Goal: Information Seeking & Learning: Find specific page/section

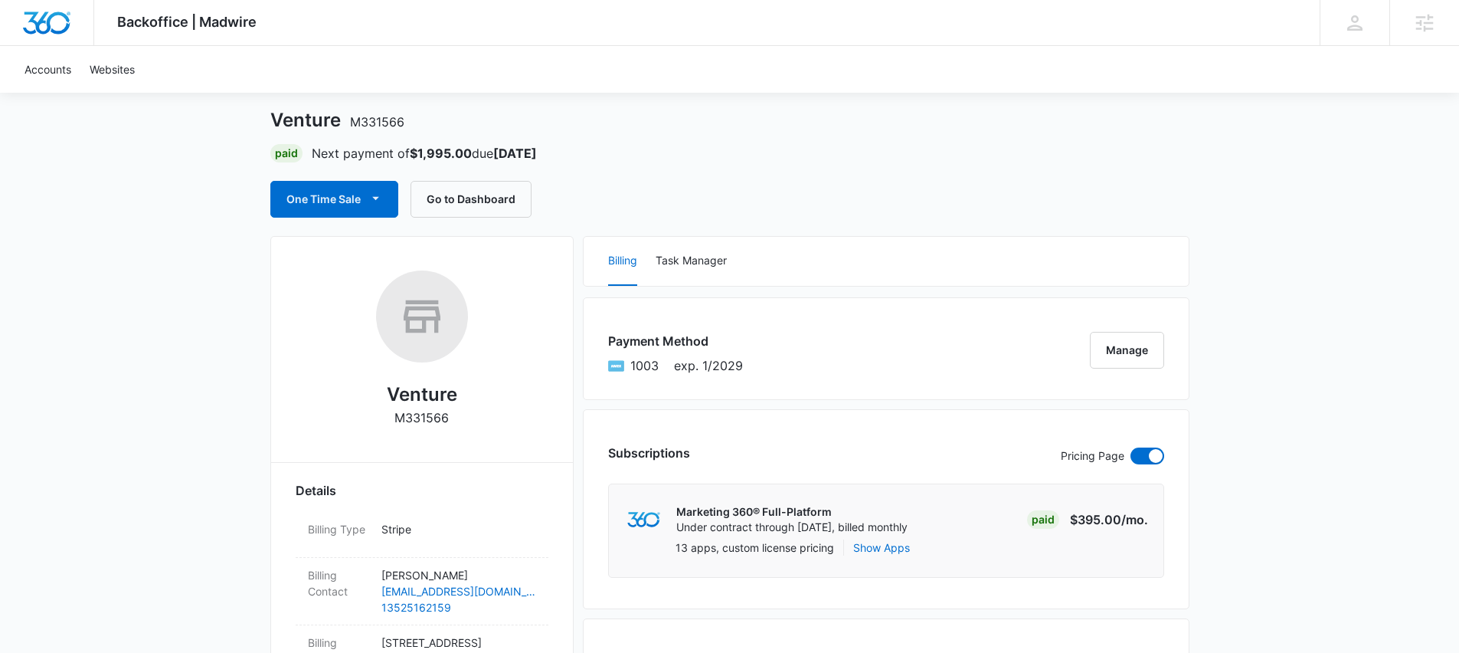
scroll to position [7, 0]
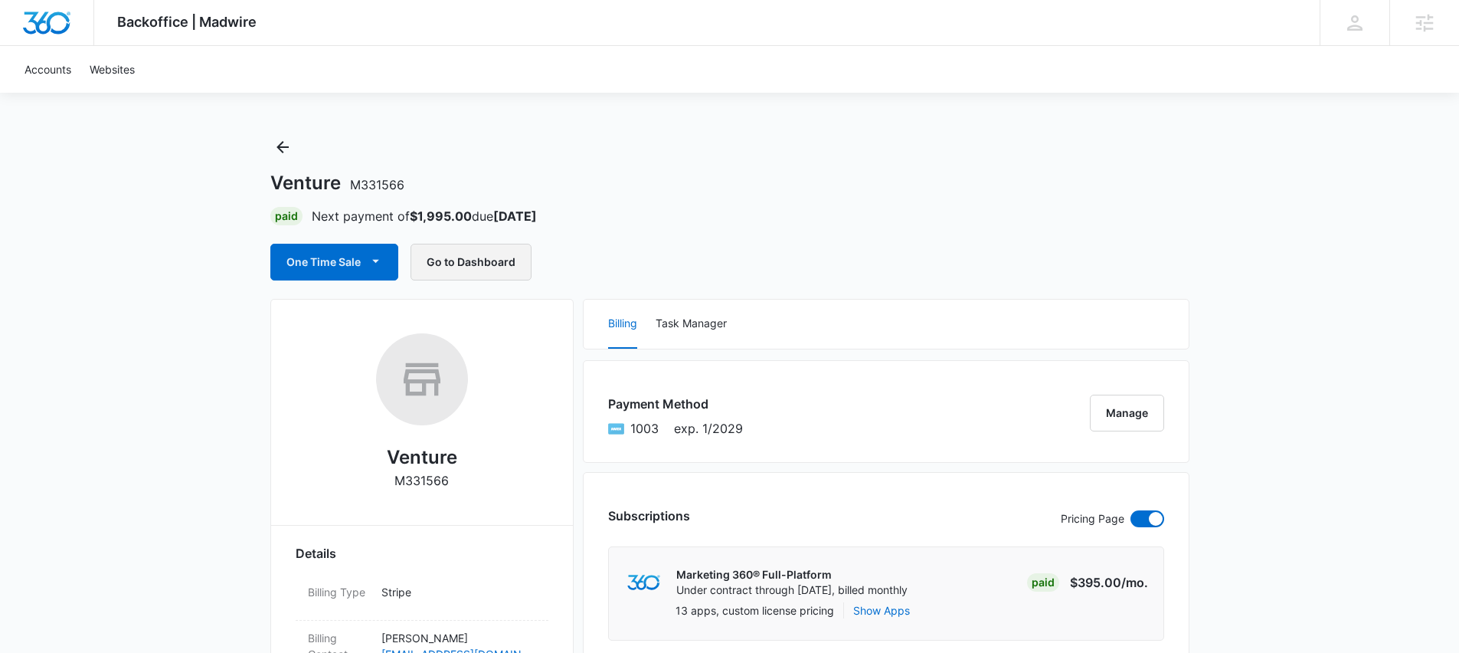
click at [480, 272] on button "Go to Dashboard" at bounding box center [471, 262] width 121 height 37
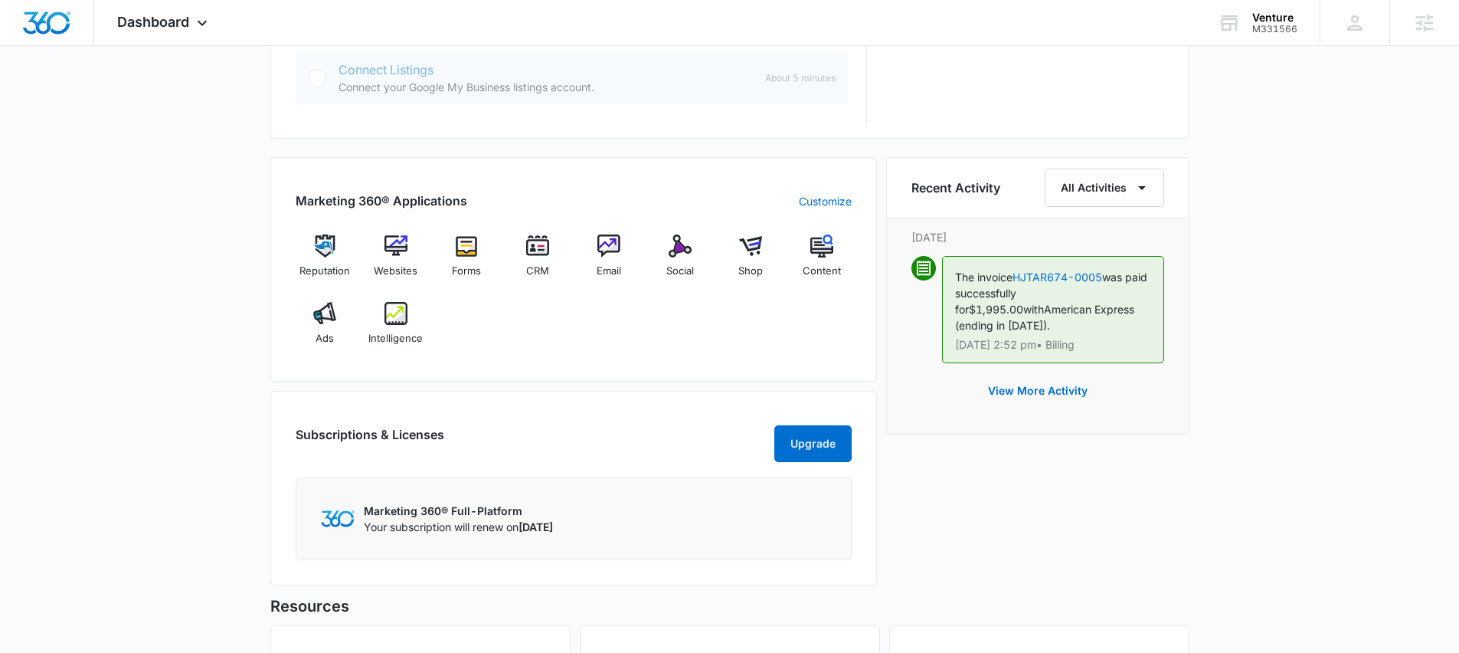
scroll to position [997, 0]
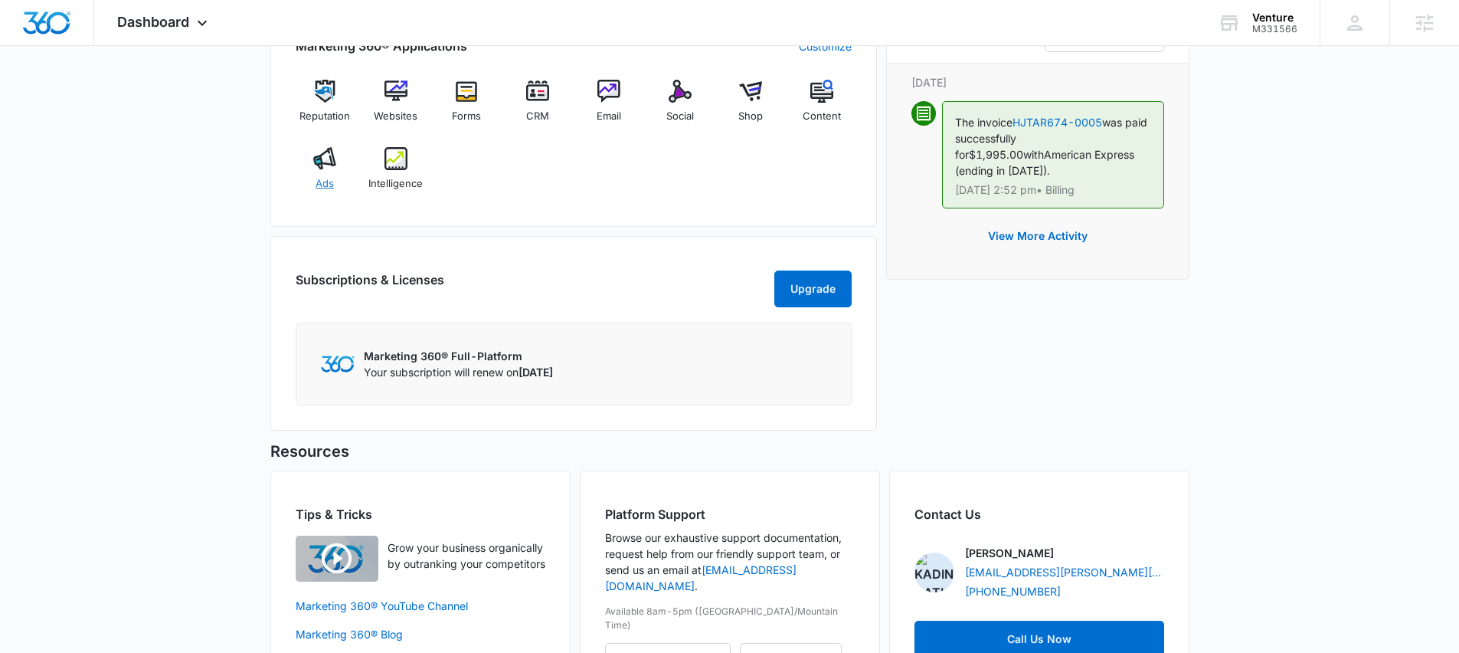
click at [329, 156] on img at bounding box center [324, 158] width 23 height 23
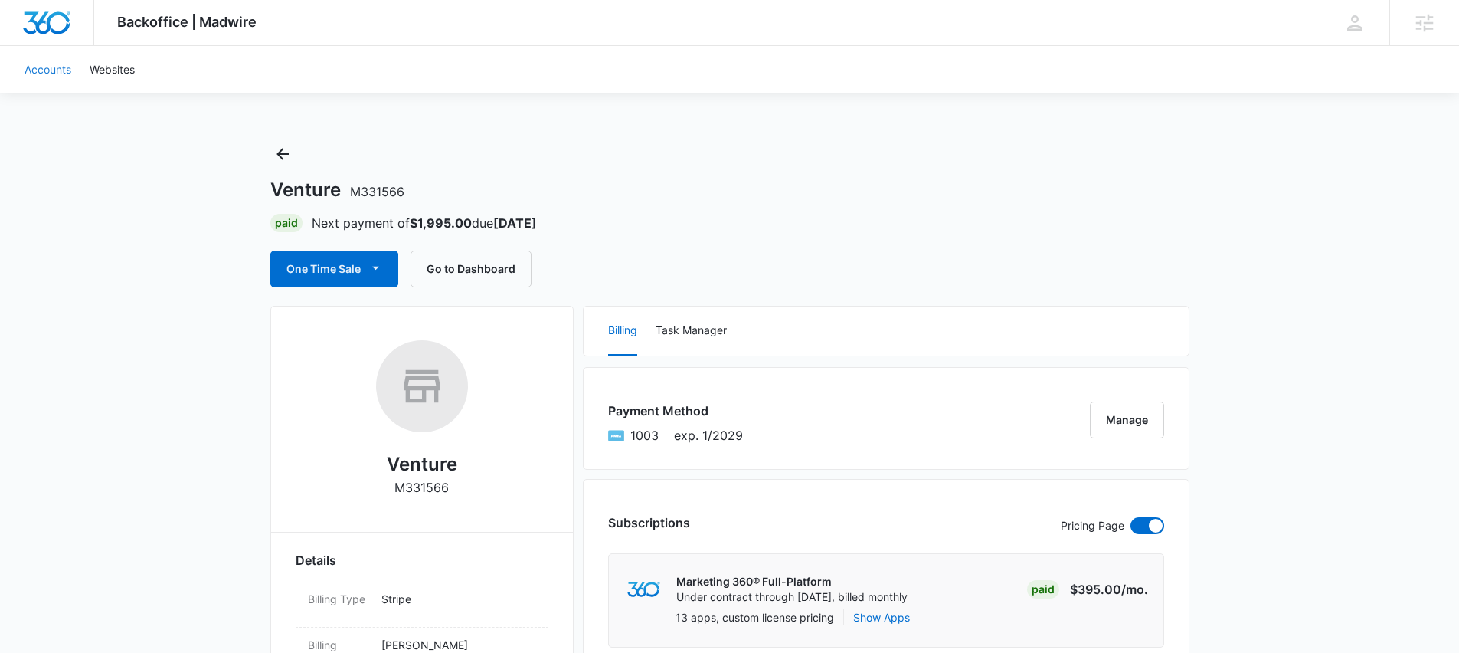
click at [50, 64] on link "Accounts" at bounding box center [47, 69] width 65 height 47
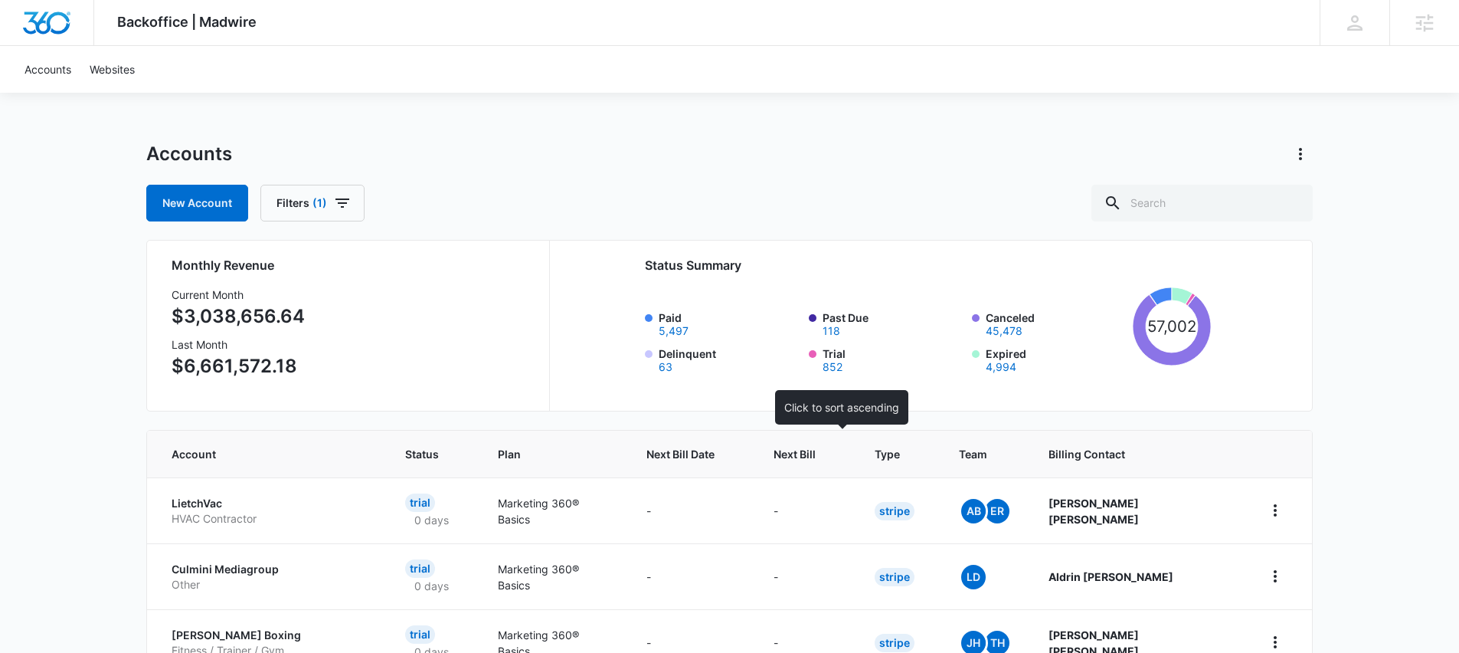
click at [816, 449] on span "Next Bill" at bounding box center [795, 454] width 42 height 16
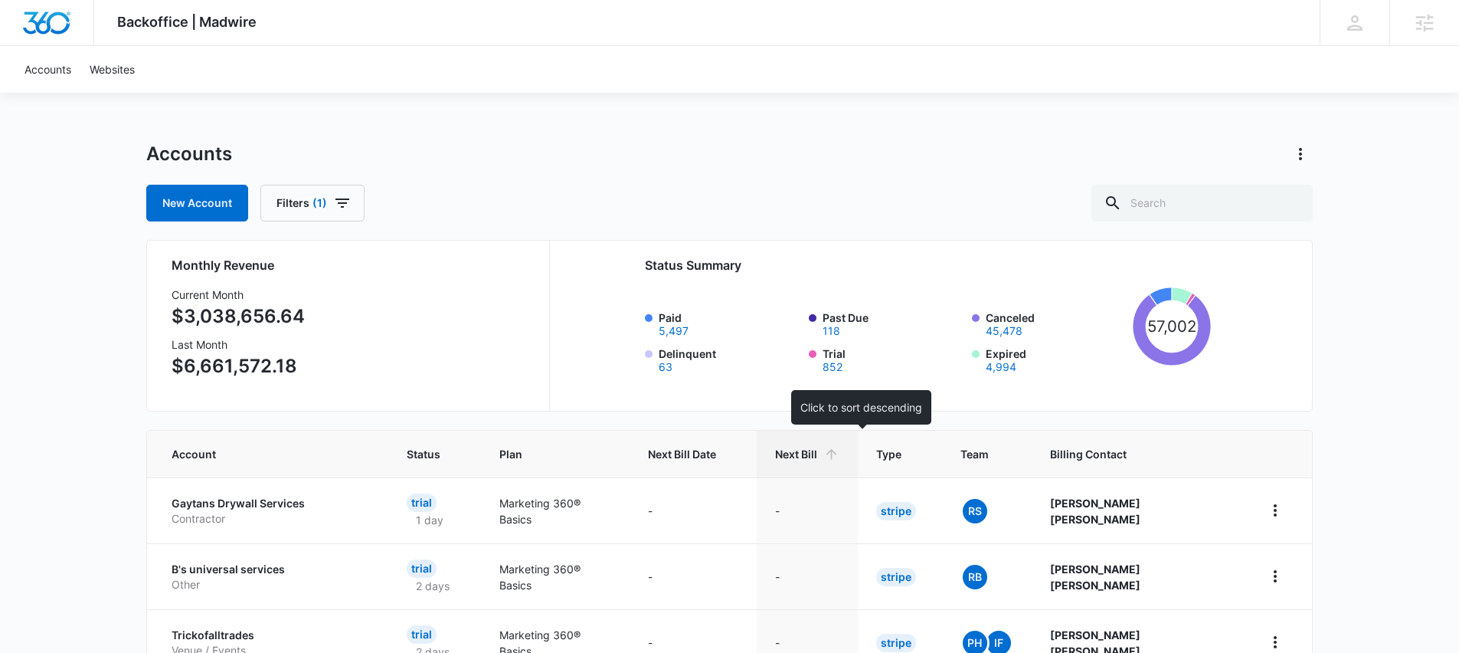
click at [817, 457] on span "Next Bill" at bounding box center [796, 454] width 42 height 16
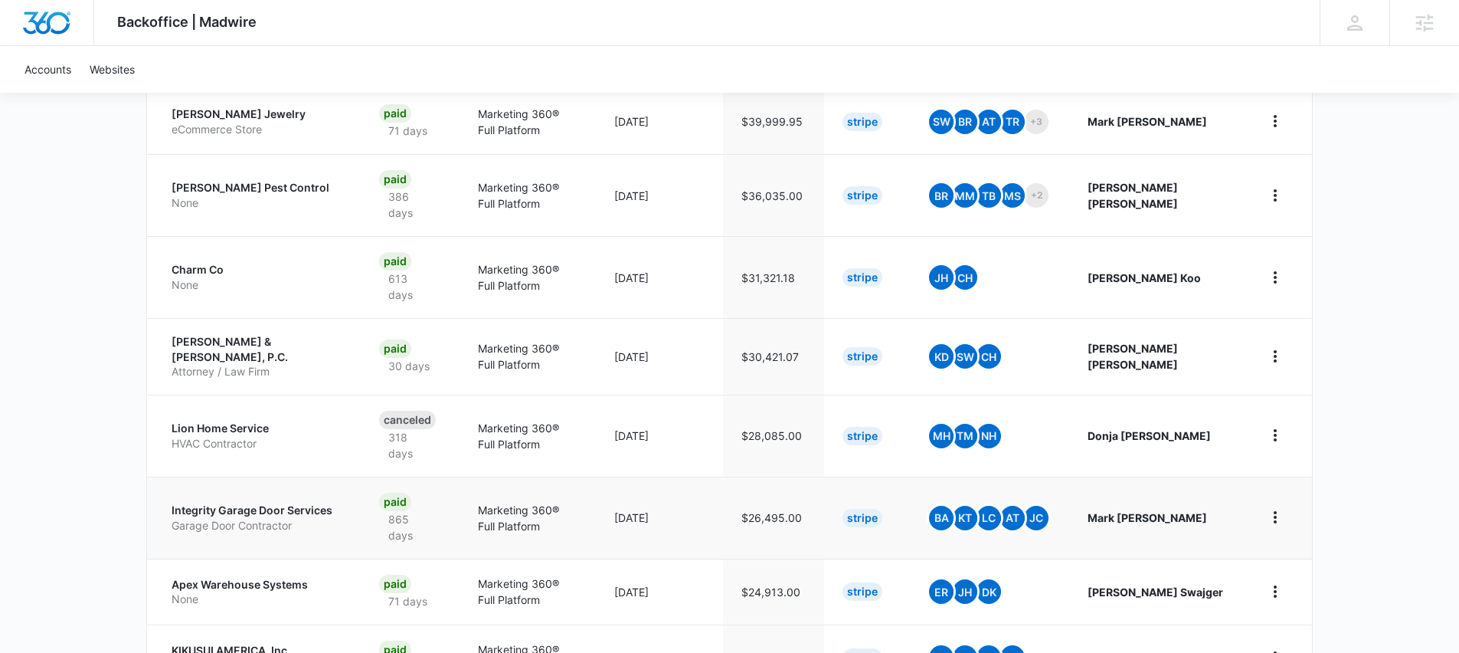
scroll to position [568, 0]
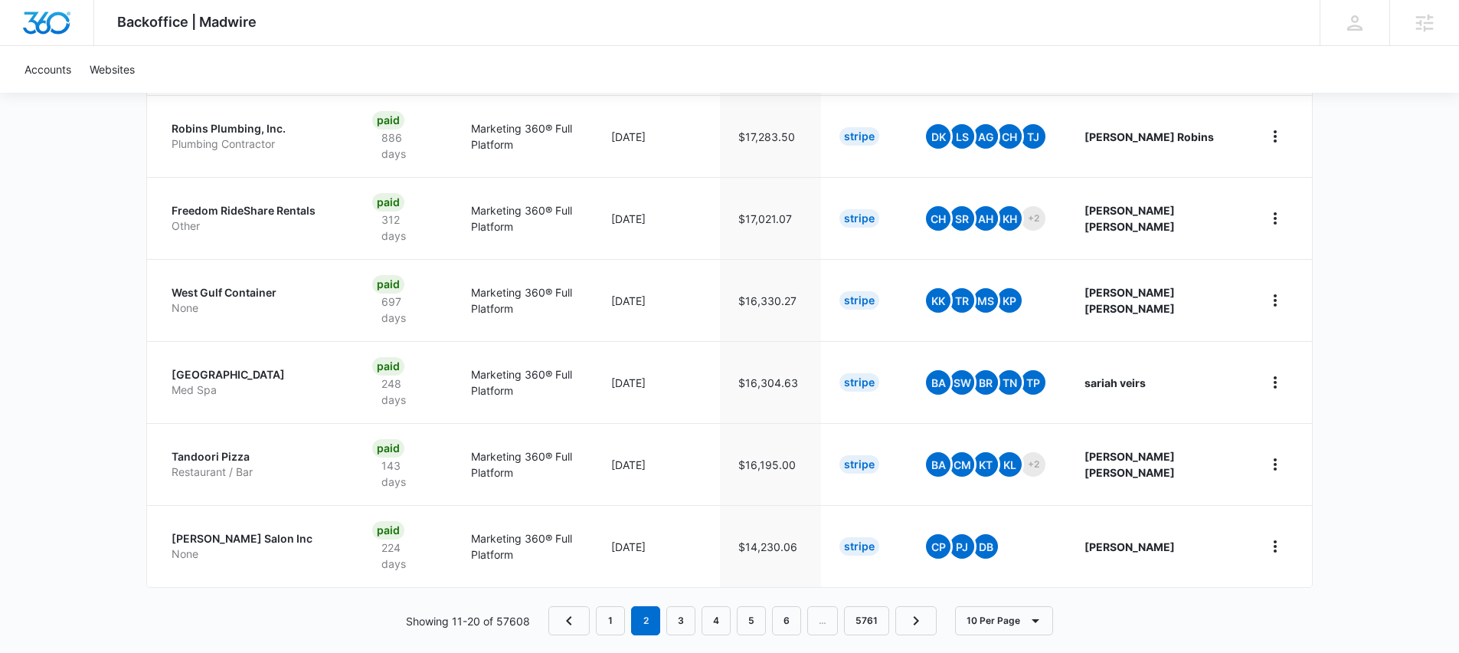
scroll to position [697, 0]
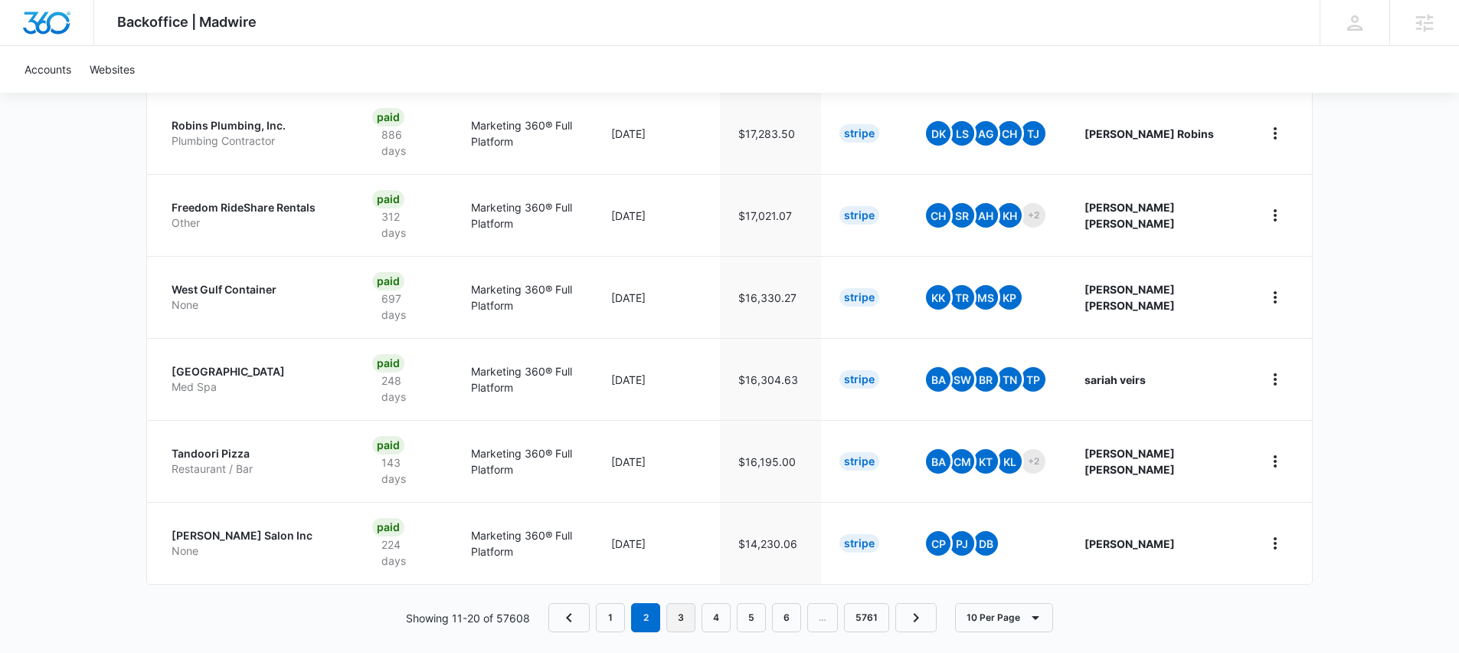
click at [683, 603] on link "3" at bounding box center [681, 617] width 29 height 29
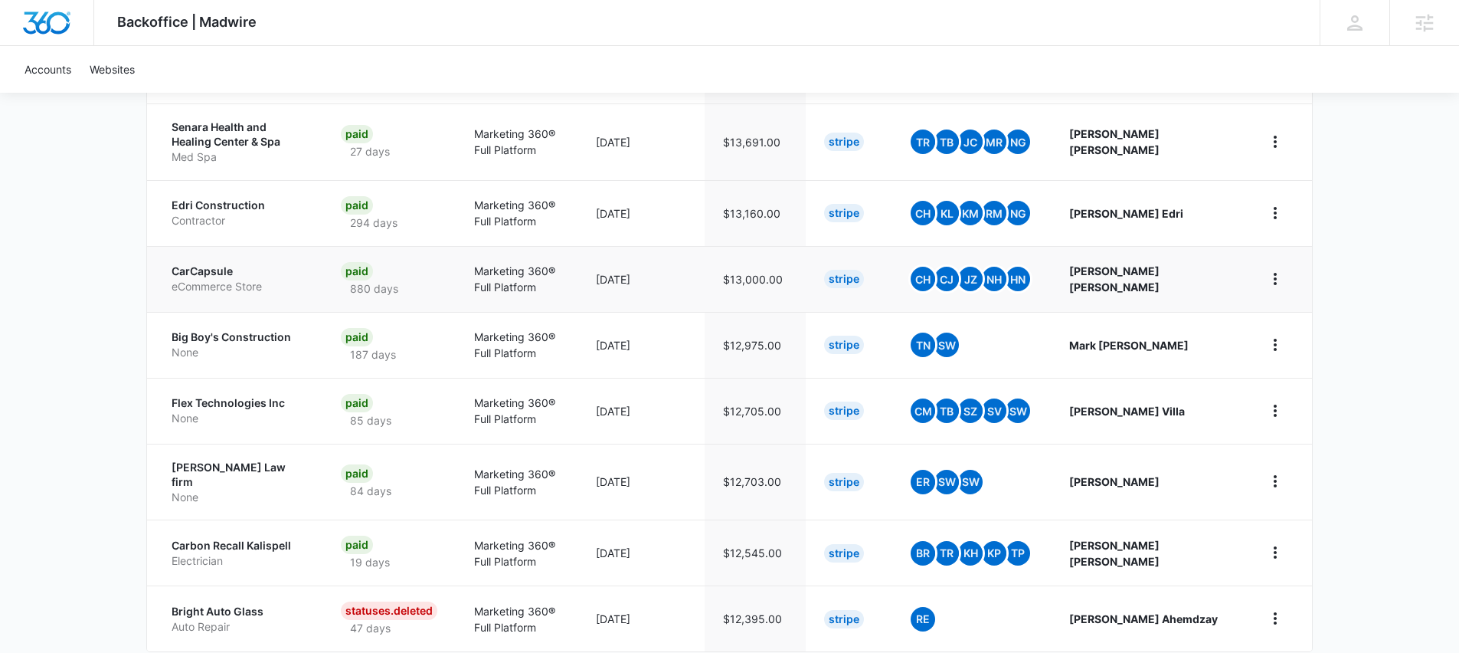
scroll to position [579, 0]
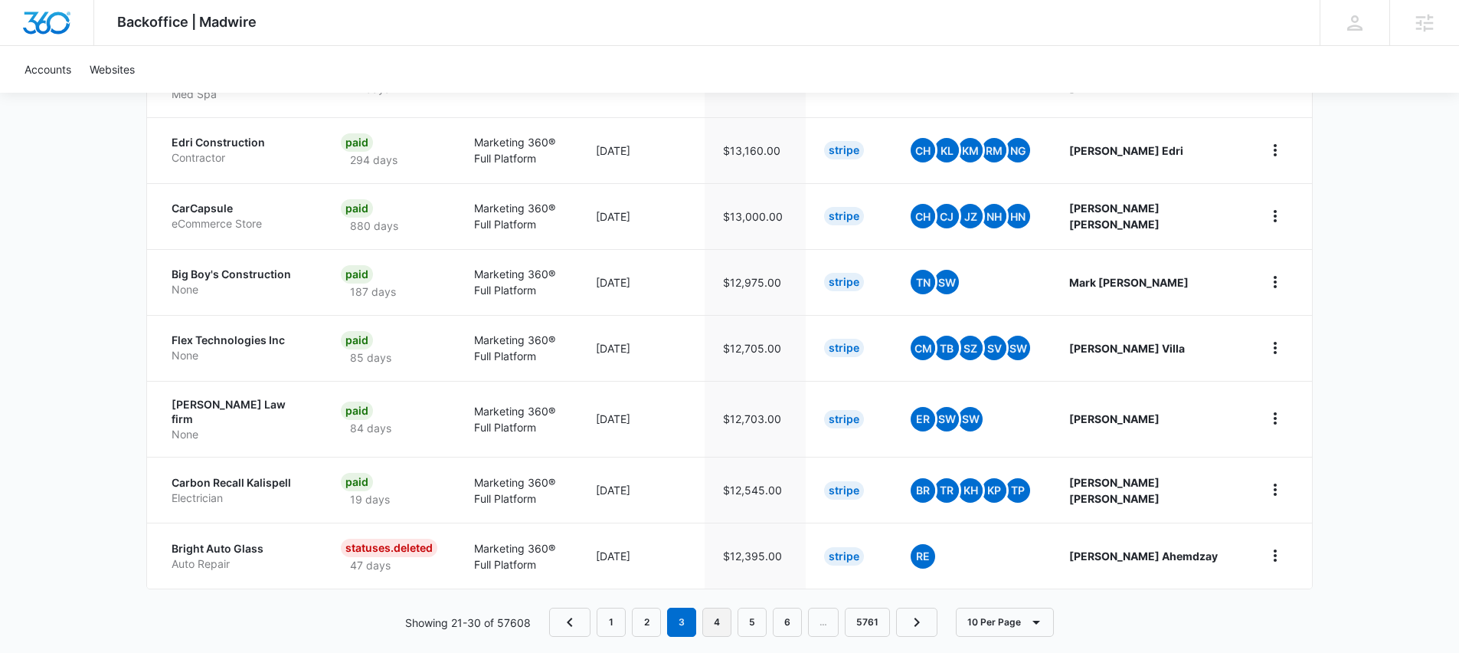
click at [719, 608] on link "4" at bounding box center [717, 622] width 29 height 29
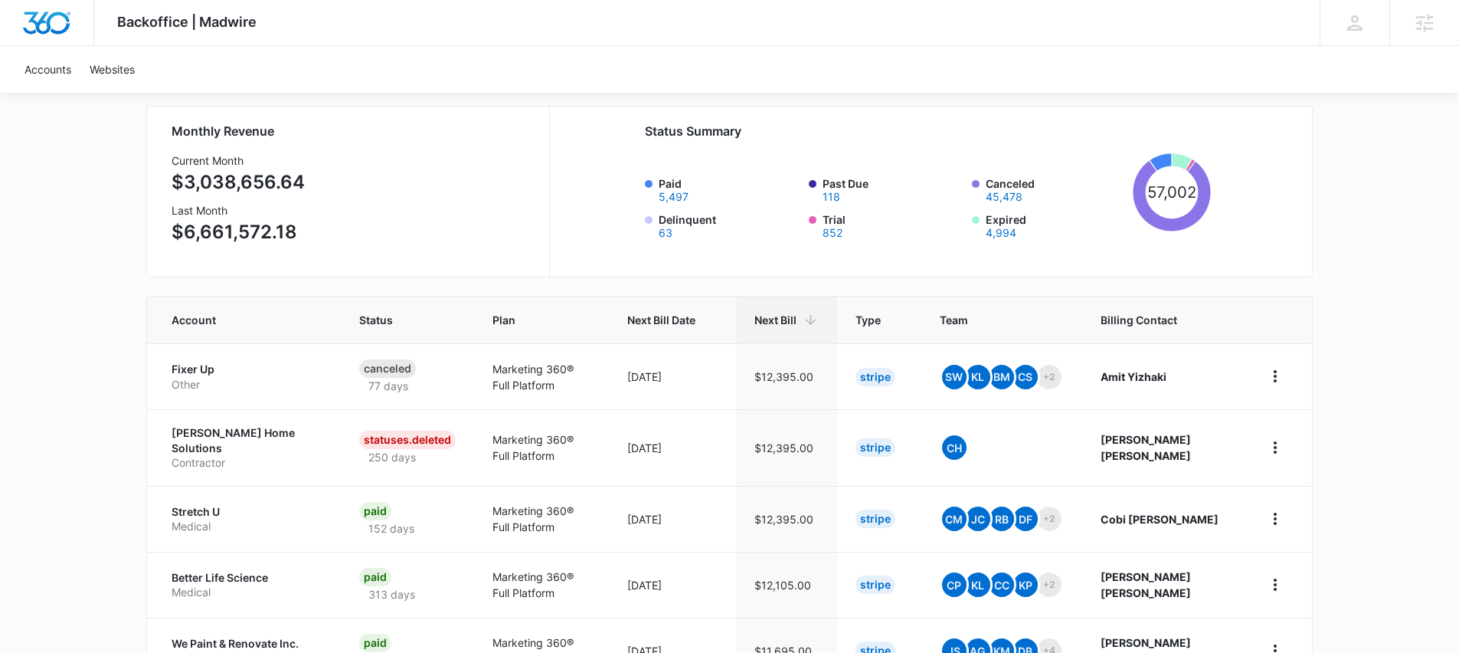
scroll to position [219, 0]
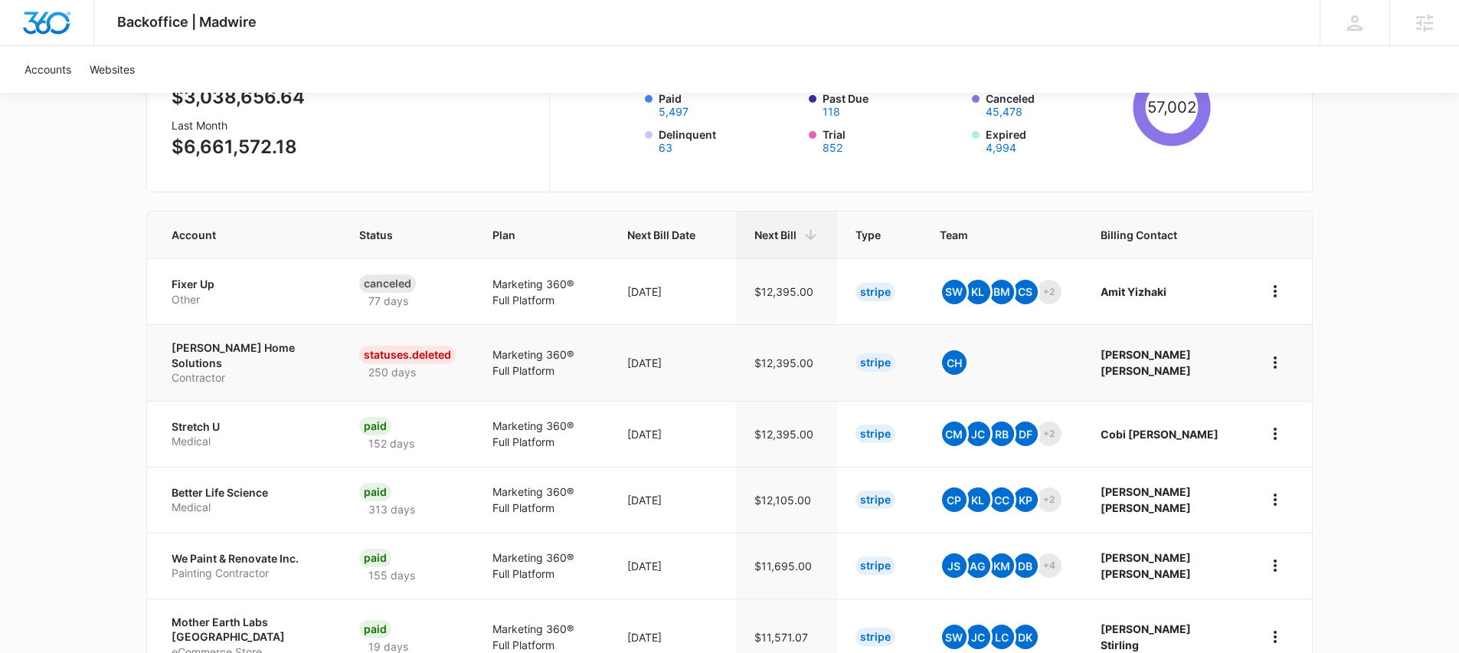
click at [256, 343] on p "Reed's Home Solutions" at bounding box center [247, 355] width 151 height 30
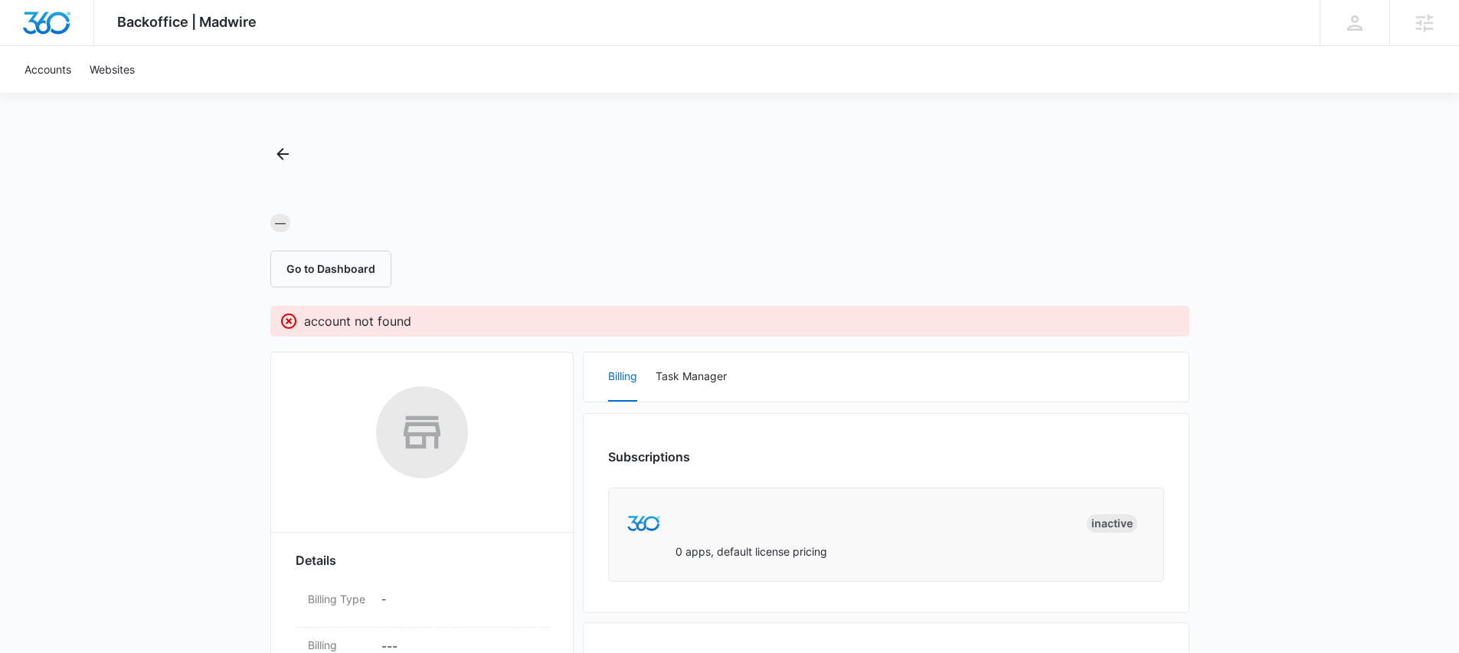
scroll to position [31, 0]
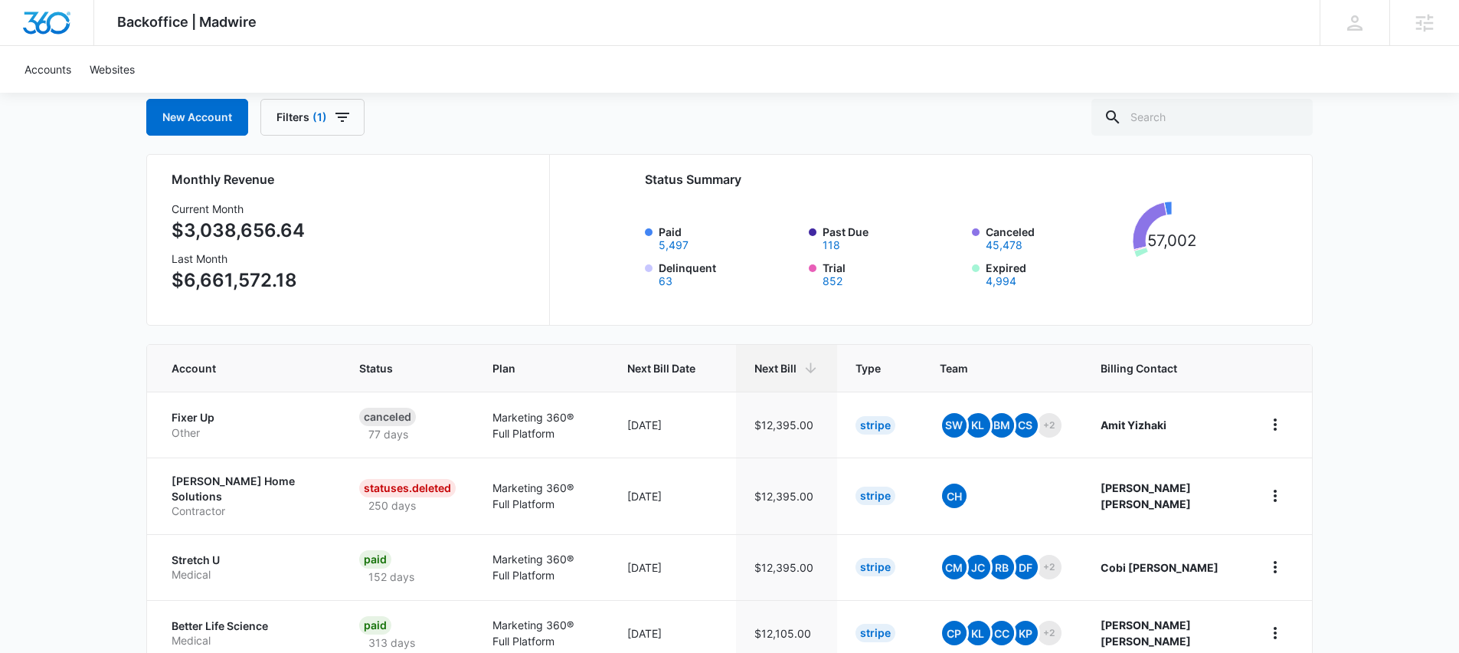
scroll to position [162, 0]
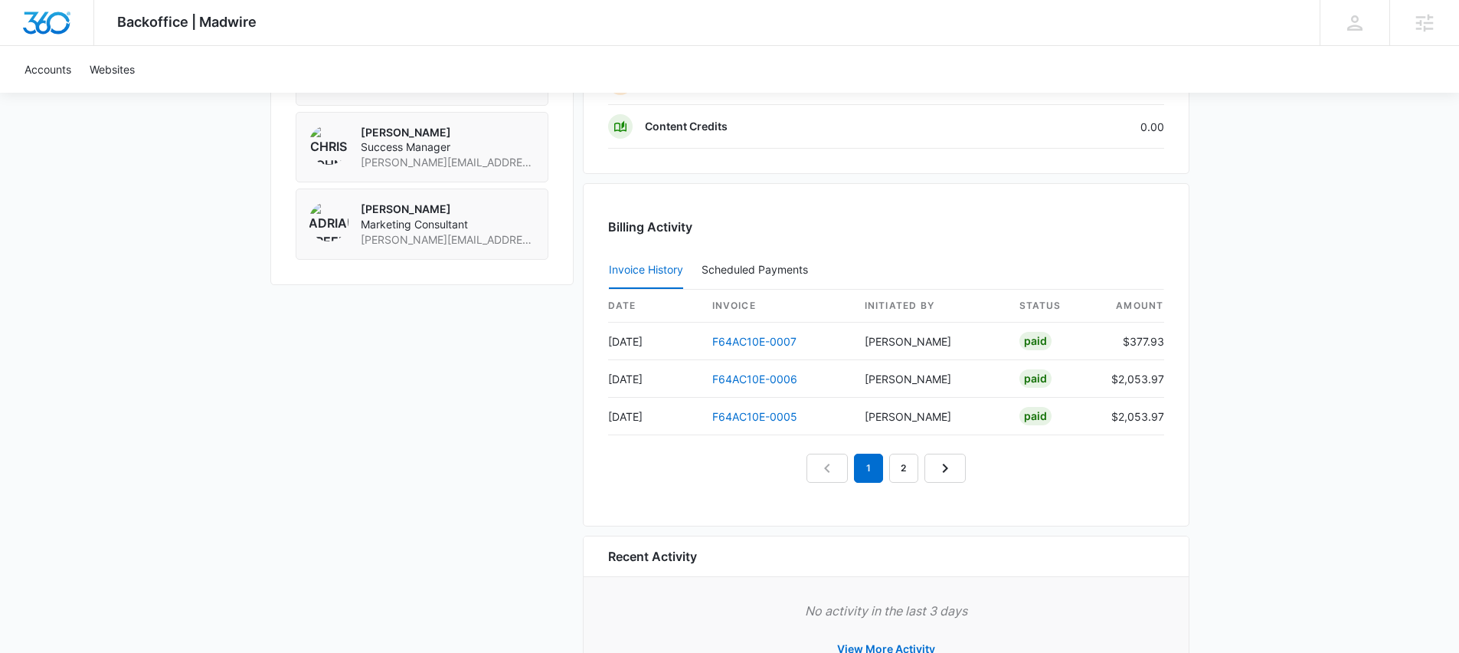
scroll to position [1430, 0]
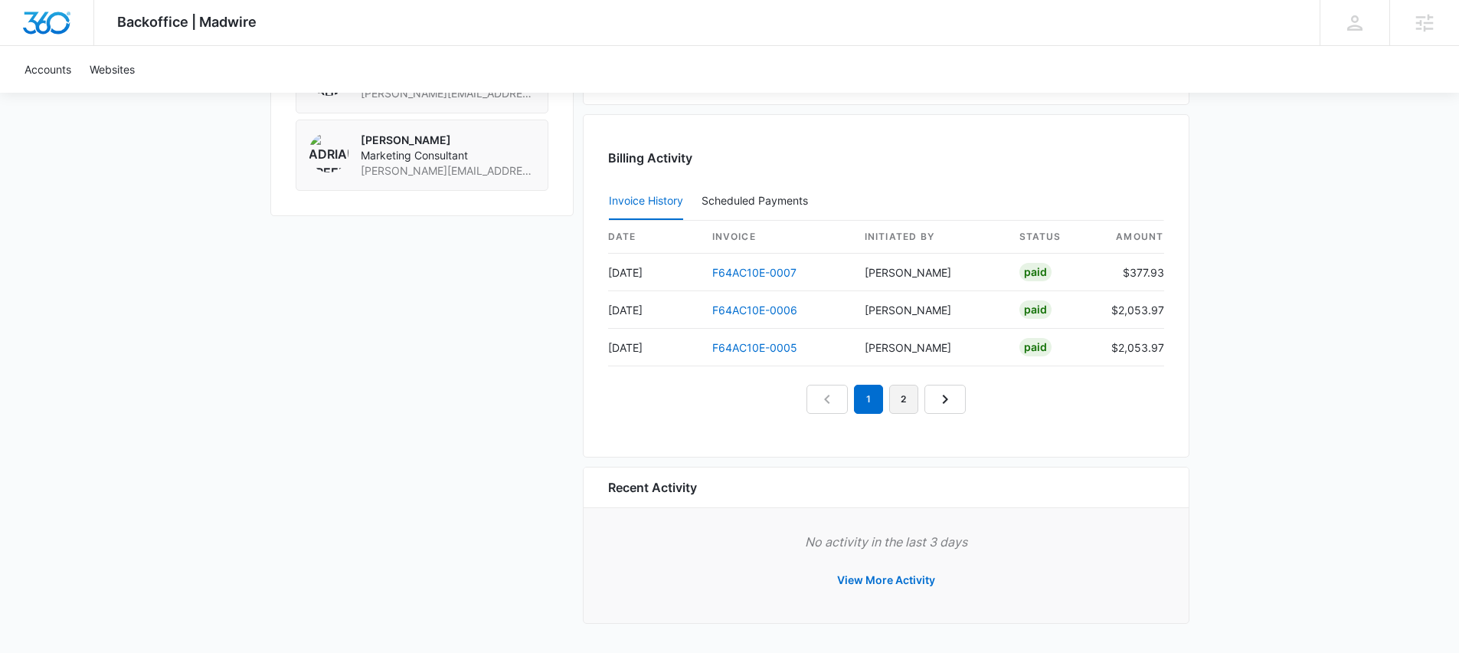
click at [916, 399] on link "2" at bounding box center [903, 399] width 29 height 29
click at [932, 402] on link "3" at bounding box center [921, 399] width 29 height 29
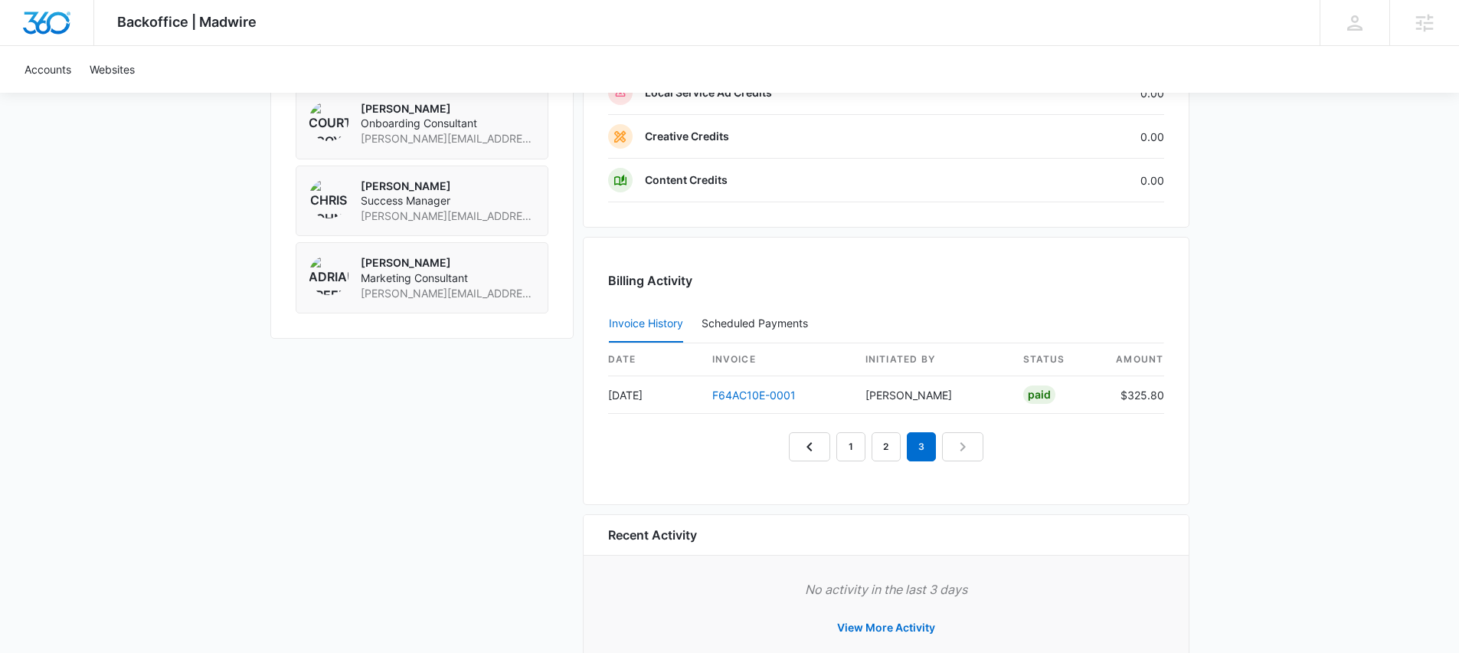
scroll to position [1292, 0]
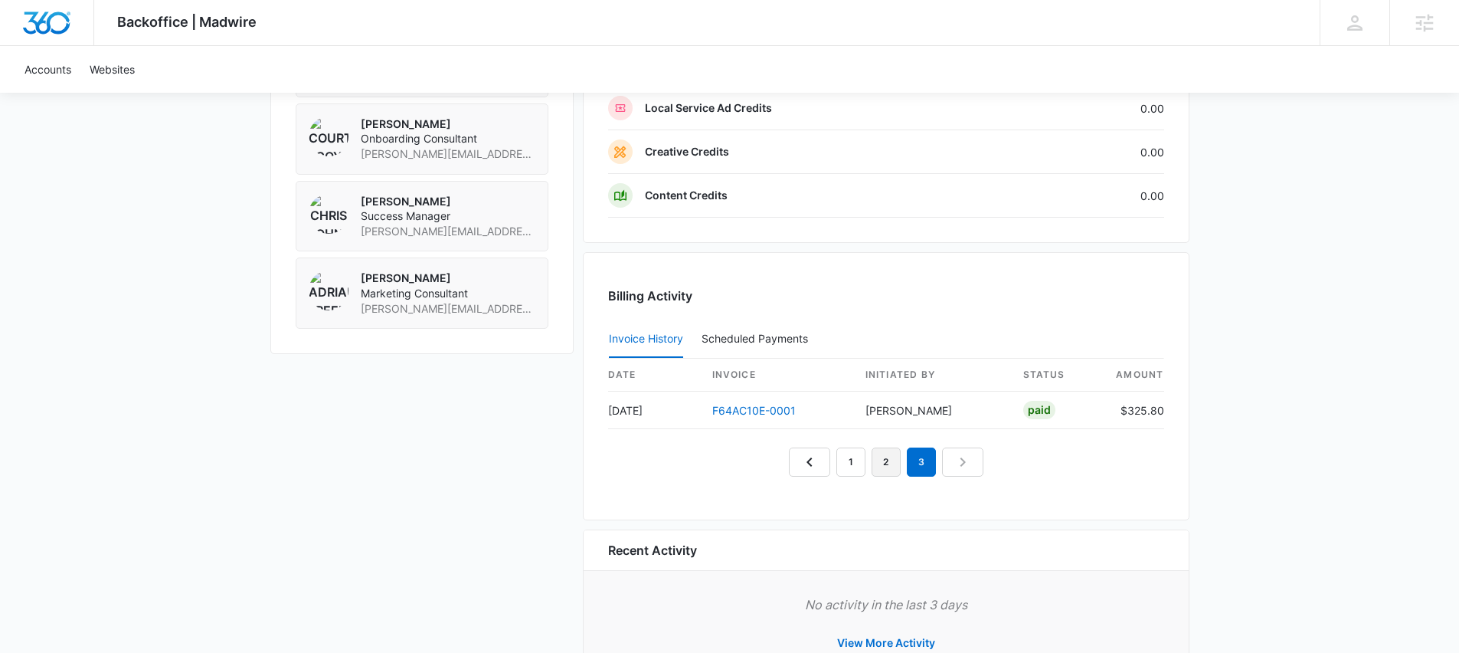
click at [897, 457] on link "2" at bounding box center [886, 461] width 29 height 29
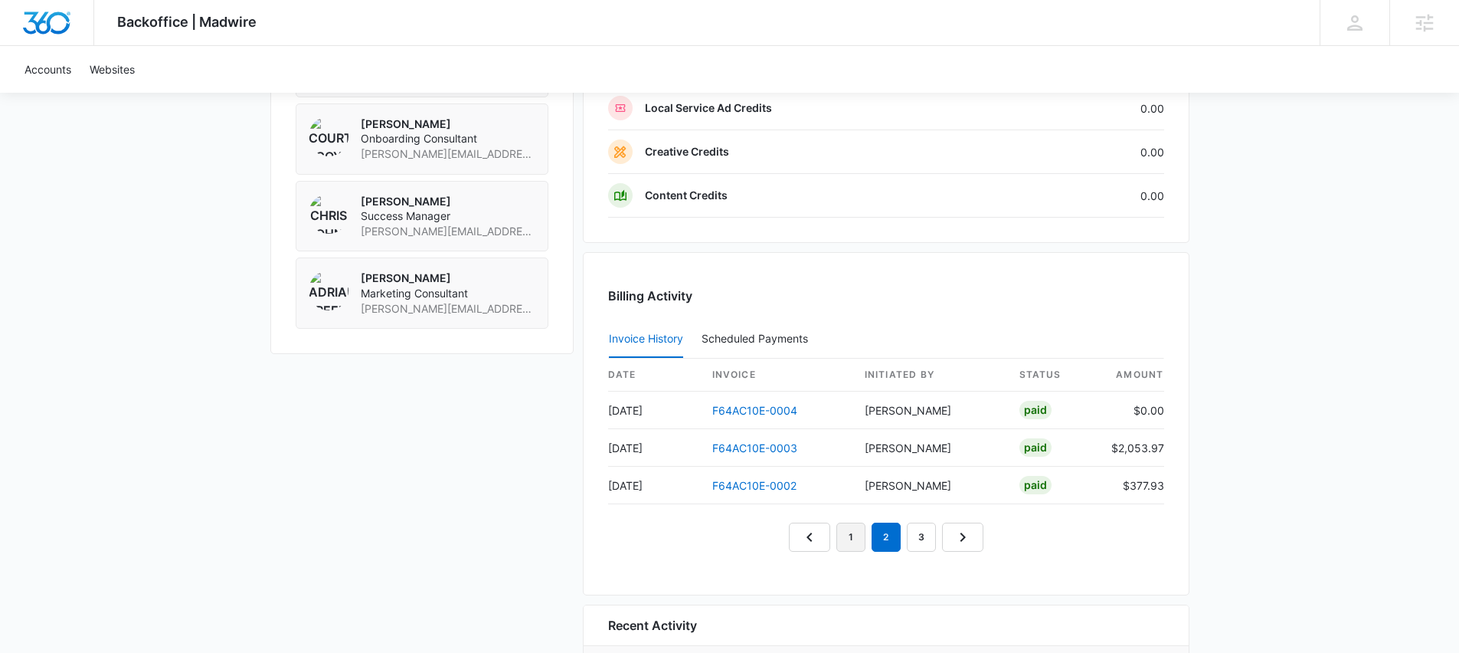
click at [846, 539] on link "1" at bounding box center [851, 536] width 29 height 29
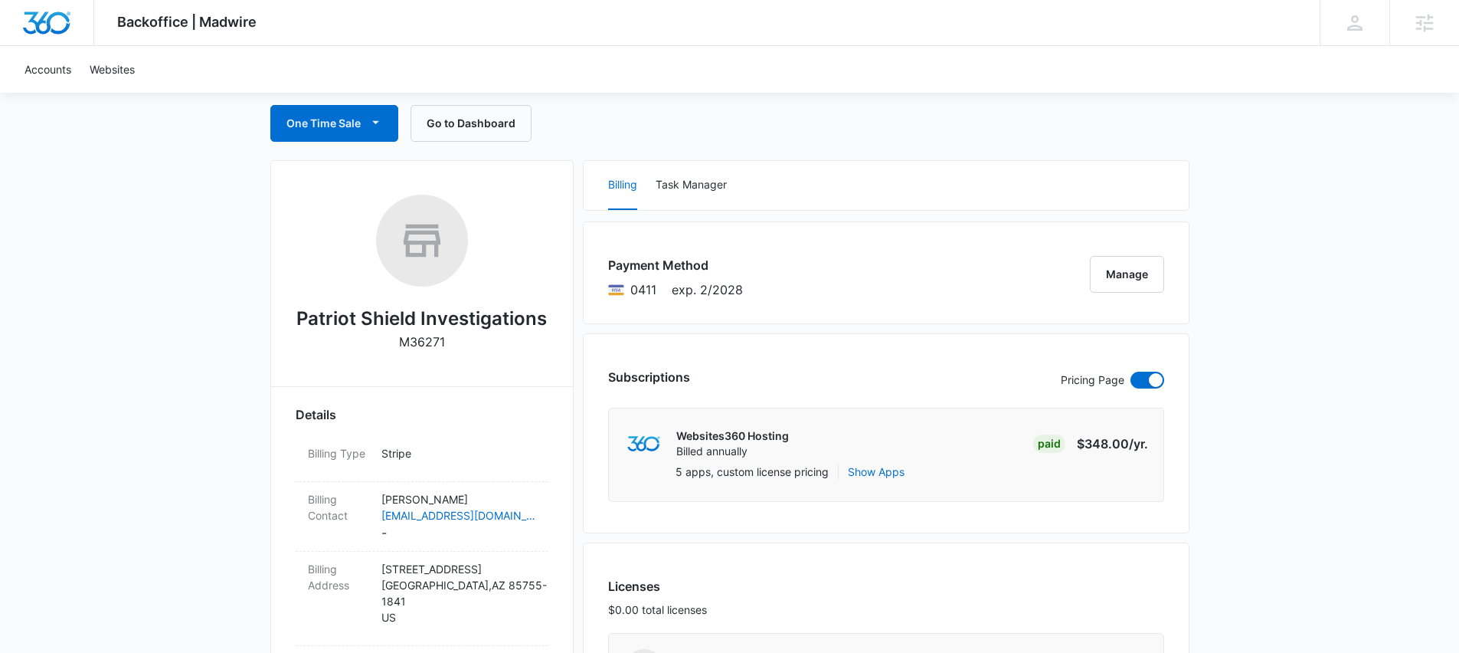
scroll to position [0, 0]
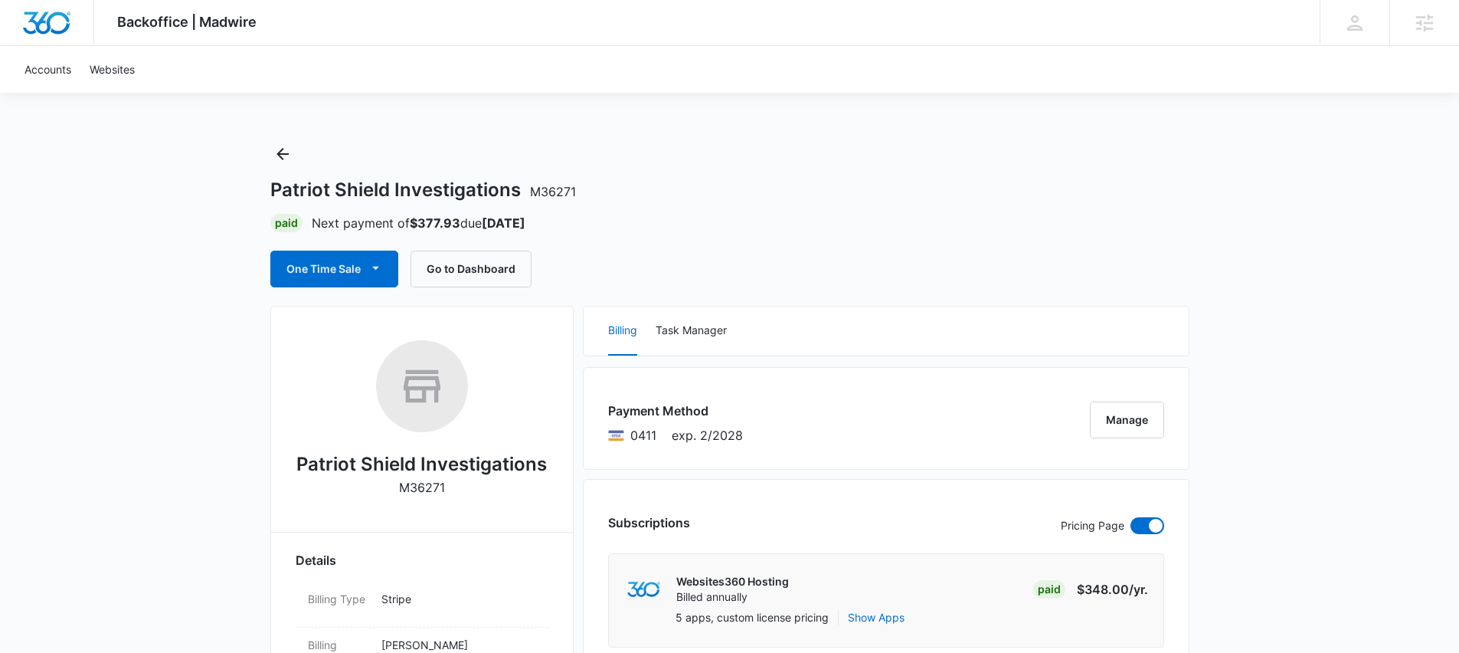
drag, startPoint x: 532, startPoint y: 188, endPoint x: 572, endPoint y: 188, distance: 40.6
click at [572, 188] on span "M36271" at bounding box center [553, 191] width 46 height 15
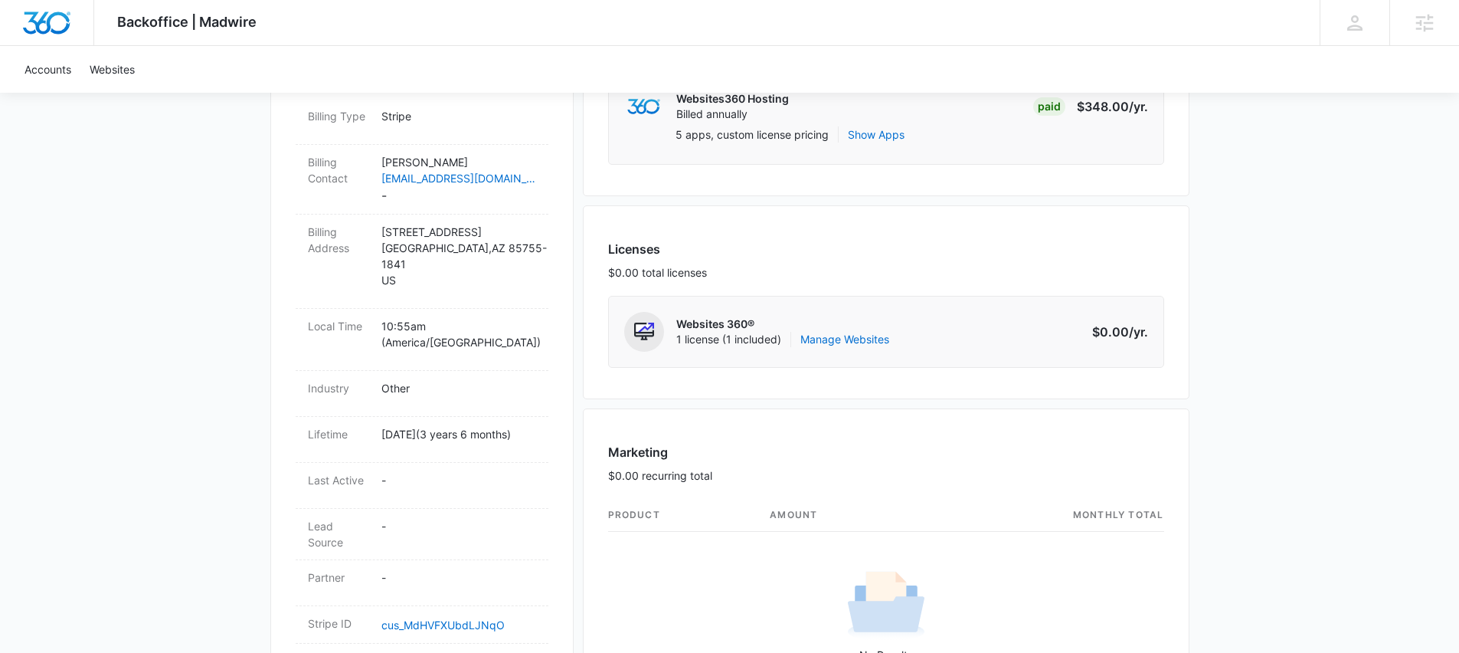
scroll to position [451, 0]
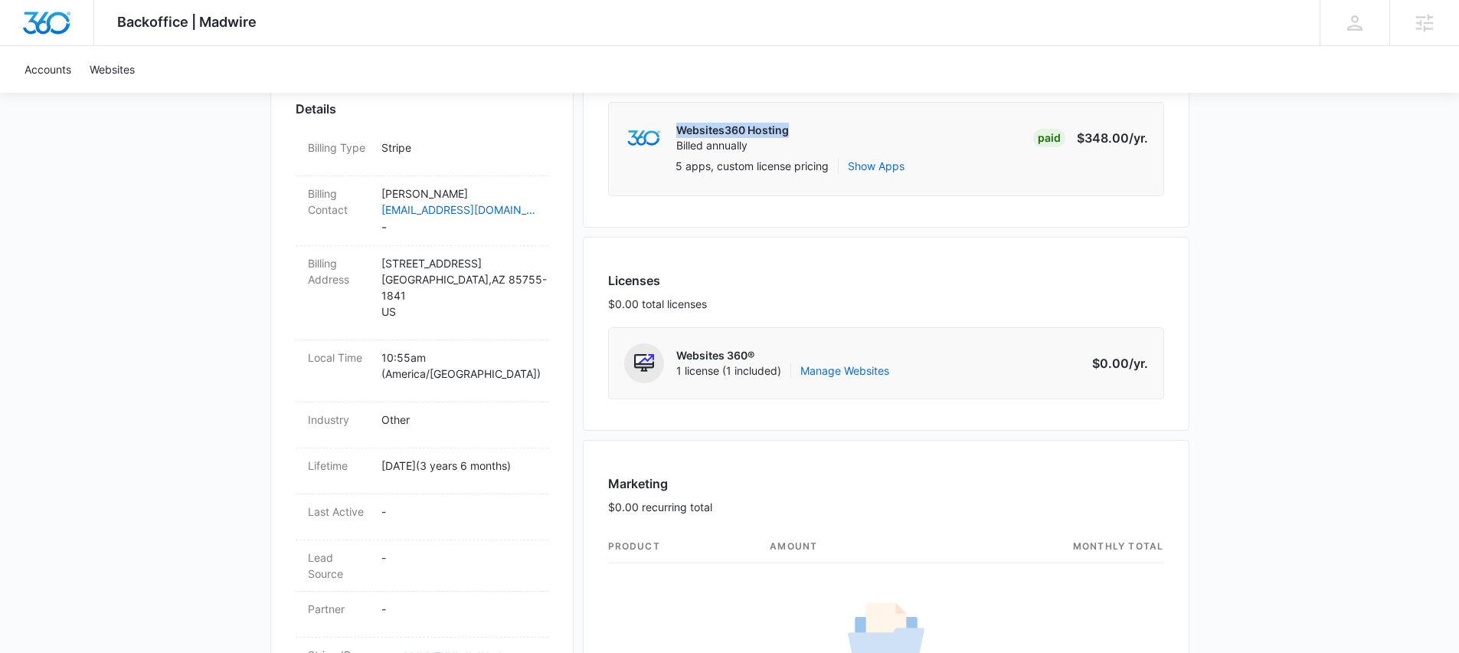
drag, startPoint x: 807, startPoint y: 134, endPoint x: 678, endPoint y: 120, distance: 129.5
click at [678, 120] on div "Websites360 Hosting Billed annually Paid $348.00 /yr." at bounding box center [886, 138] width 524 height 40
click at [1214, 224] on div "Backoffice | Madwire Apps Settings TH Tyler Hatton tyler.hatton@madwire.com My …" at bounding box center [729, 590] width 1459 height 2082
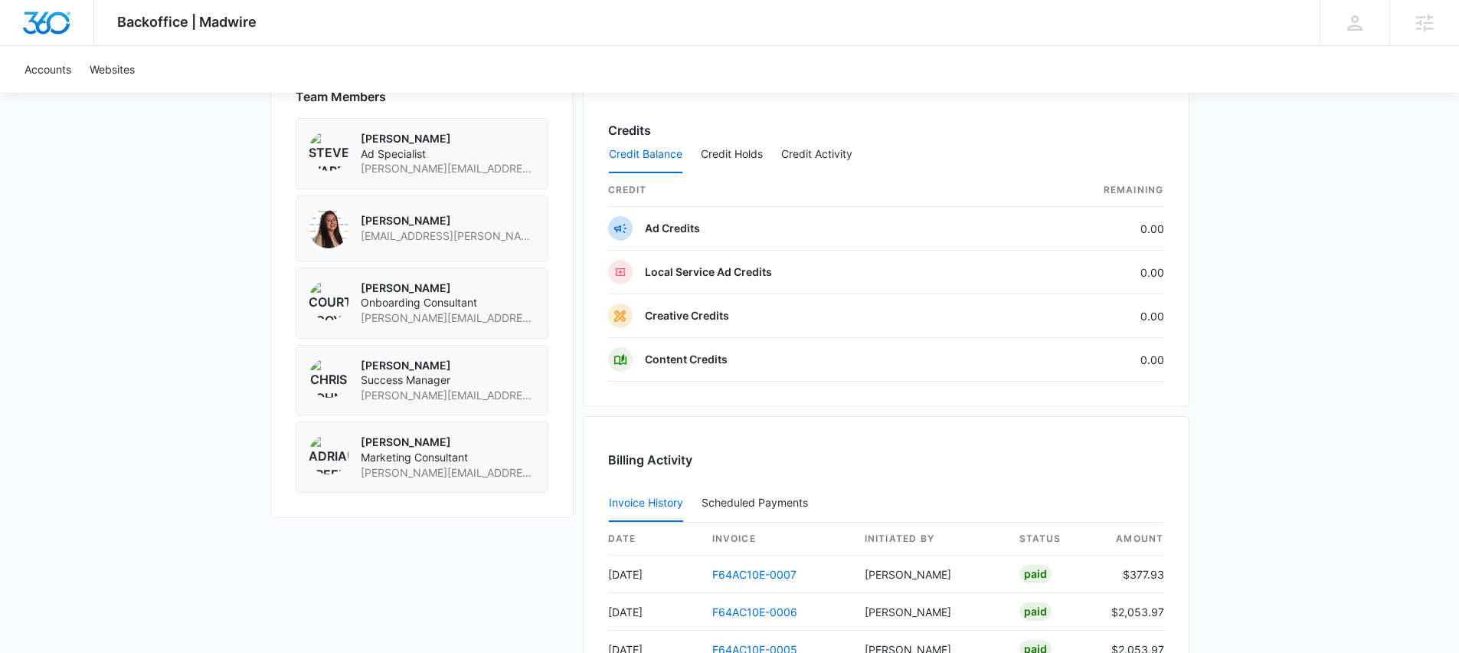
scroll to position [1339, 0]
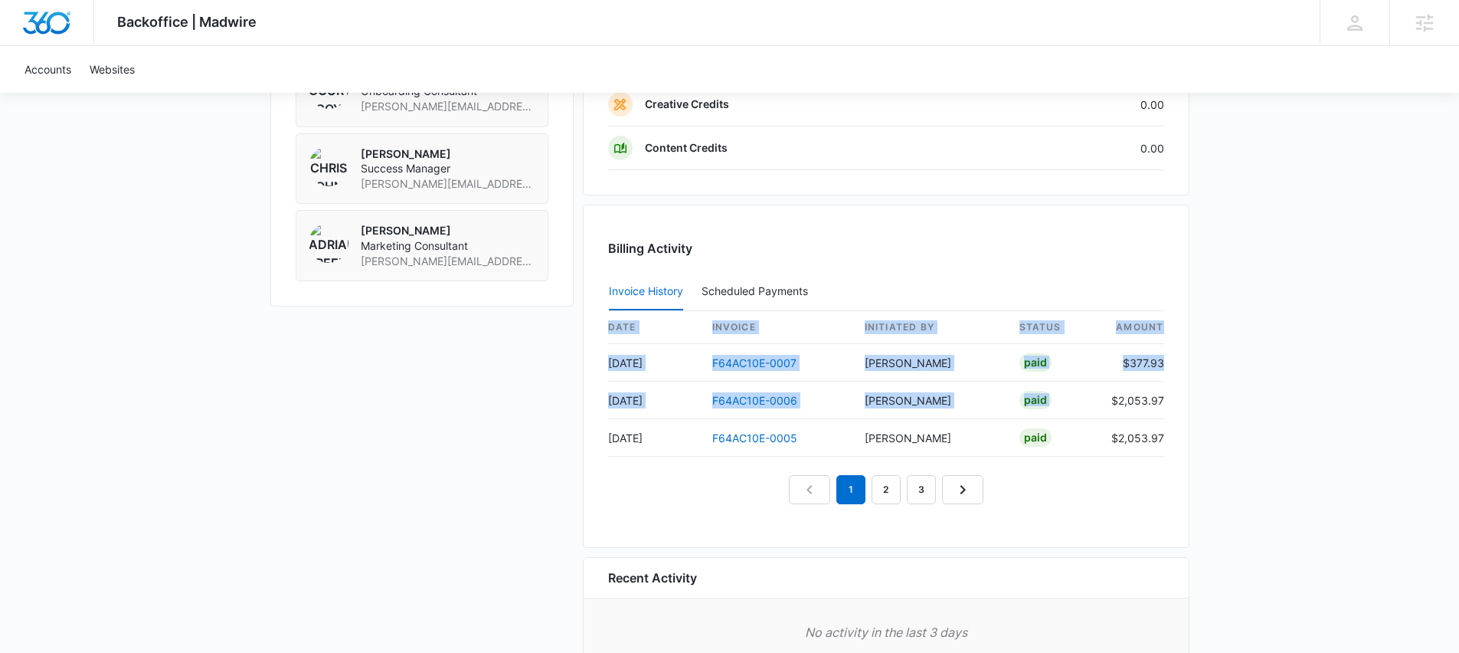
drag, startPoint x: 1107, startPoint y: 389, endPoint x: 1196, endPoint y: 391, distance: 88.9
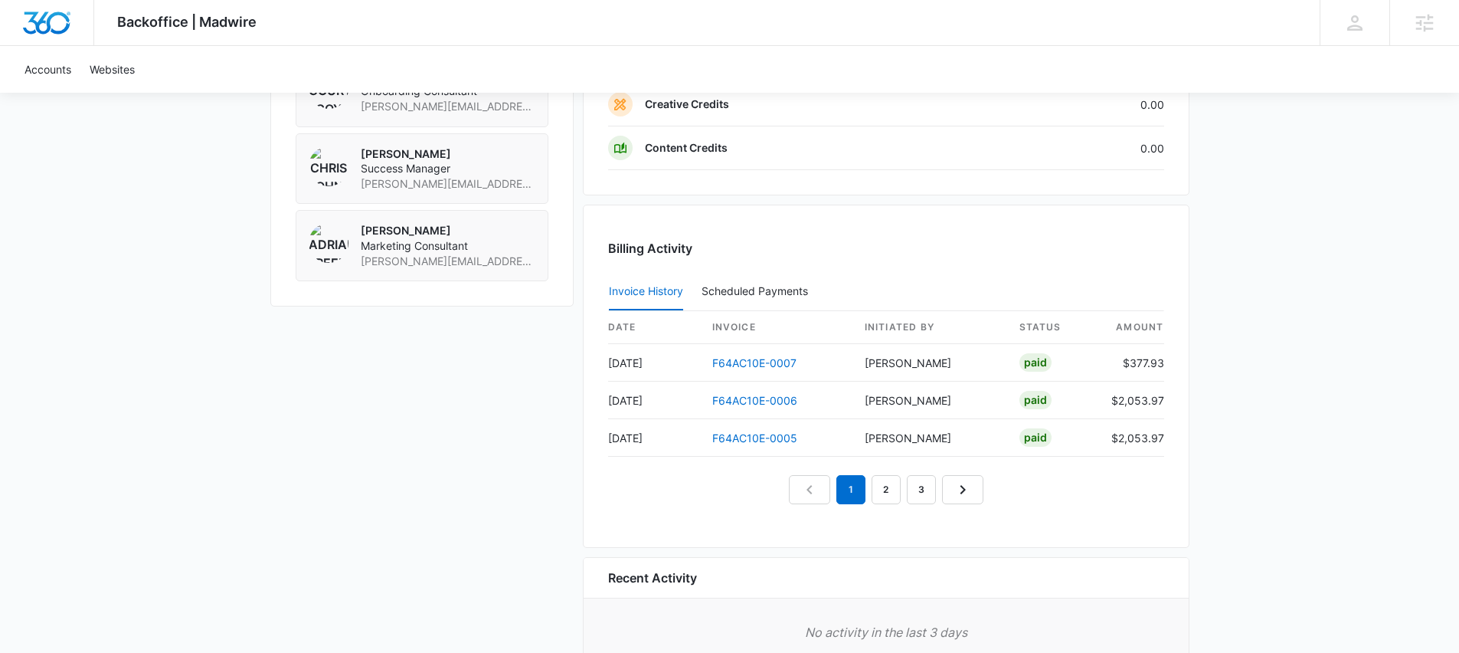
click at [879, 493] on link "2" at bounding box center [886, 489] width 29 height 29
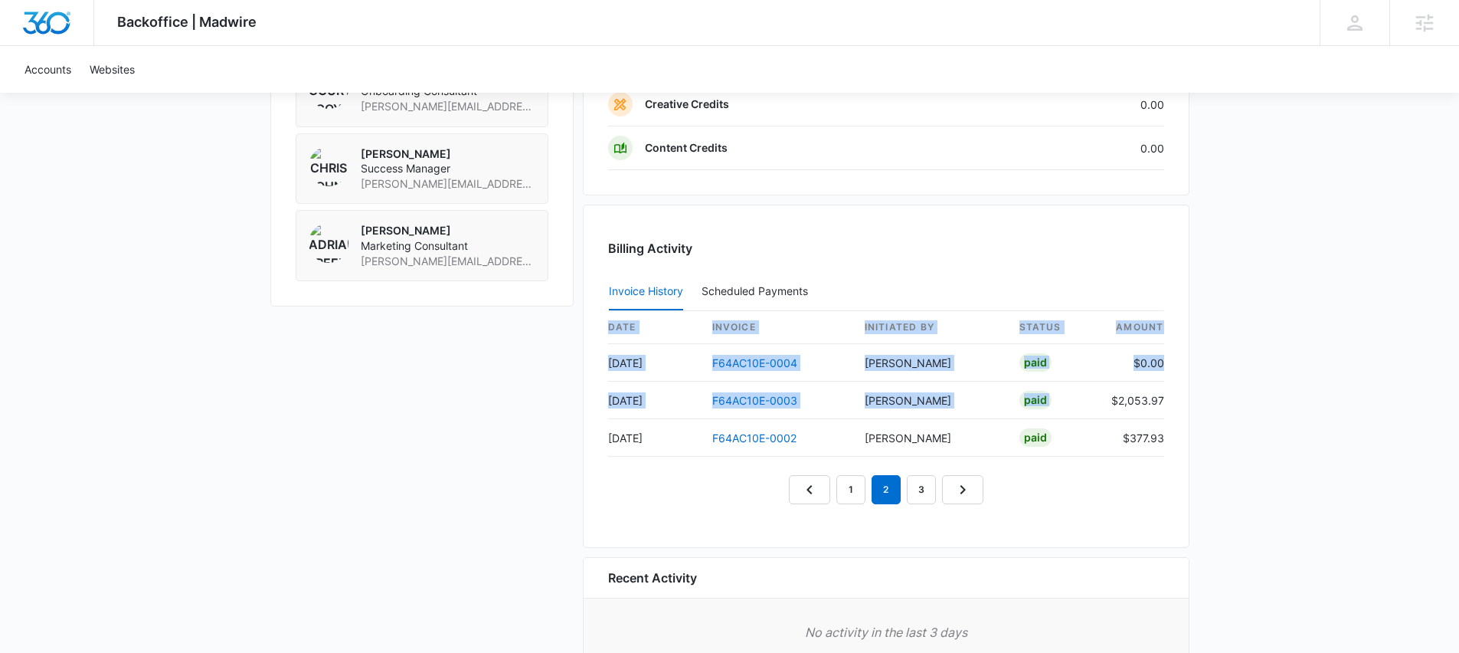
drag, startPoint x: 1142, startPoint y: 398, endPoint x: 1198, endPoint y: 393, distance: 56.9
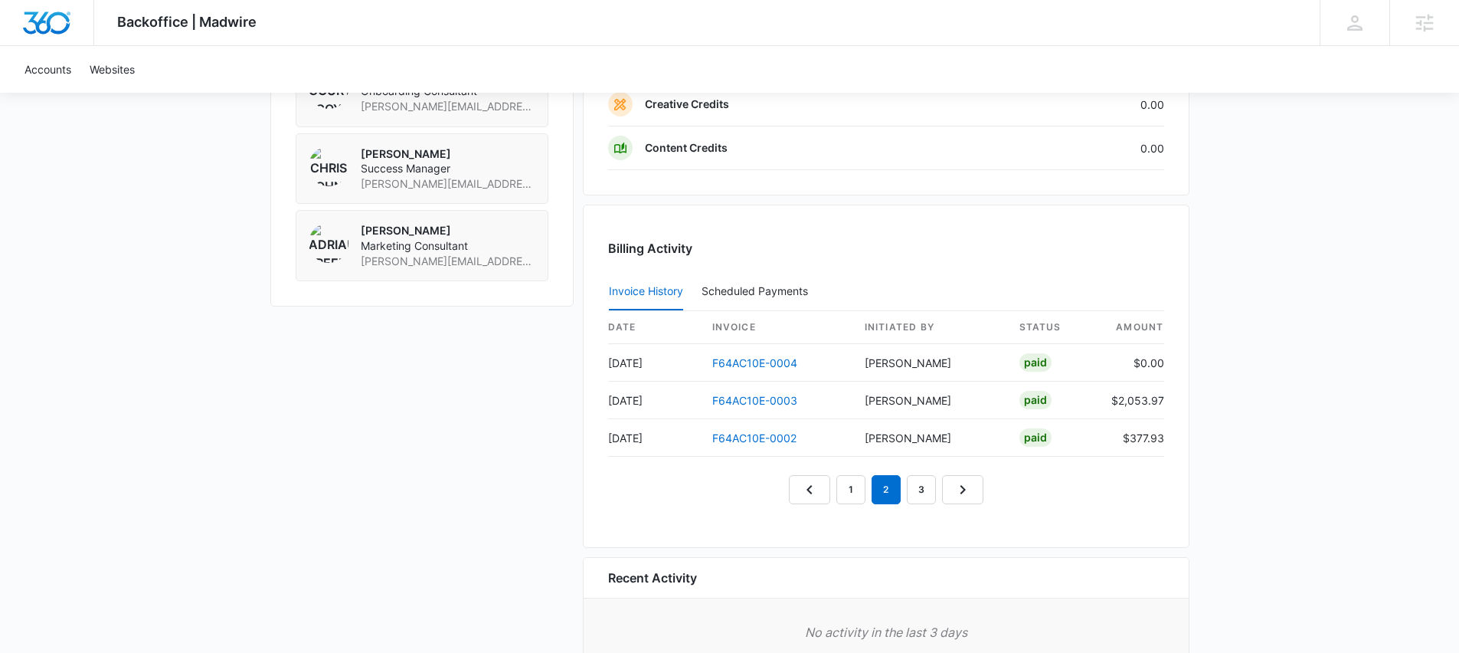
click at [918, 489] on link "3" at bounding box center [921, 489] width 29 height 29
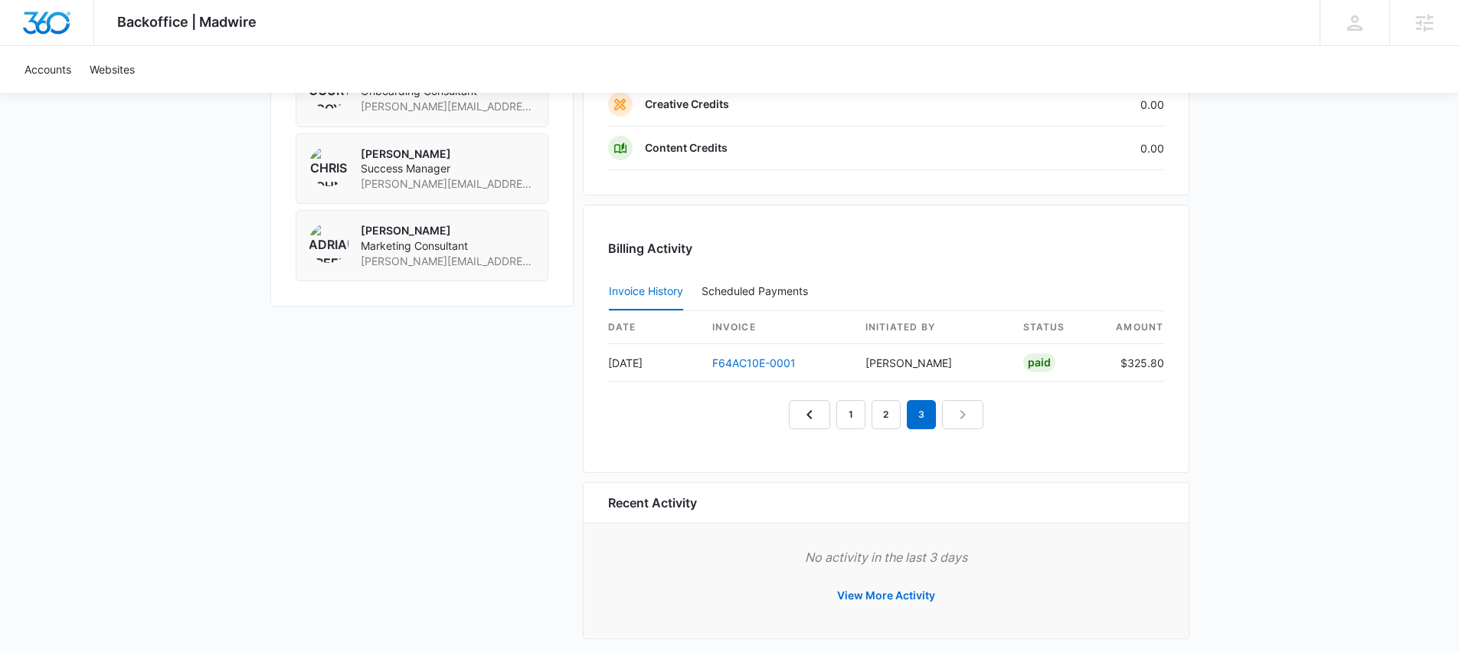
click at [954, 416] on nav "1 2 3" at bounding box center [886, 414] width 195 height 29
click at [879, 415] on link "2" at bounding box center [886, 414] width 29 height 29
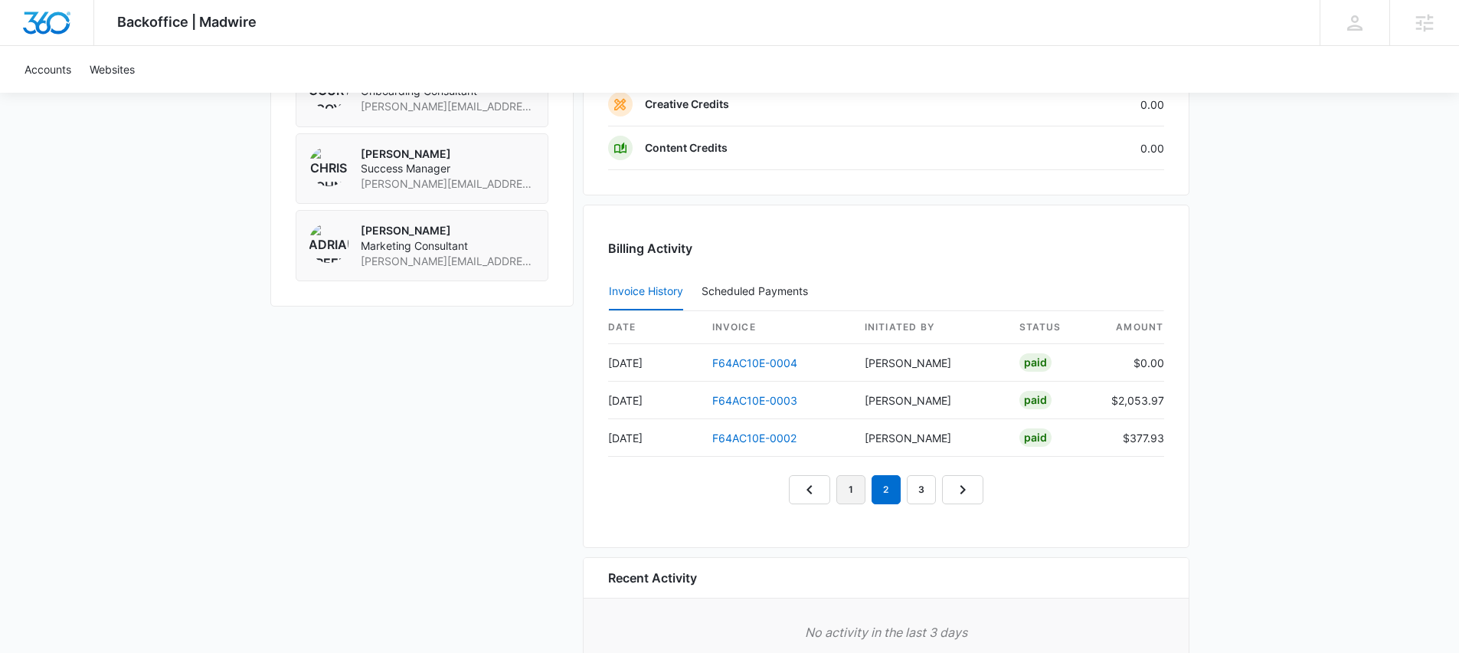
click at [844, 490] on link "1" at bounding box center [851, 489] width 29 height 29
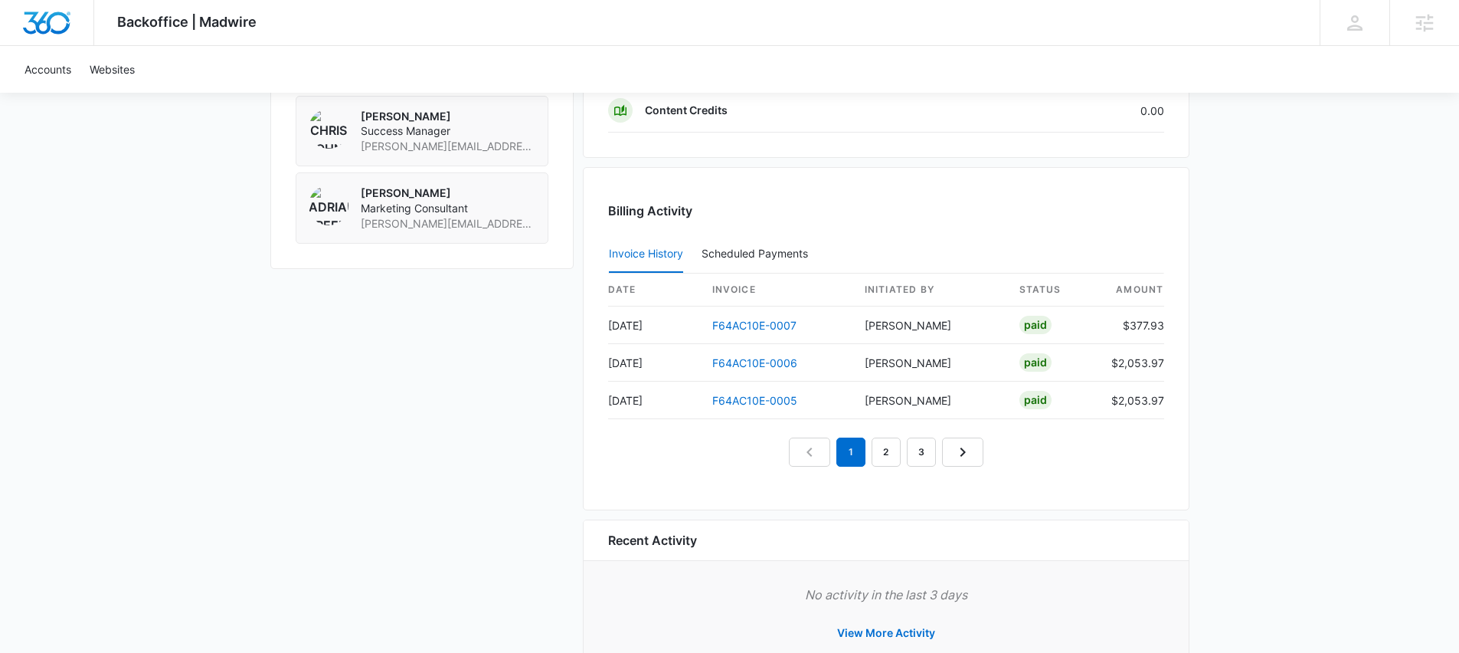
scroll to position [1430, 0]
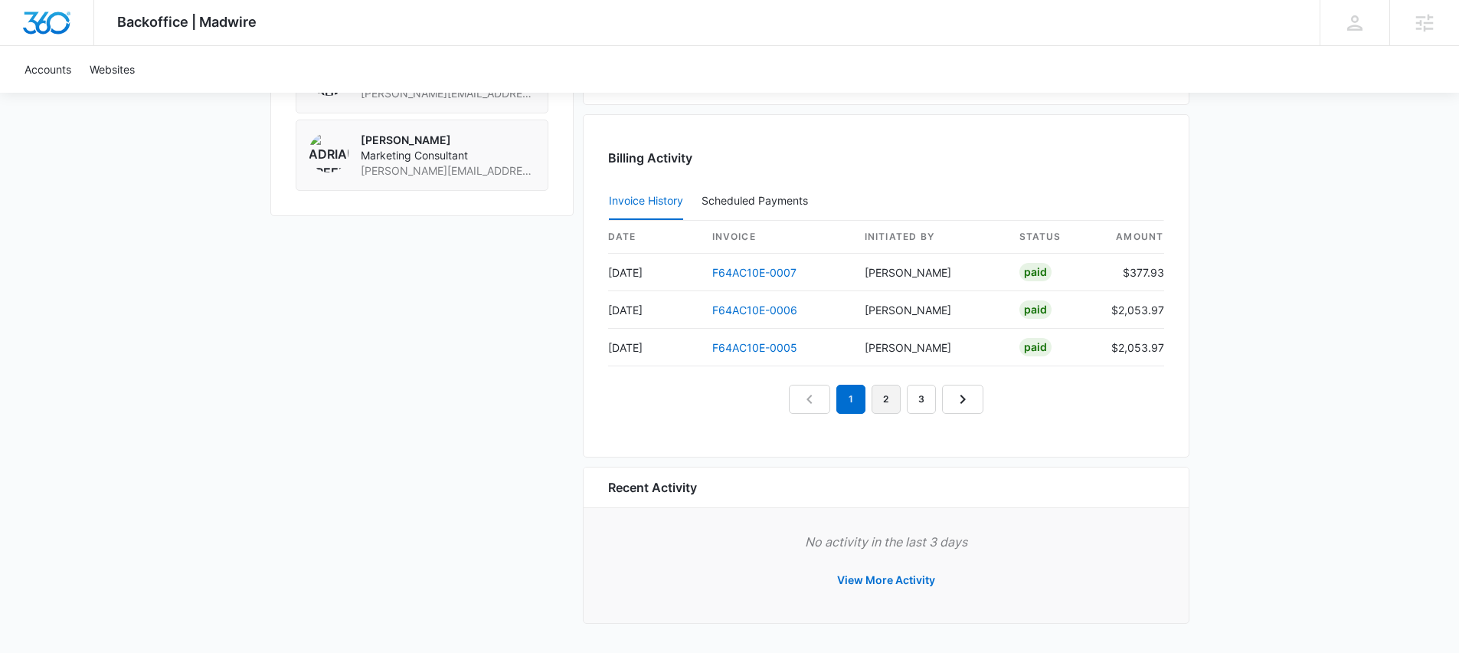
click at [888, 405] on link "2" at bounding box center [886, 399] width 29 height 29
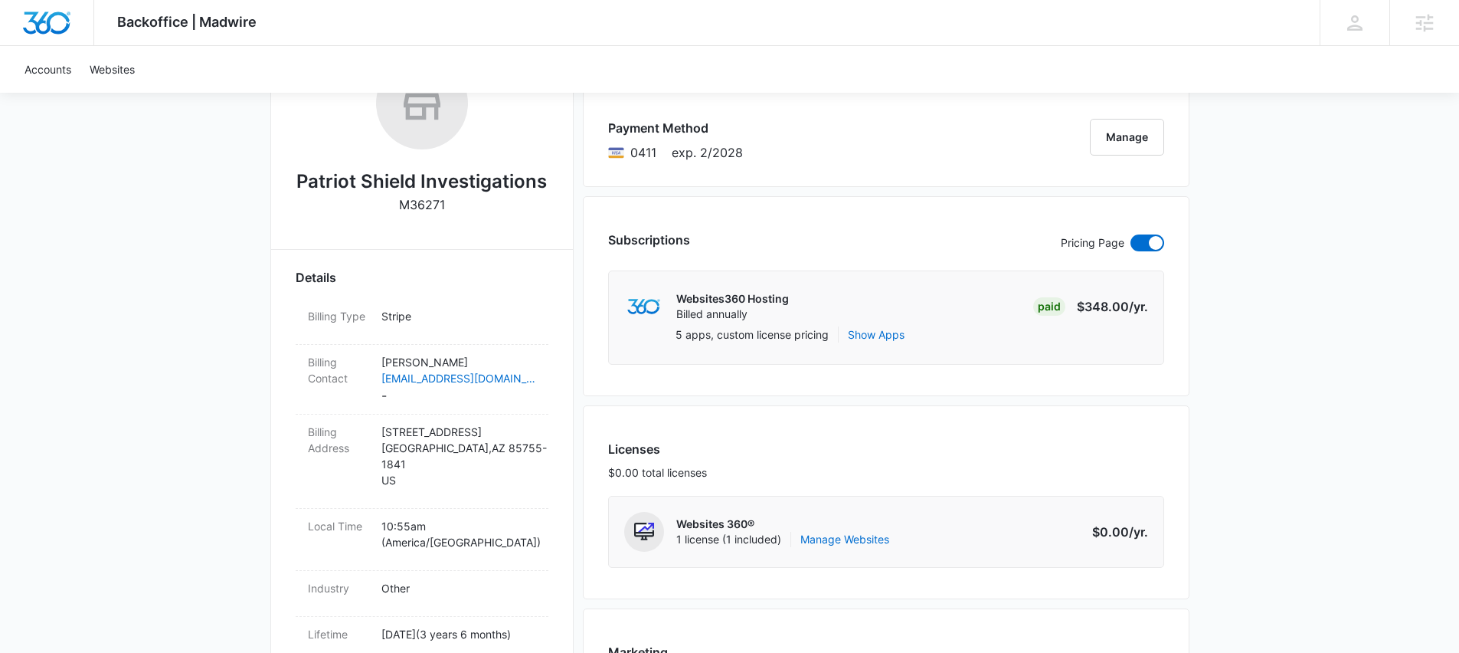
scroll to position [186, 0]
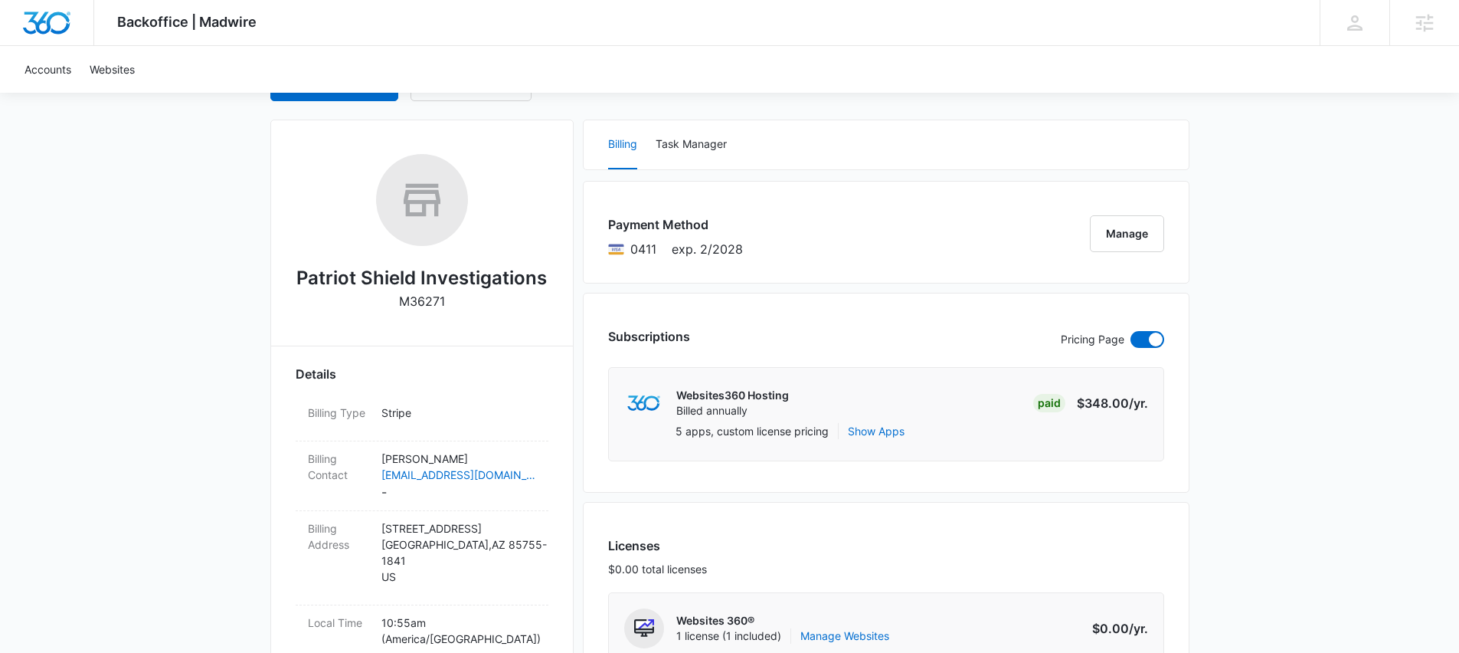
click at [1135, 49] on div "Accounts Websites" at bounding box center [729, 69] width 1429 height 47
click at [1249, 23] on div "Backoffice | Madwire Apps Settings TH Tyler Hatton tyler.hatton@madwire.com My …" at bounding box center [729, 23] width 1459 height 46
click at [44, 70] on link "Accounts" at bounding box center [47, 69] width 65 height 47
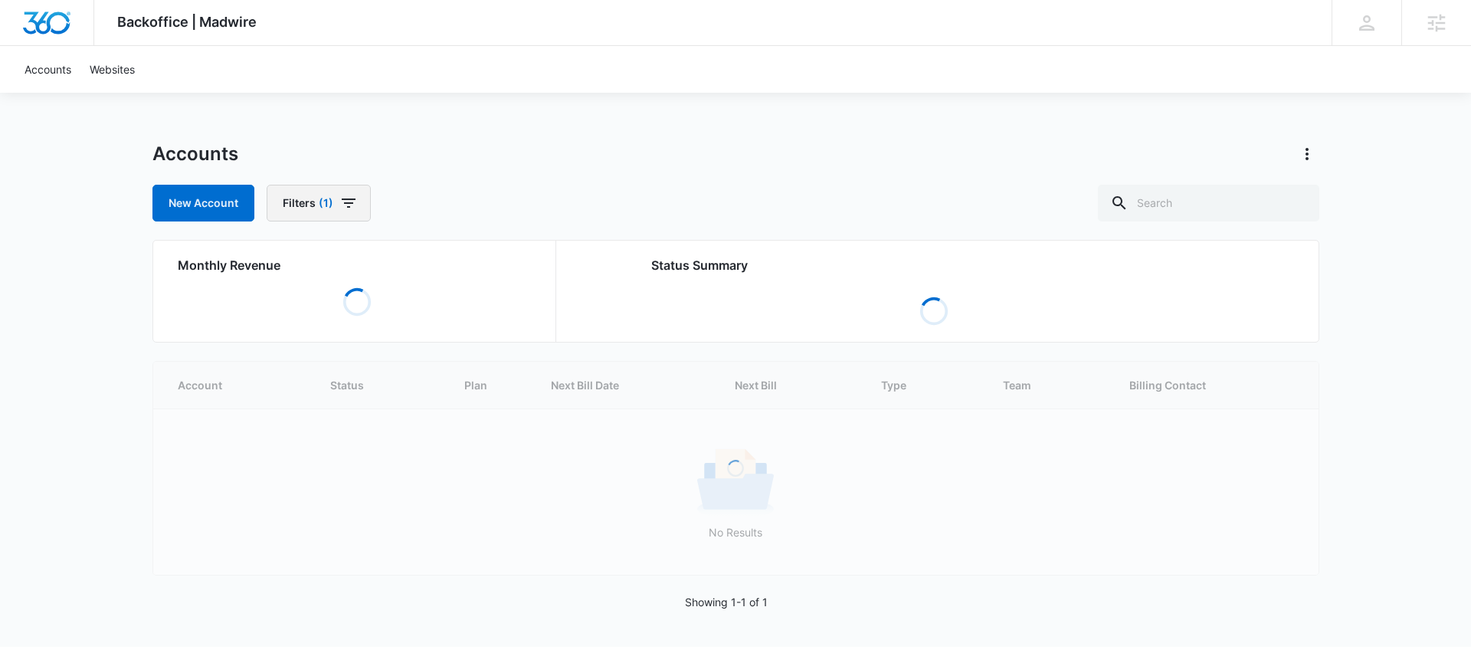
click at [341, 204] on icon "button" at bounding box center [348, 203] width 18 height 18
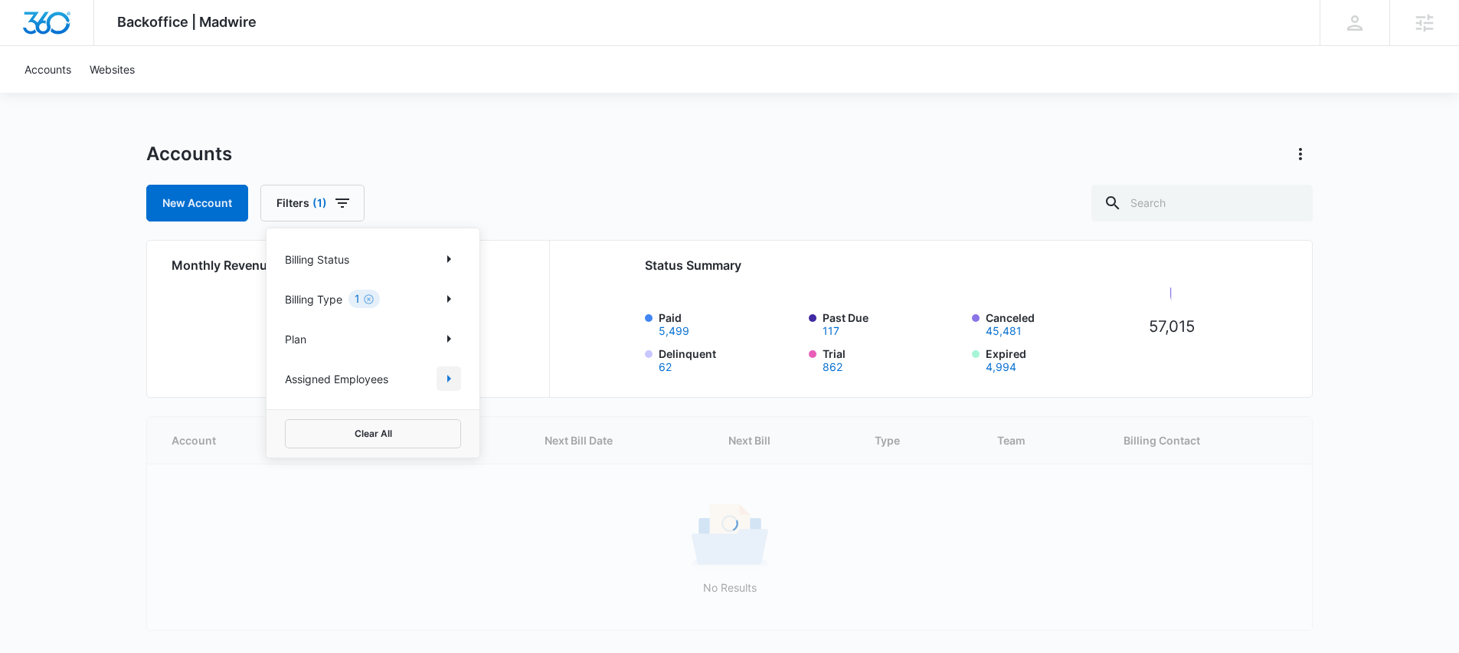
click at [444, 378] on icon "Show Assigned Employees filters" at bounding box center [449, 378] width 18 height 18
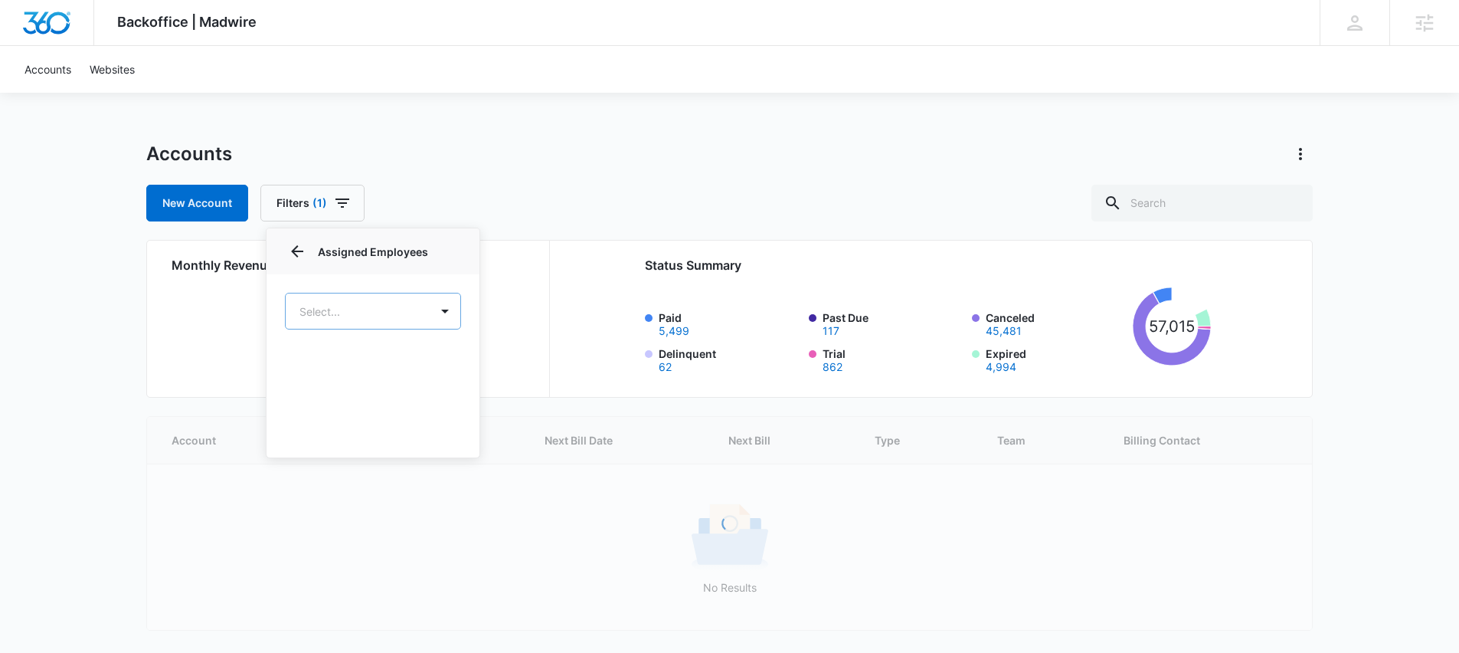
click at [373, 309] on body "Backoffice | Madwire Apps Settings TH [PERSON_NAME] [PERSON_NAME][EMAIL_ADDRESS…" at bounding box center [729, 351] width 1459 height 702
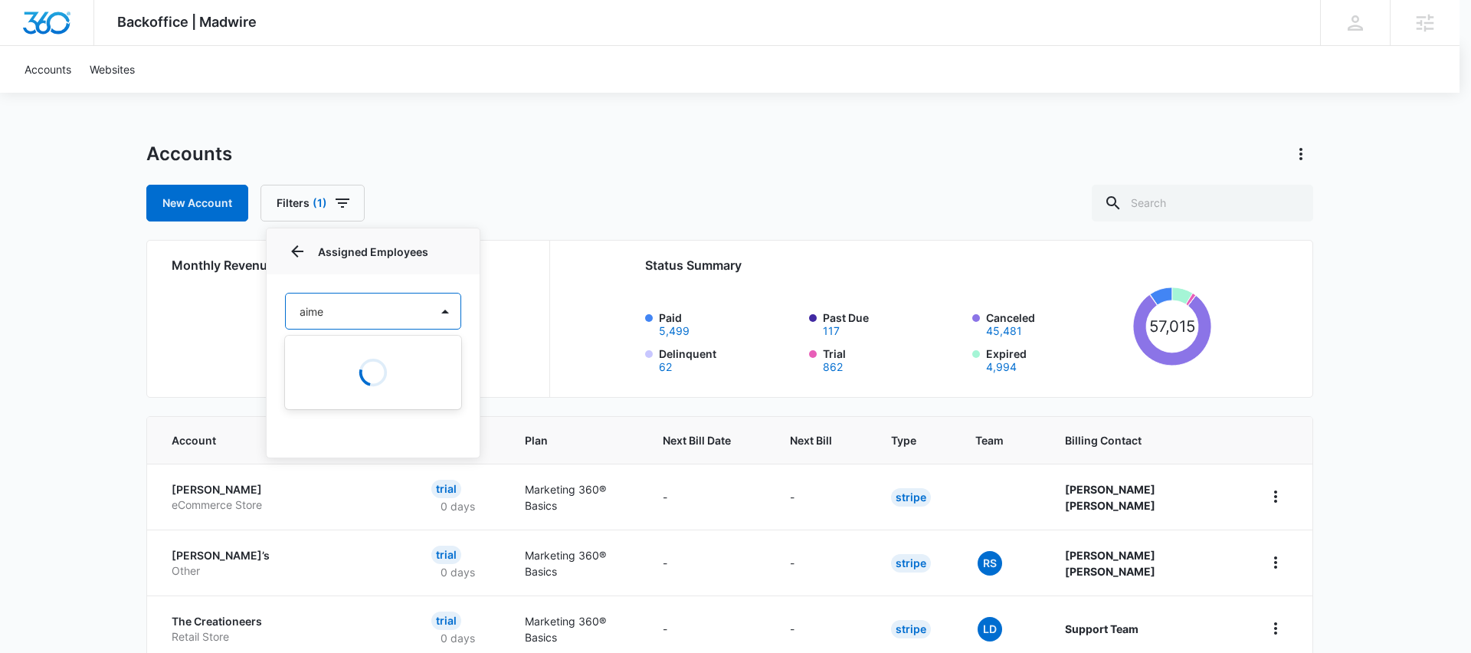
type input "[PERSON_NAME]"
click at [326, 369] on p "[PERSON_NAME]" at bounding box center [346, 365] width 87 height 16
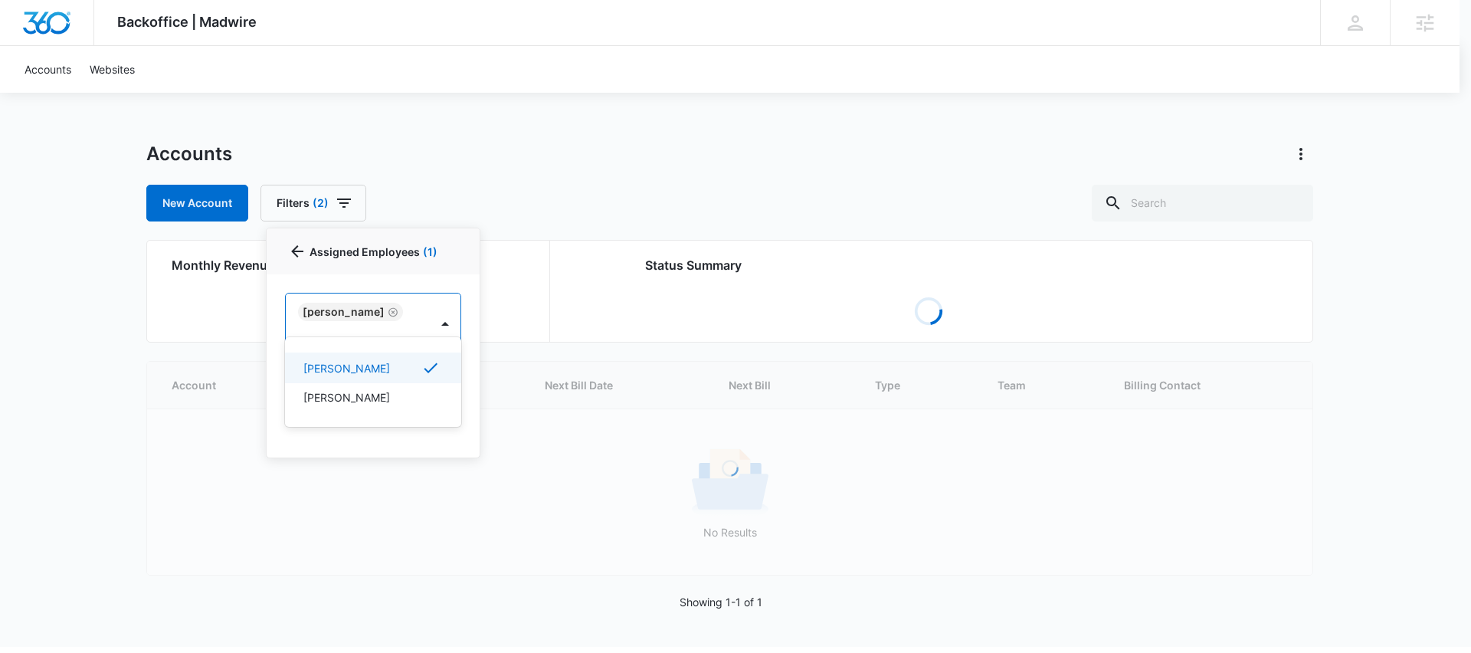
click at [120, 289] on div at bounding box center [735, 326] width 1471 height 653
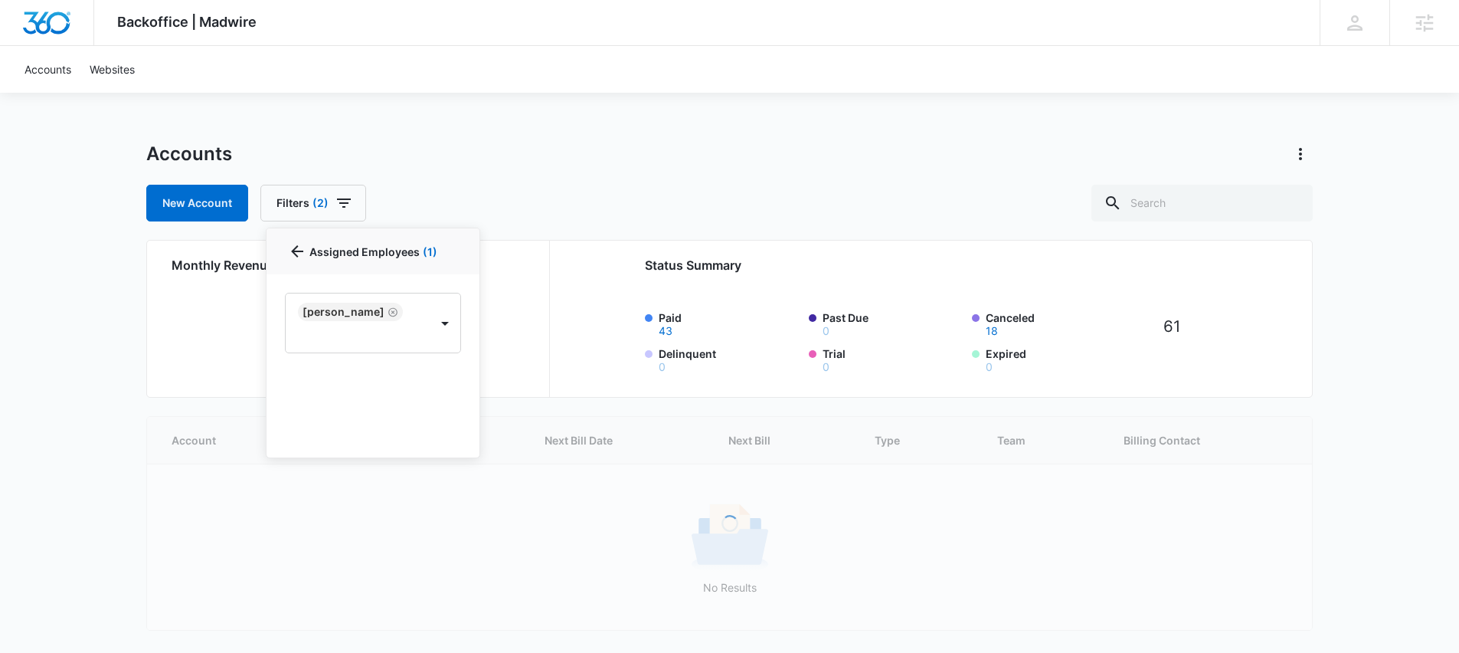
click at [489, 182] on div "Accounts New Account Filters (2) Billing Status Billing Type 1 Plan Assigned Em…" at bounding box center [729, 182] width 1167 height 80
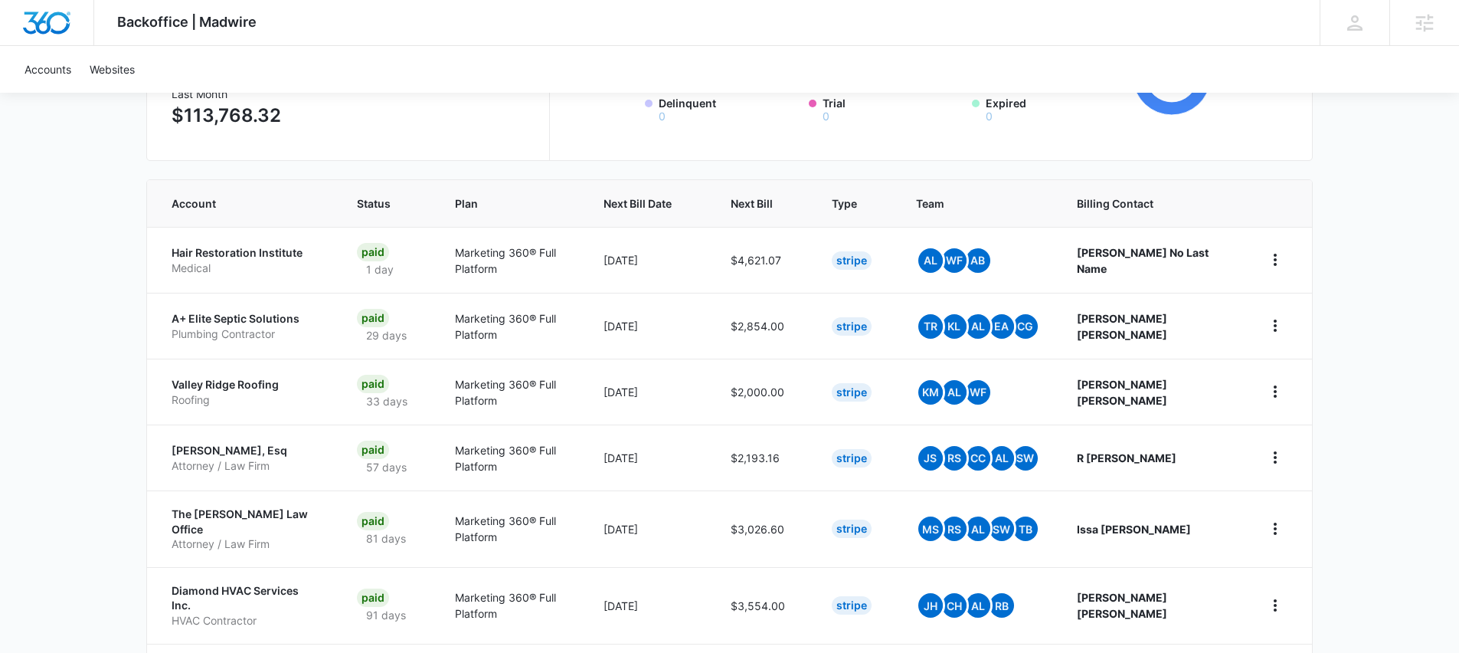
scroll to position [310, 0]
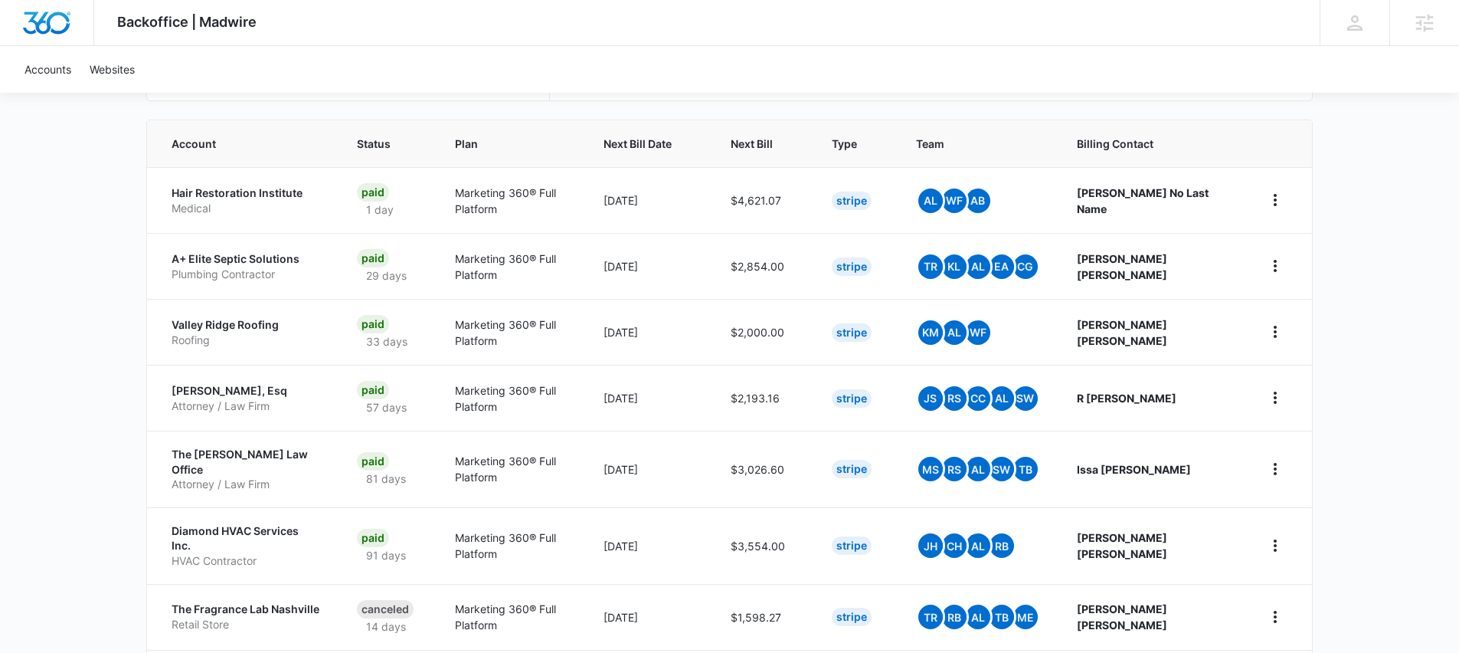
click at [110, 221] on div "Backoffice | Madwire Apps Settings TH Tyler Hatton tyler.hatton@madwire.com My …" at bounding box center [729, 327] width 1459 height 1275
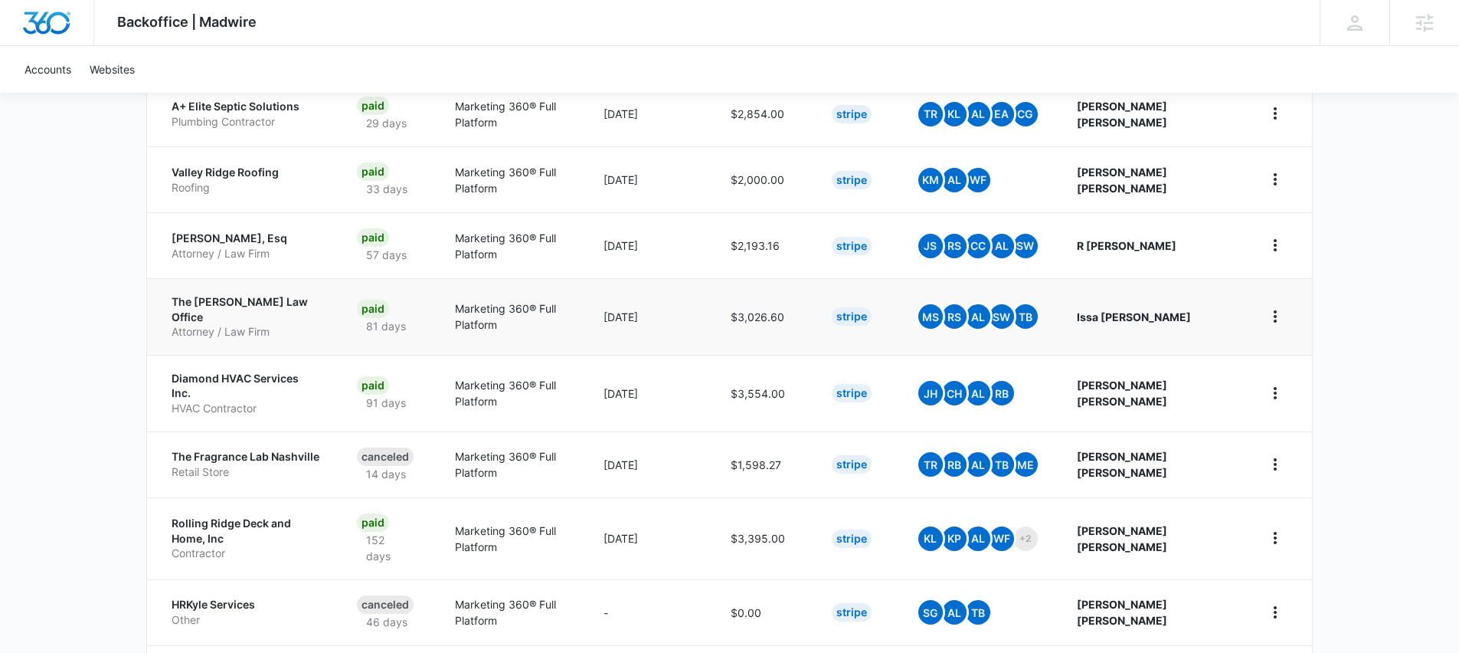
scroll to position [462, 0]
click at [320, 177] on p "Valley Ridge Roofing" at bounding box center [246, 172] width 149 height 15
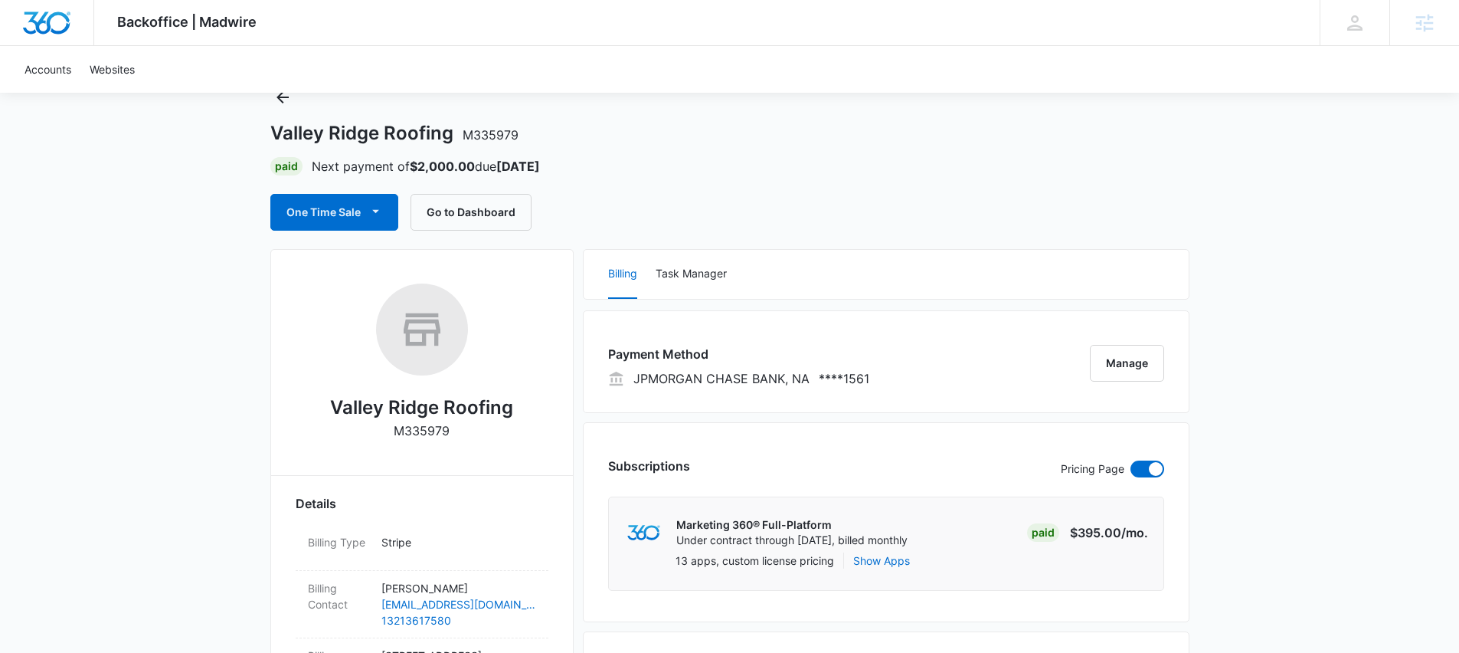
scroll to position [19, 0]
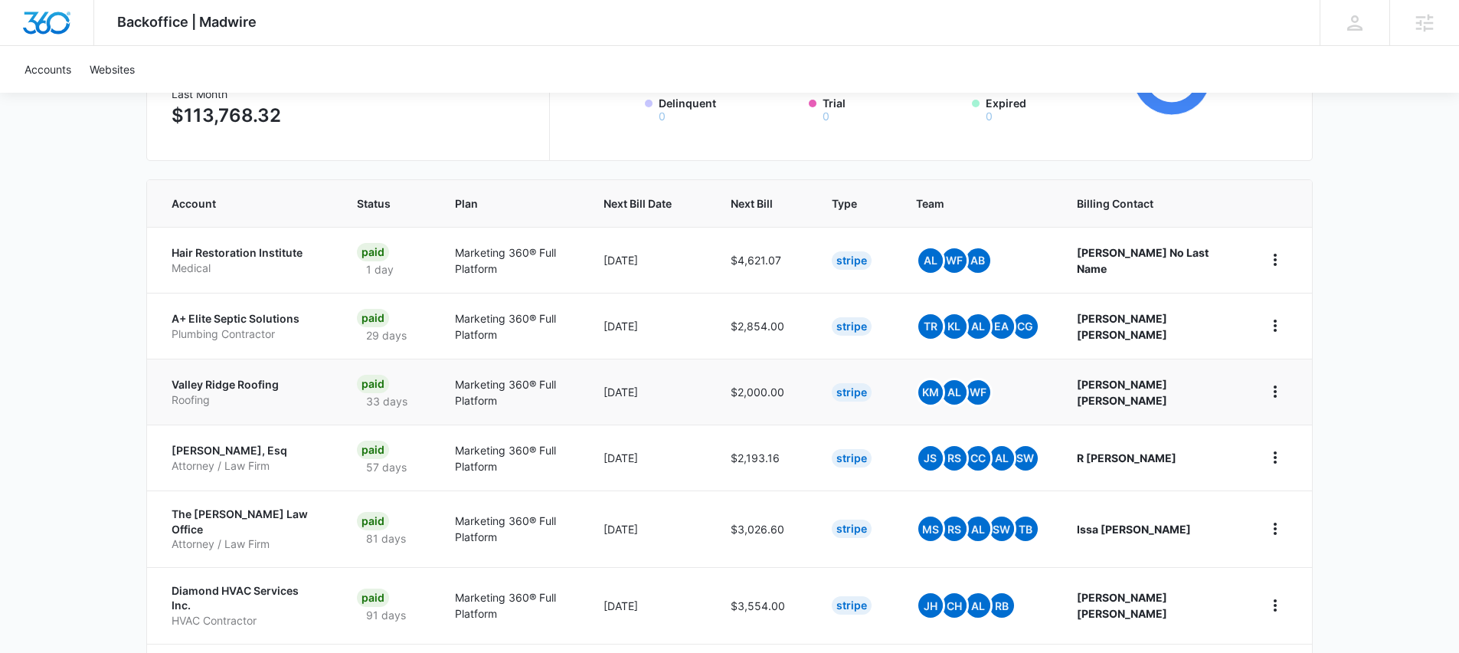
scroll to position [251, 0]
click at [116, 342] on div "Backoffice | Madwire Apps Settings TH Tyler Hatton tyler.hatton@madwire.com My …" at bounding box center [729, 386] width 1459 height 1275
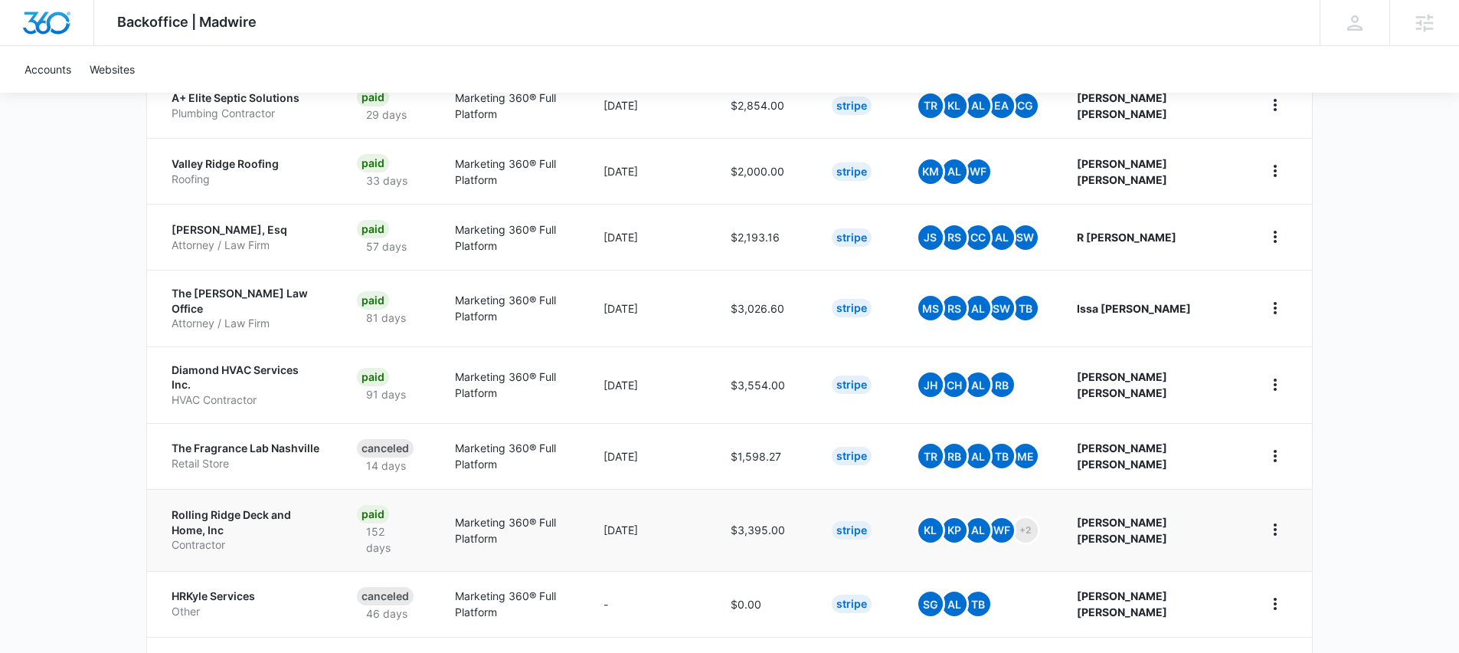
scroll to position [585, 0]
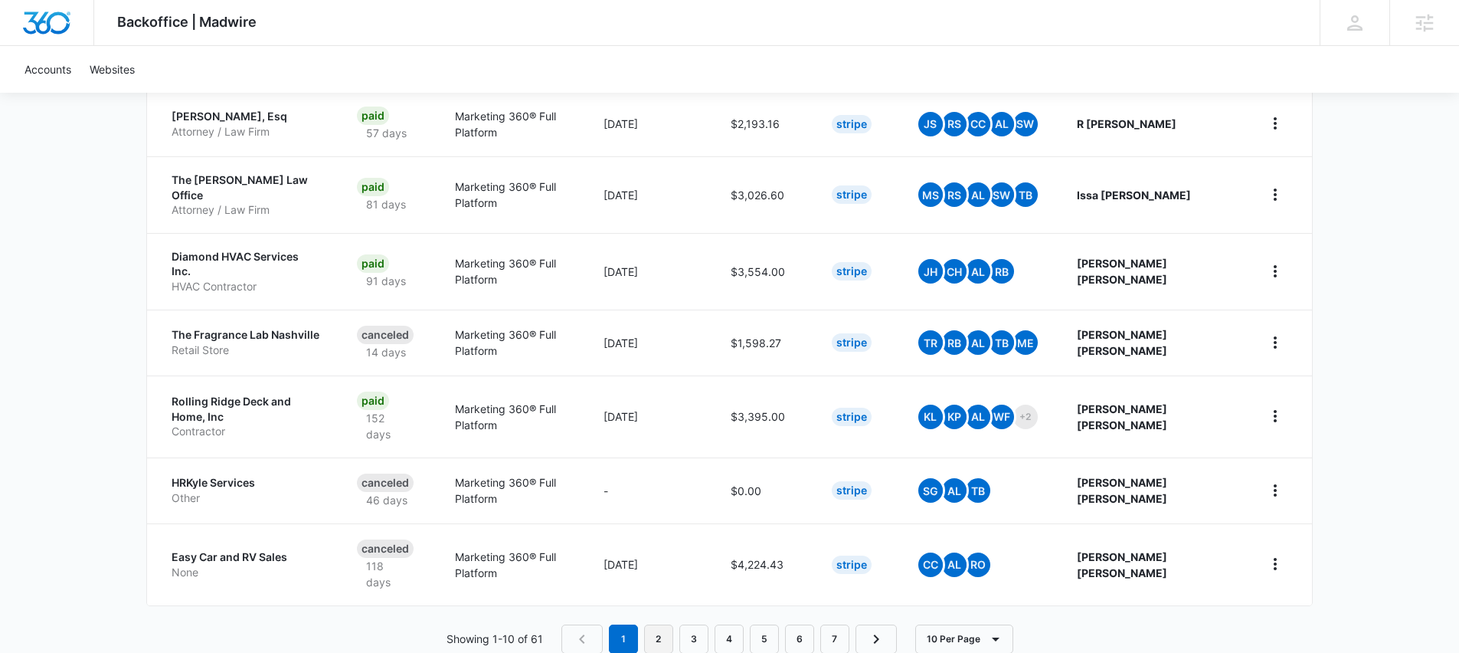
click at [647, 624] on link "2" at bounding box center [658, 638] width 29 height 29
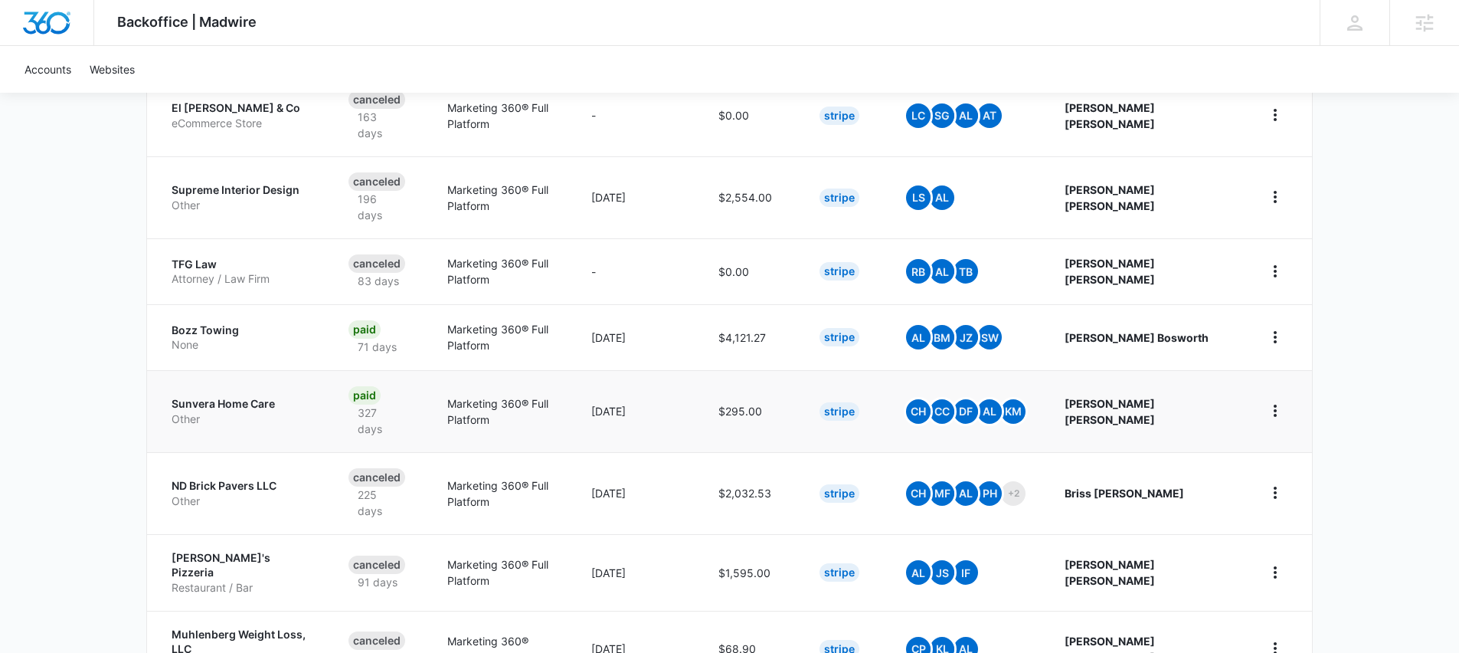
scroll to position [595, 0]
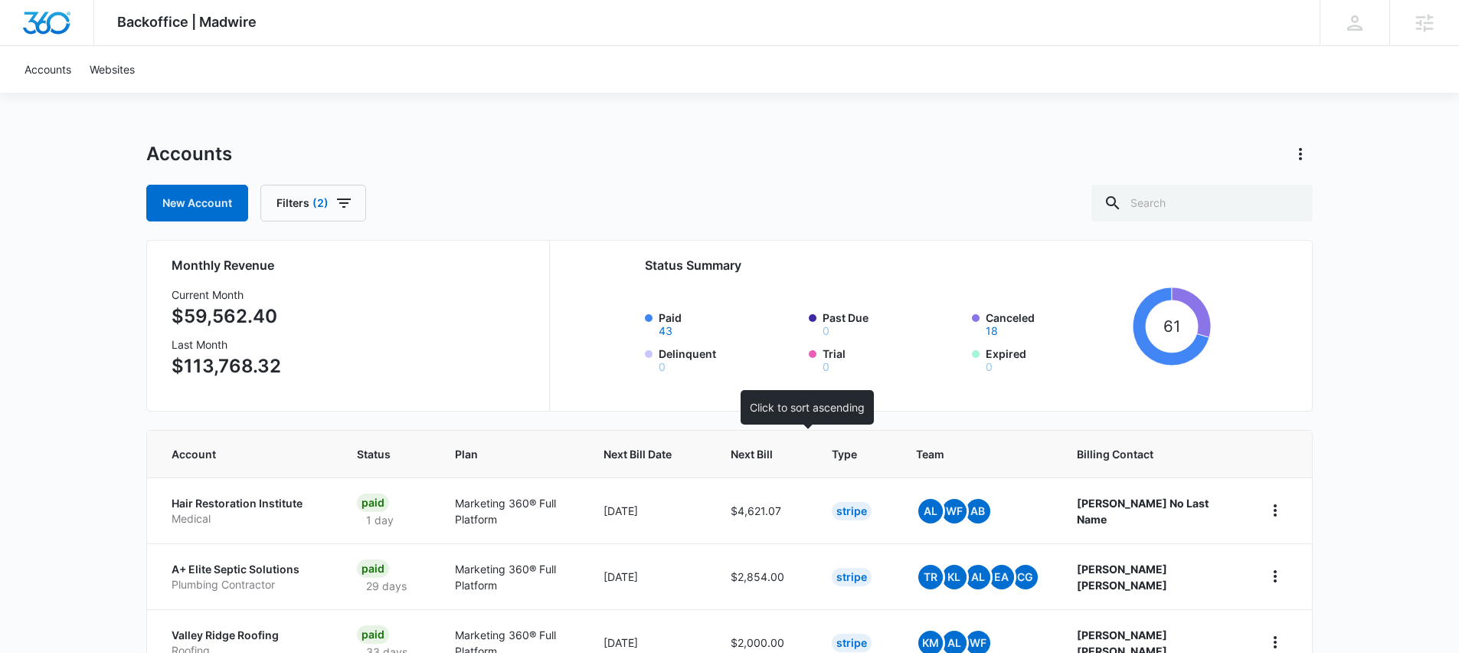
click at [773, 454] on span "Next Bill" at bounding box center [752, 454] width 42 height 16
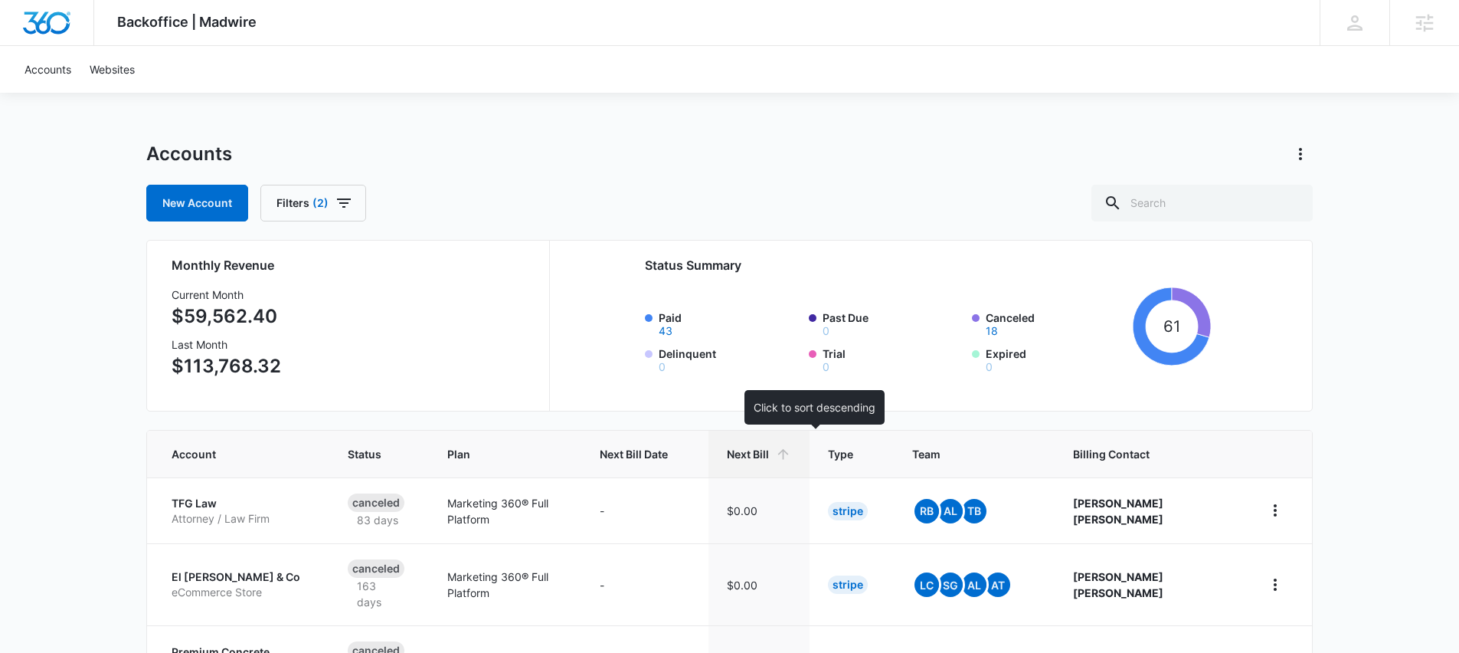
click at [769, 446] on span "Next Bill" at bounding box center [748, 454] width 42 height 16
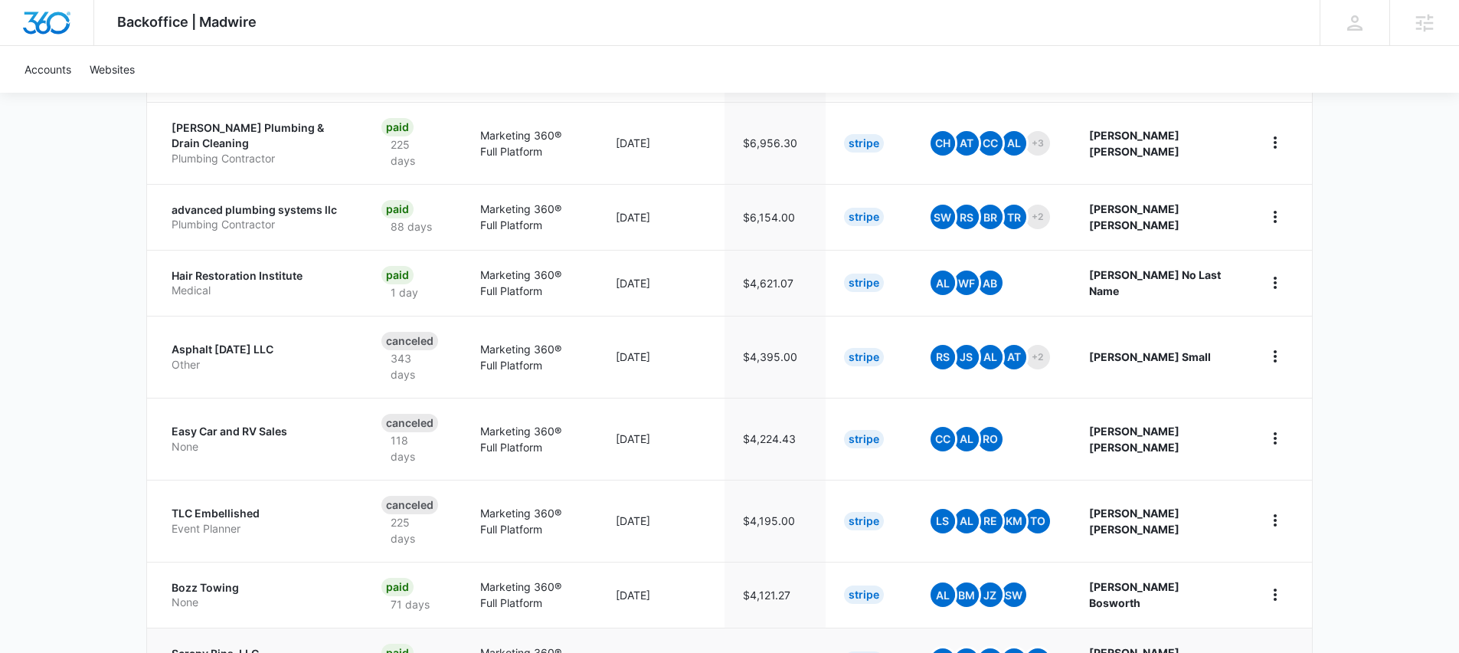
scroll to position [611, 0]
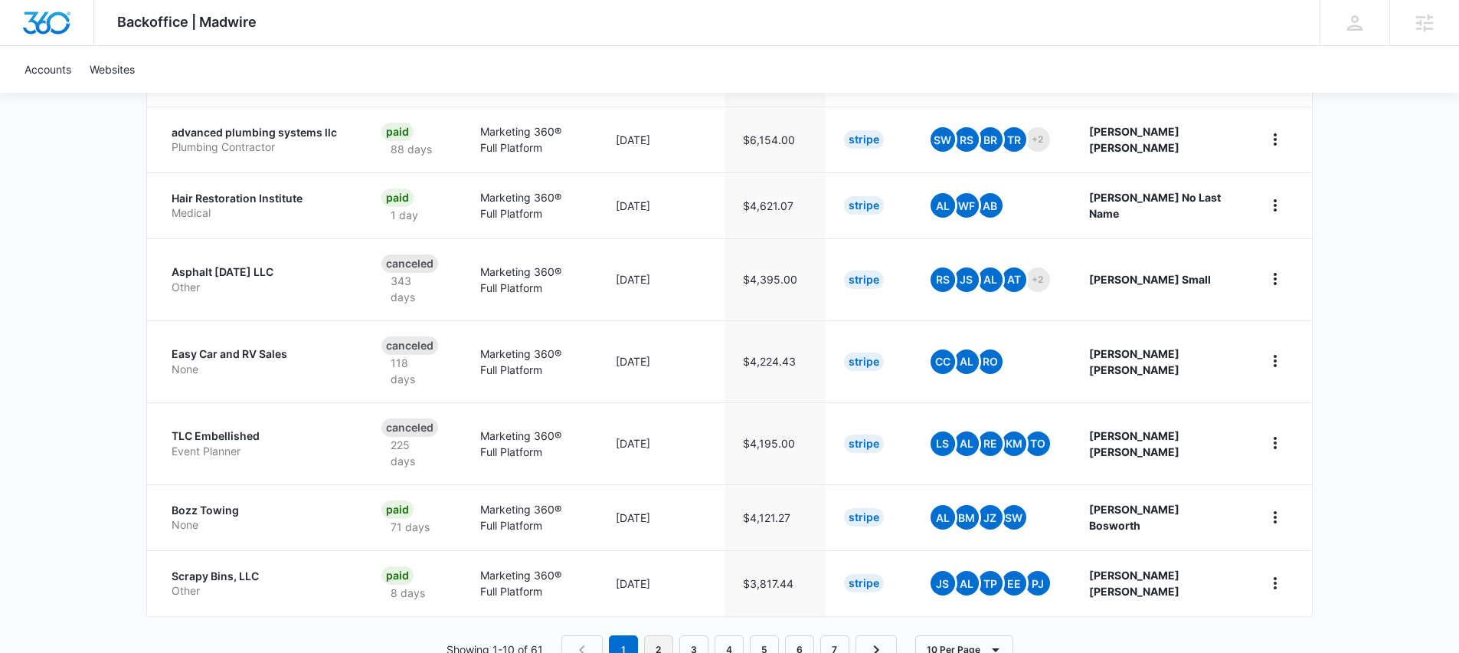
click at [656, 635] on link "2" at bounding box center [658, 649] width 29 height 29
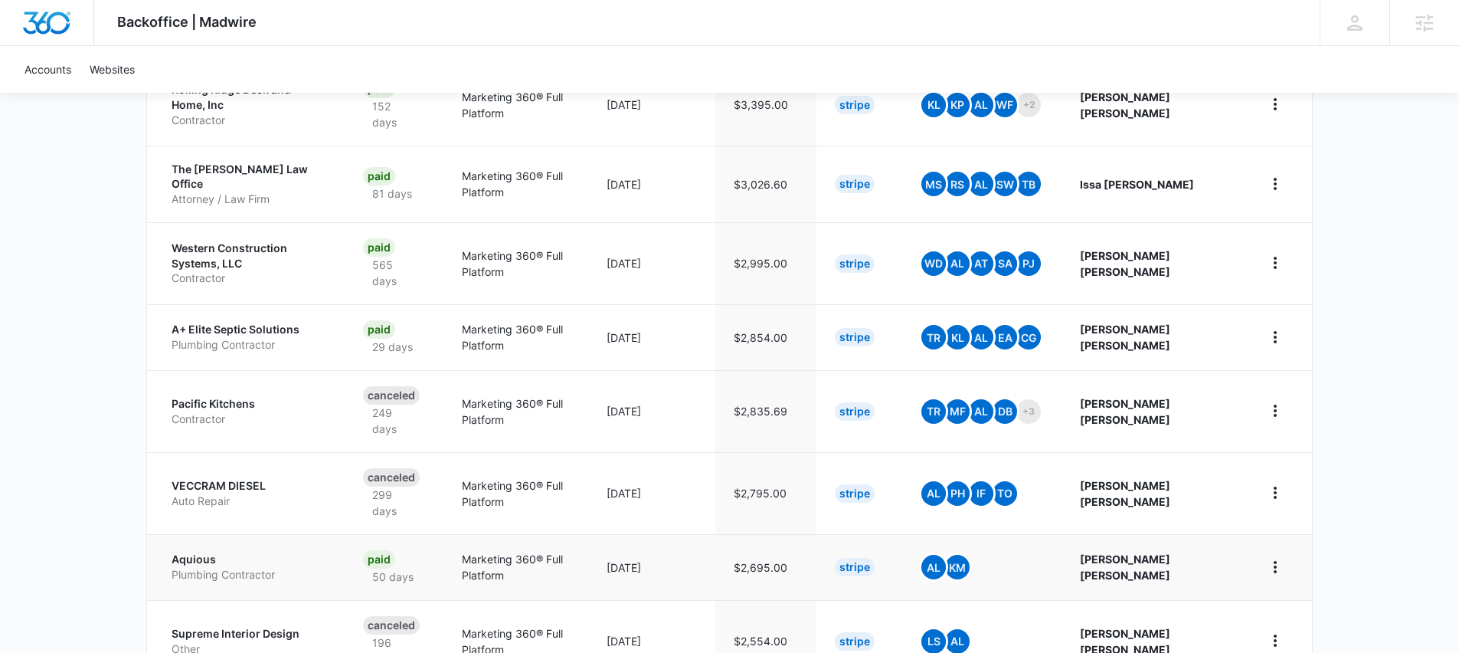
scroll to position [617, 0]
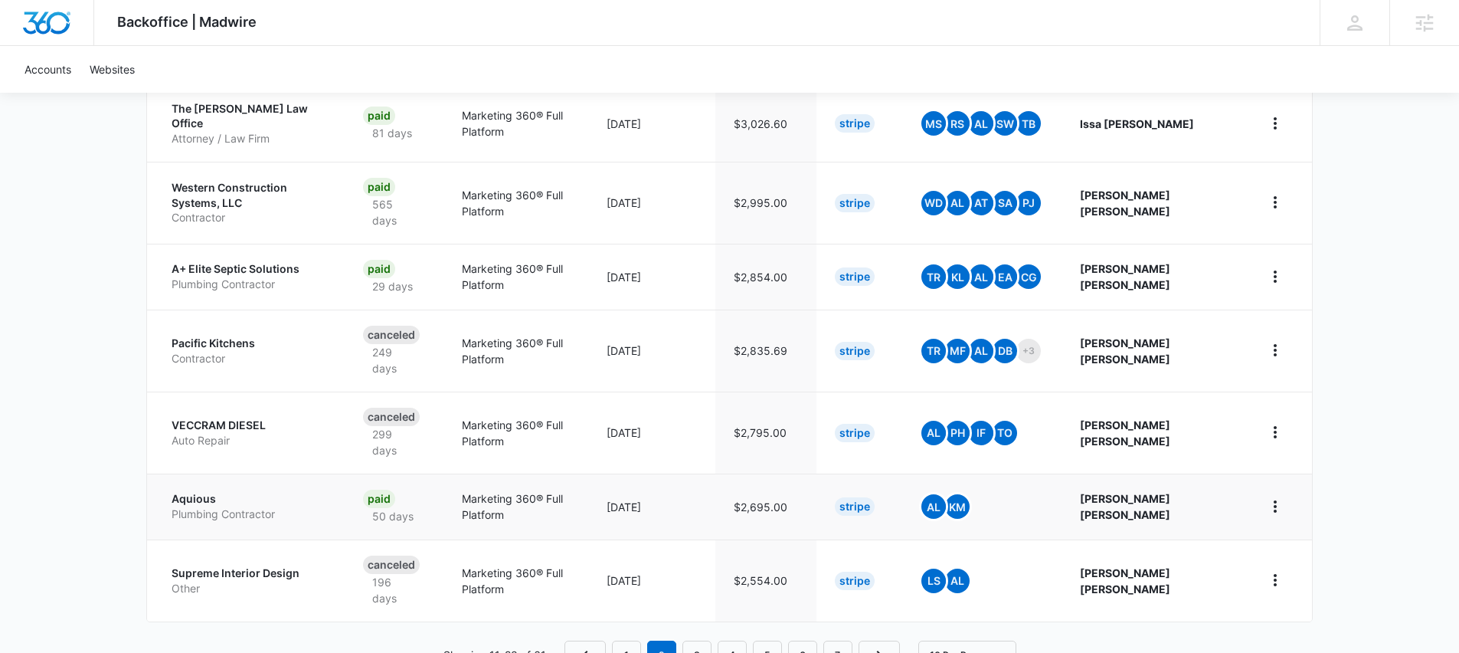
click at [184, 491] on p "Aquious" at bounding box center [249, 498] width 155 height 15
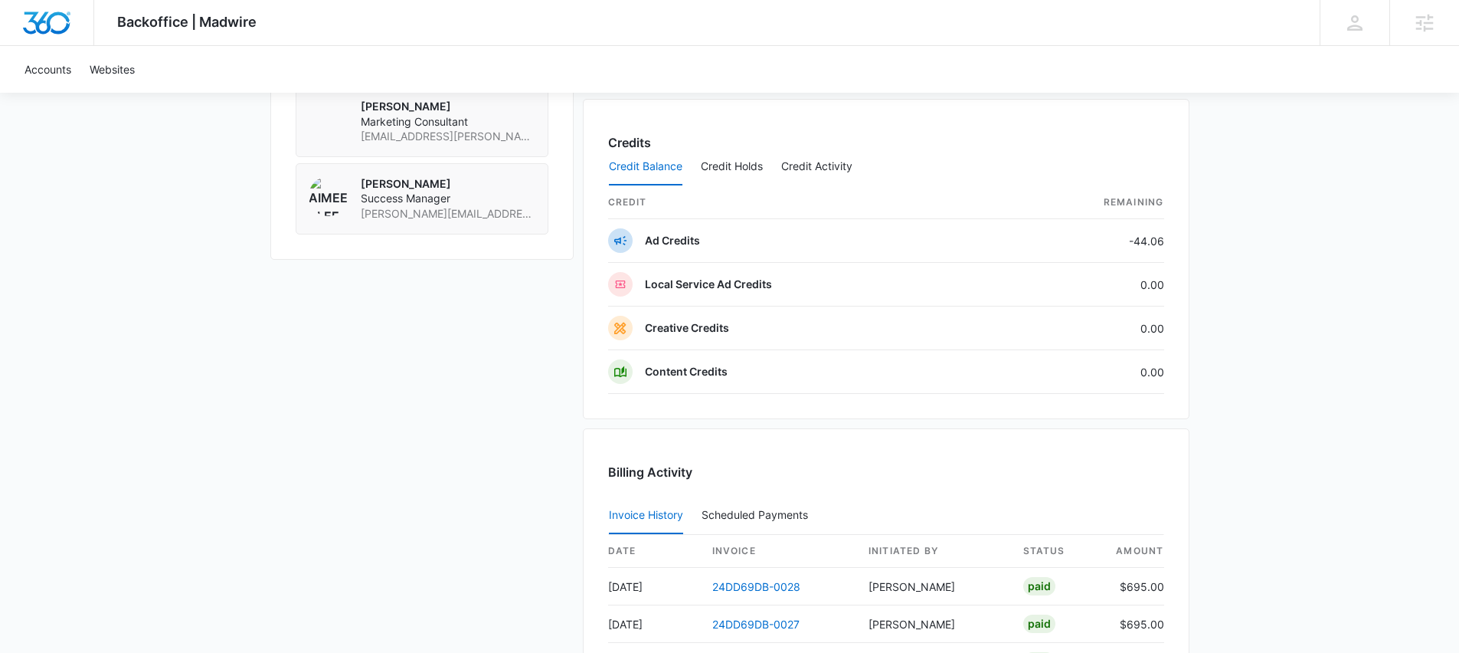
scroll to position [1266, 0]
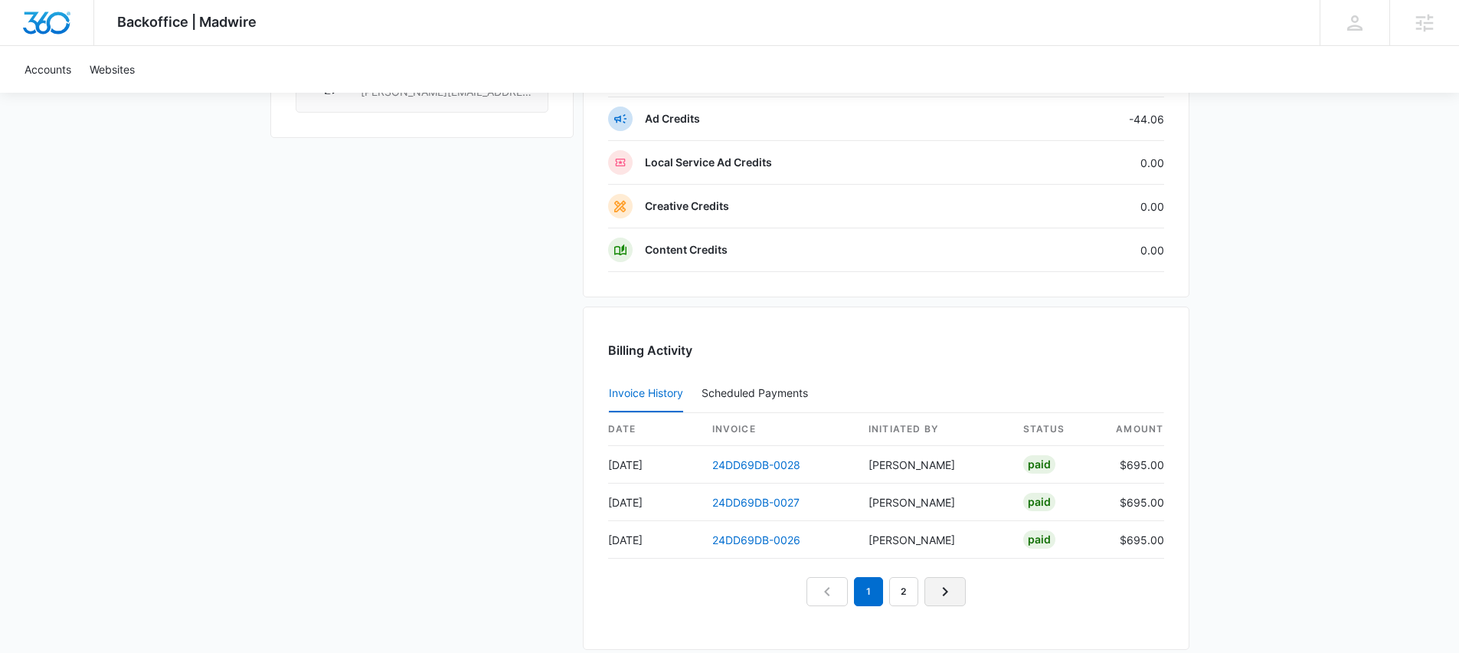
click at [942, 594] on icon "Next Page" at bounding box center [945, 591] width 18 height 18
click at [849, 590] on link "1" at bounding box center [851, 591] width 29 height 29
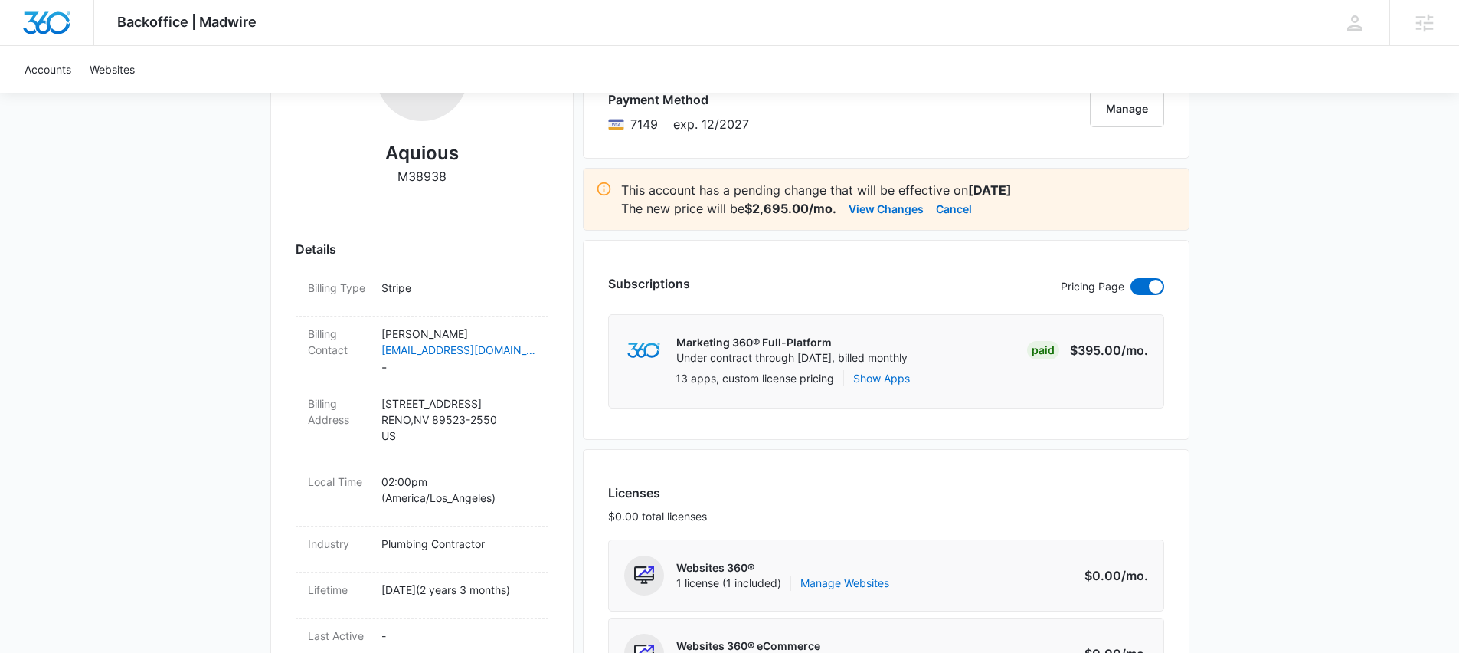
scroll to position [133, 0]
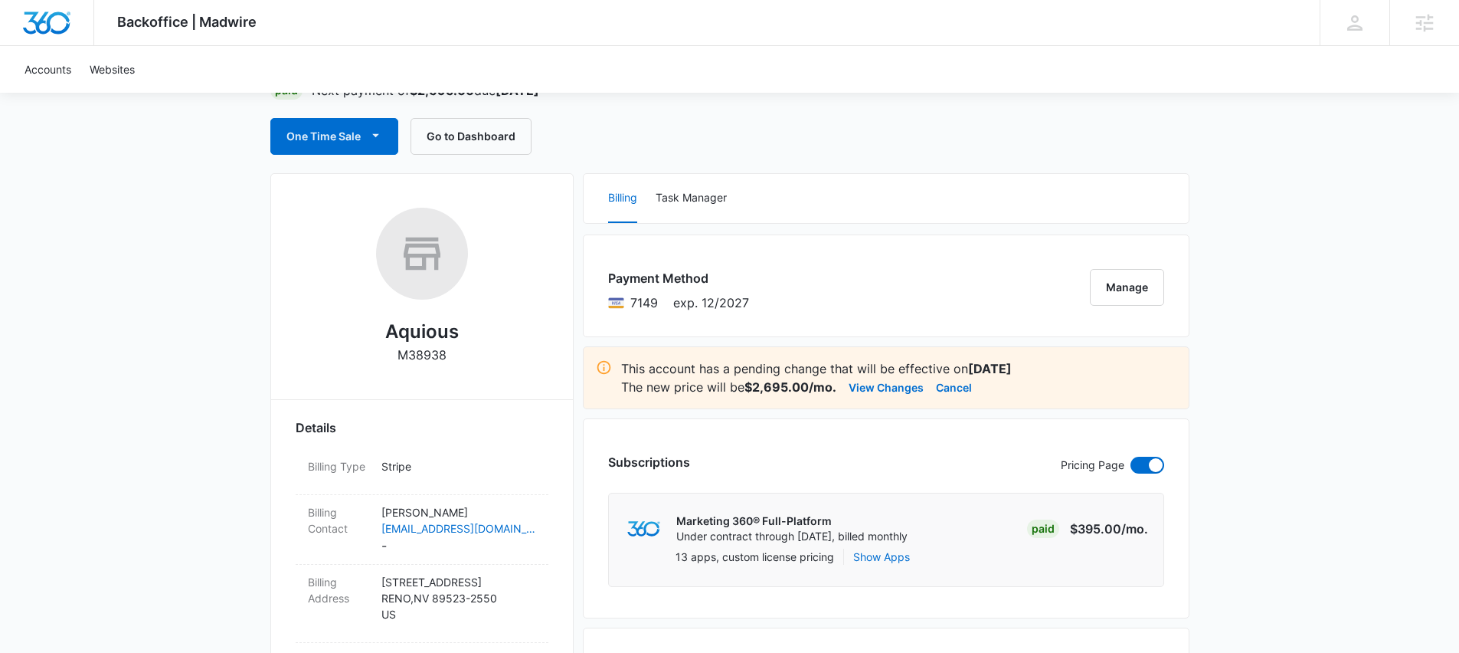
drag, startPoint x: 461, startPoint y: 354, endPoint x: 460, endPoint y: 362, distance: 7.8
click at [460, 362] on div "Aquious M38938" at bounding box center [422, 291] width 253 height 167
copy div "M38938"
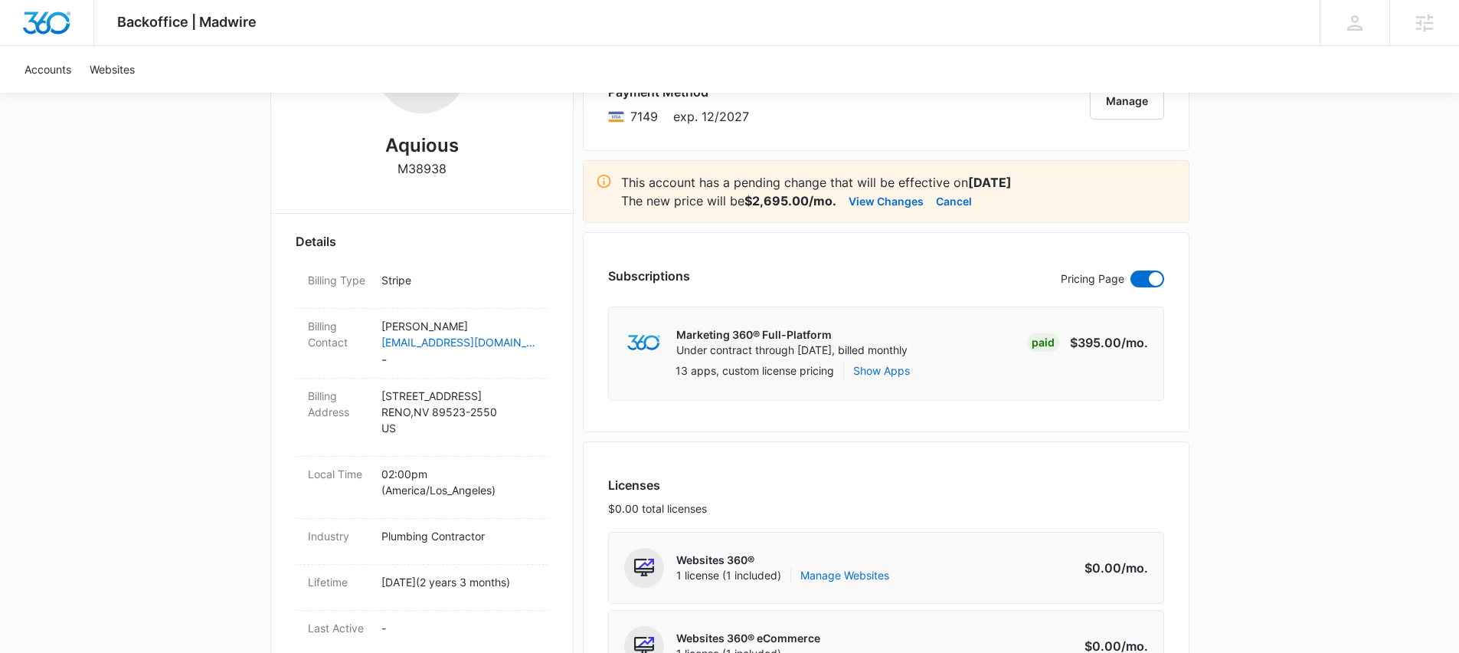
scroll to position [313, 0]
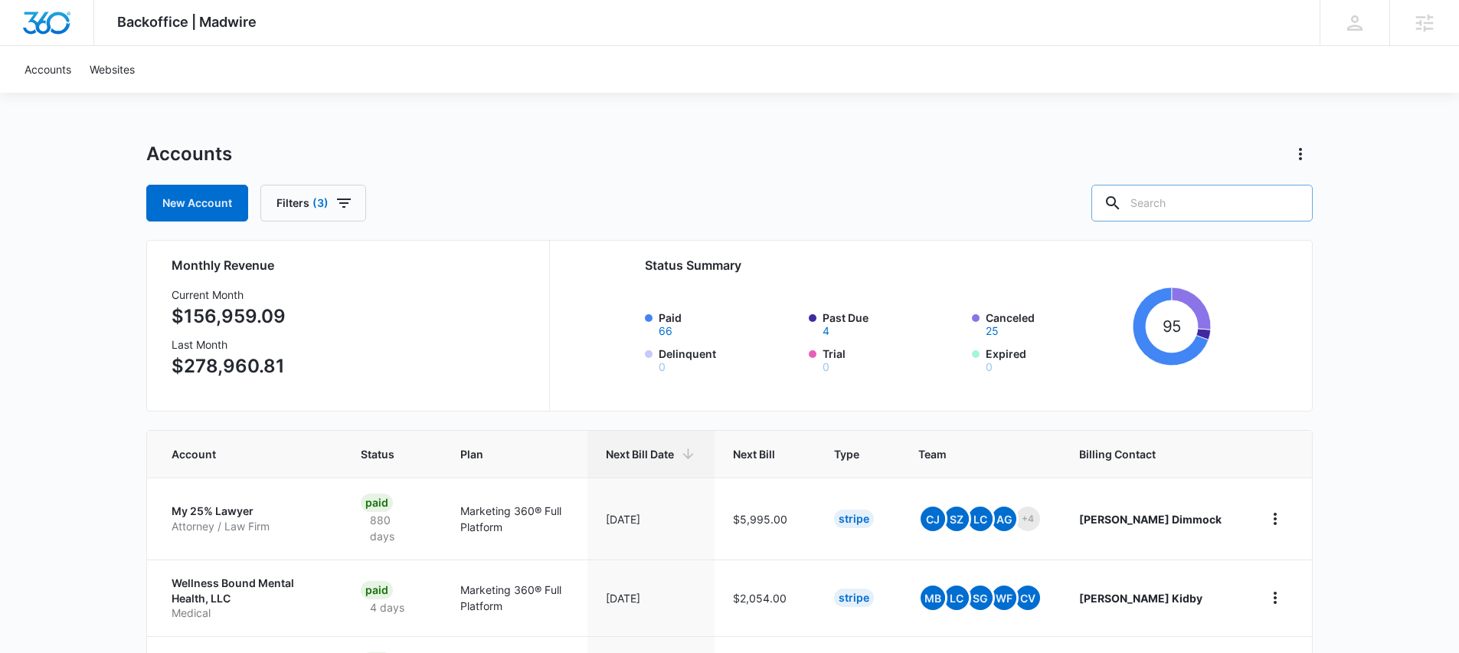
click at [1212, 198] on input "text" at bounding box center [1202, 203] width 221 height 37
type input "Source"
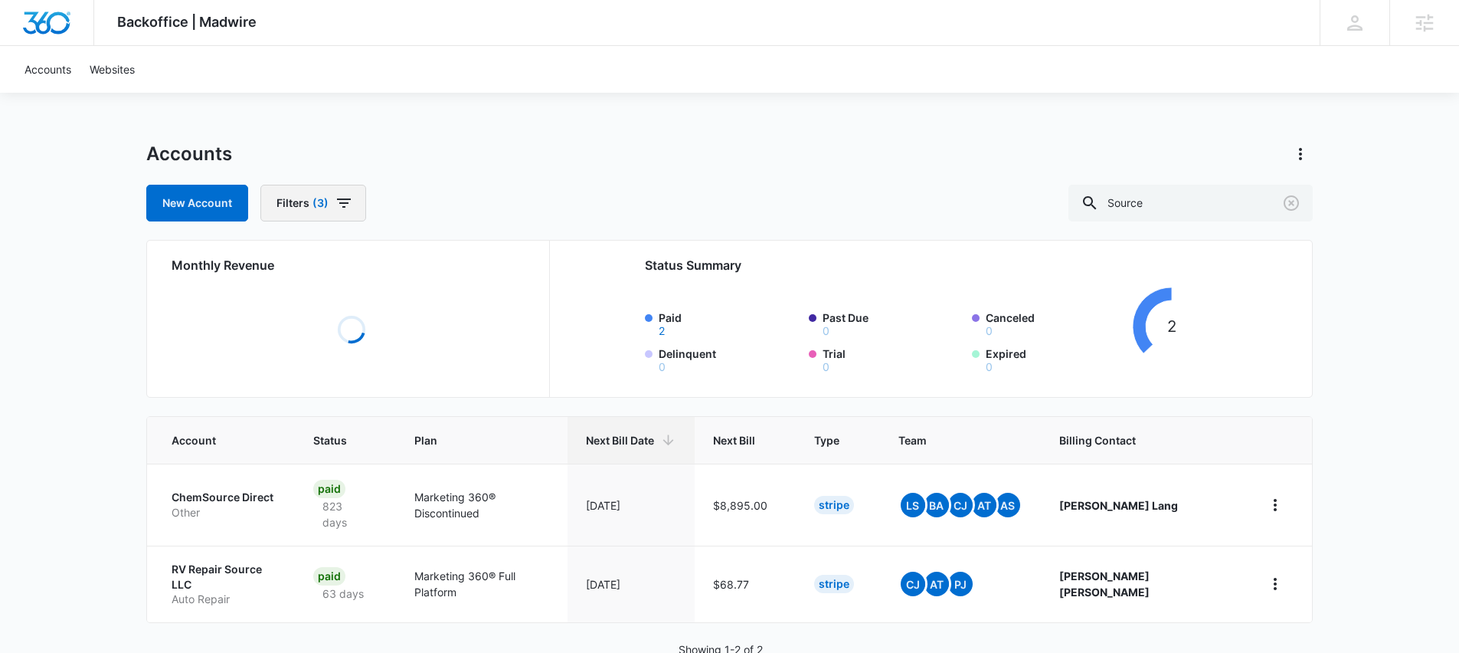
click at [339, 197] on icon "button" at bounding box center [344, 203] width 18 height 18
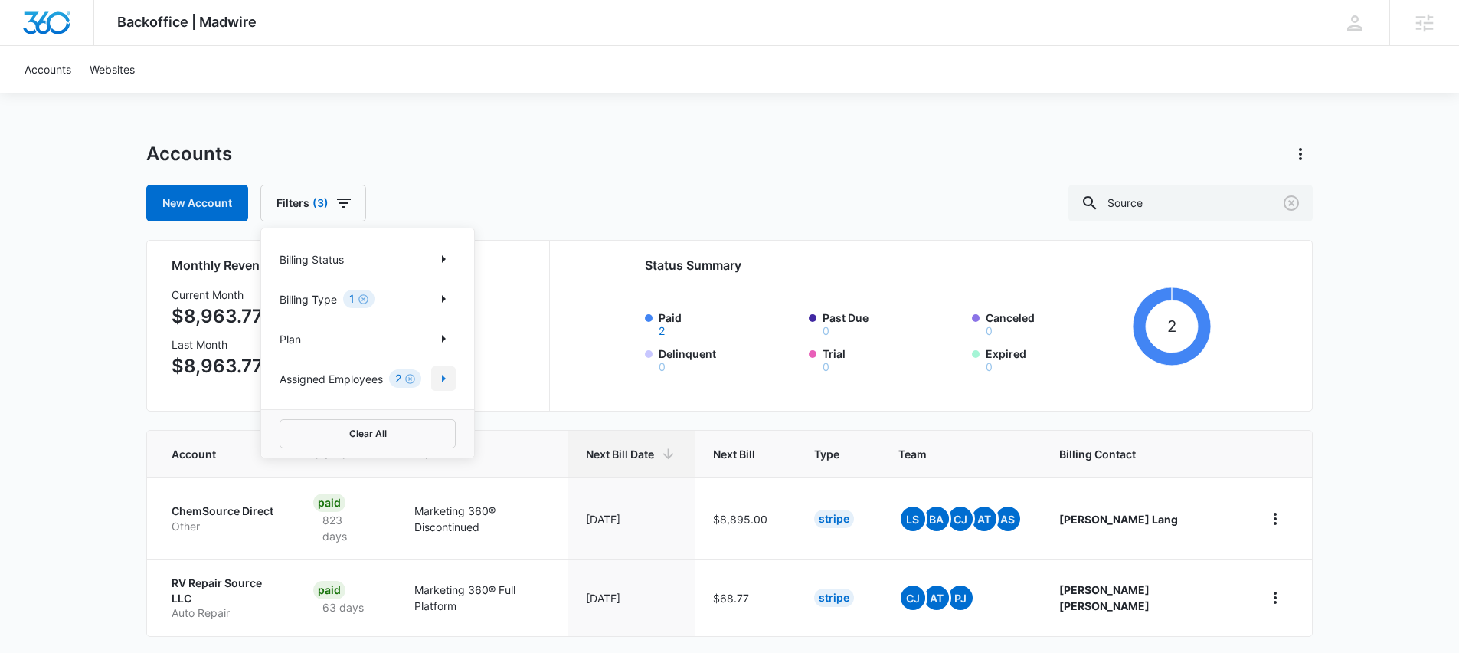
click at [444, 378] on icon "Show Assigned Employees filters" at bounding box center [444, 379] width 4 height 8
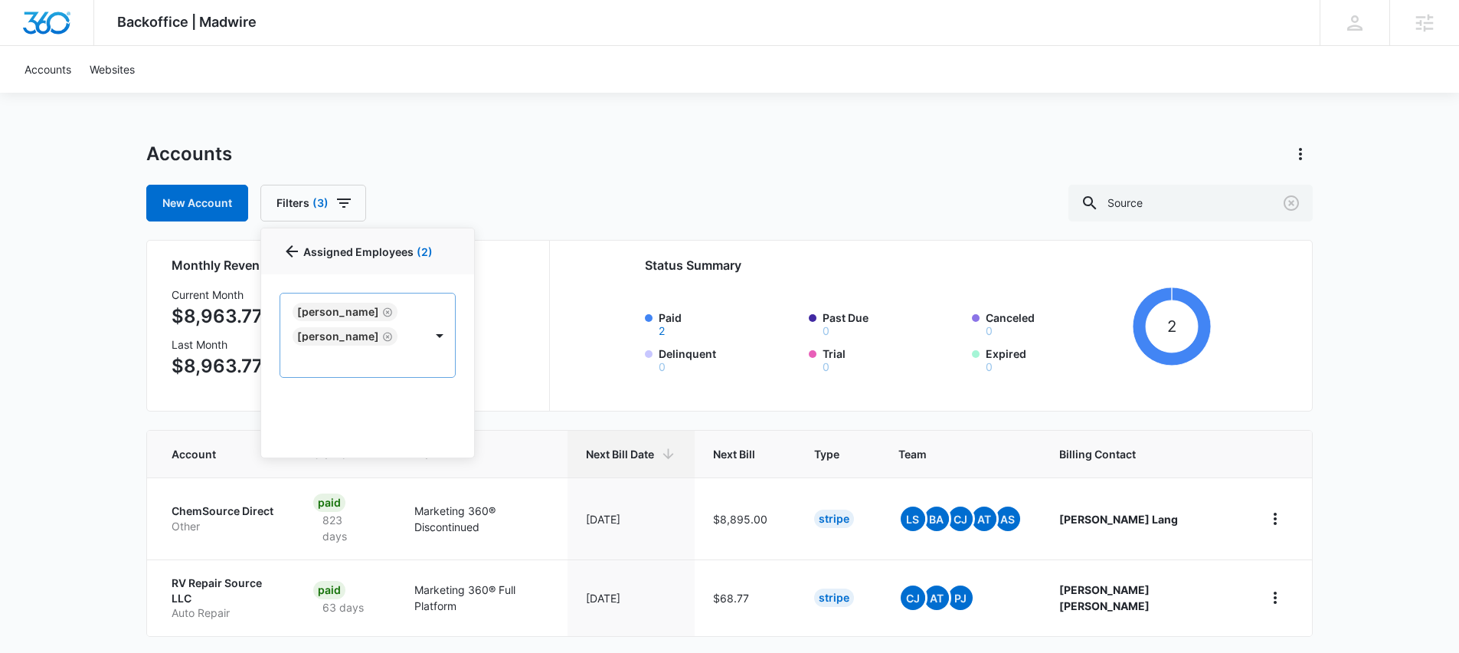
click at [382, 316] on icon "Remove Chris Johns" at bounding box center [387, 311] width 11 height 11
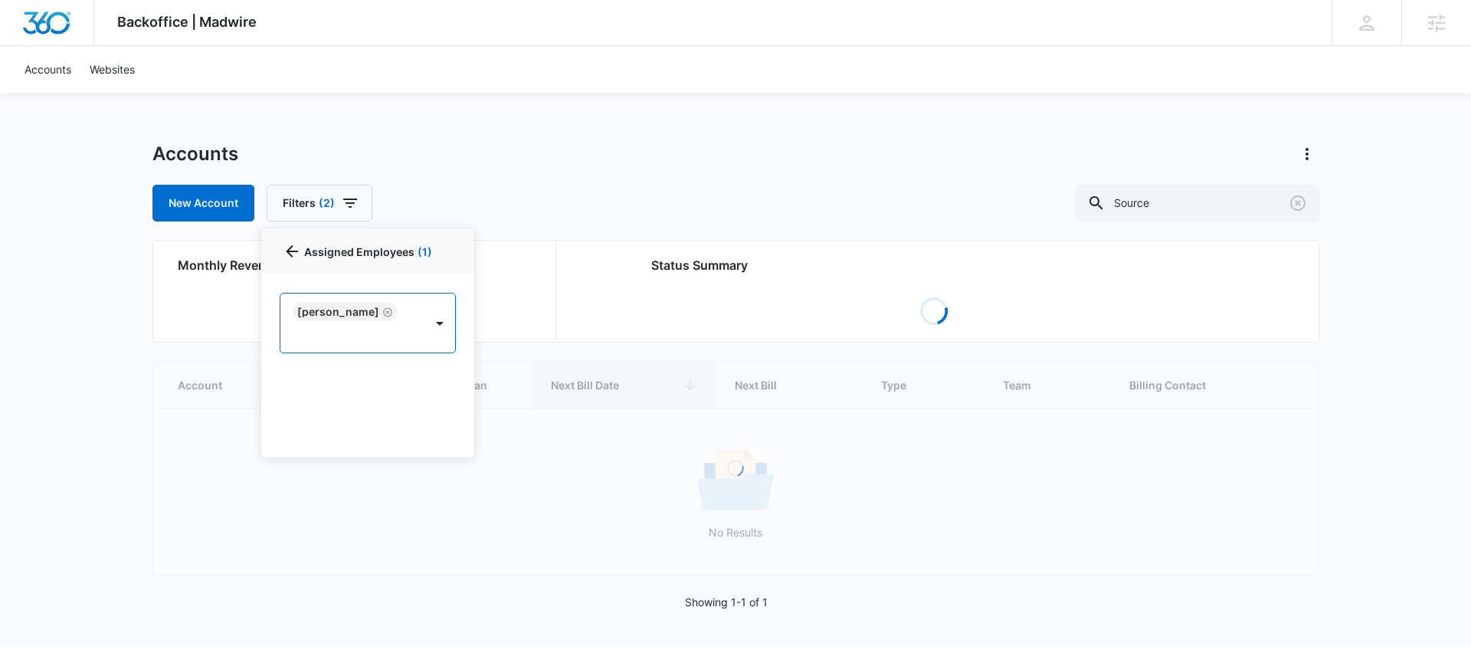
click at [382, 314] on icon "Remove Mary Brenton" at bounding box center [387, 311] width 11 height 11
click at [660, 138] on div "Backoffice | Madwire Apps Settings TH [PERSON_NAME] [PERSON_NAME][EMAIL_ADDRESS…" at bounding box center [735, 323] width 1471 height 647
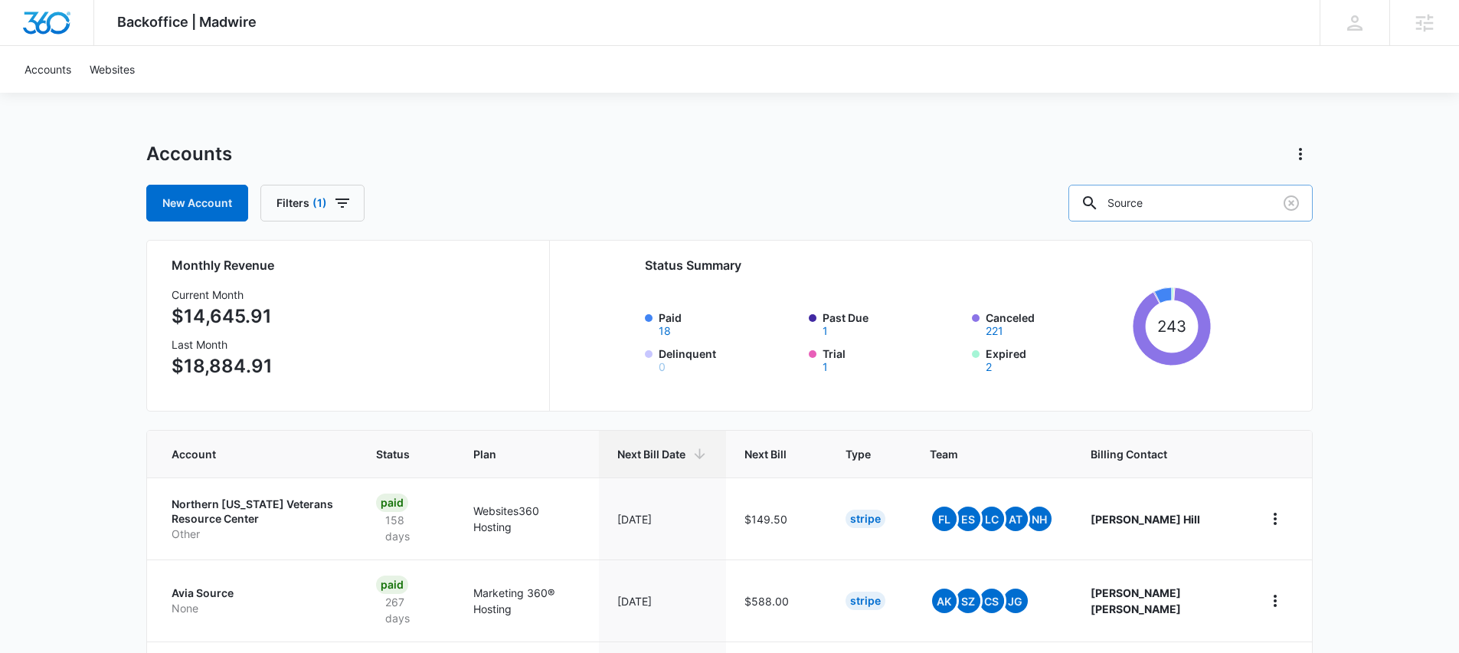
click at [1214, 198] on input "Source" at bounding box center [1191, 203] width 244 height 37
type input "Source Studio"
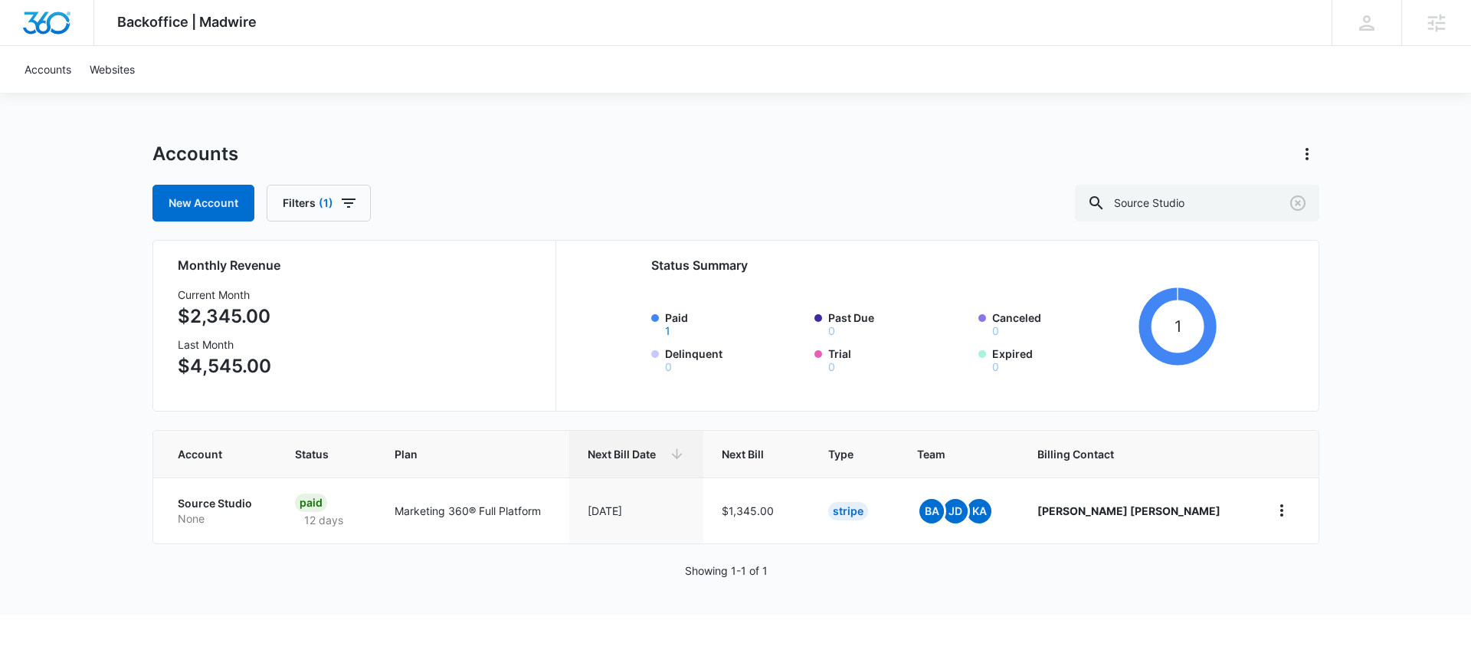
click at [876, 60] on div "Accounts Websites" at bounding box center [735, 69] width 1440 height 47
click at [1294, 211] on icon "Clear" at bounding box center [1298, 203] width 18 height 18
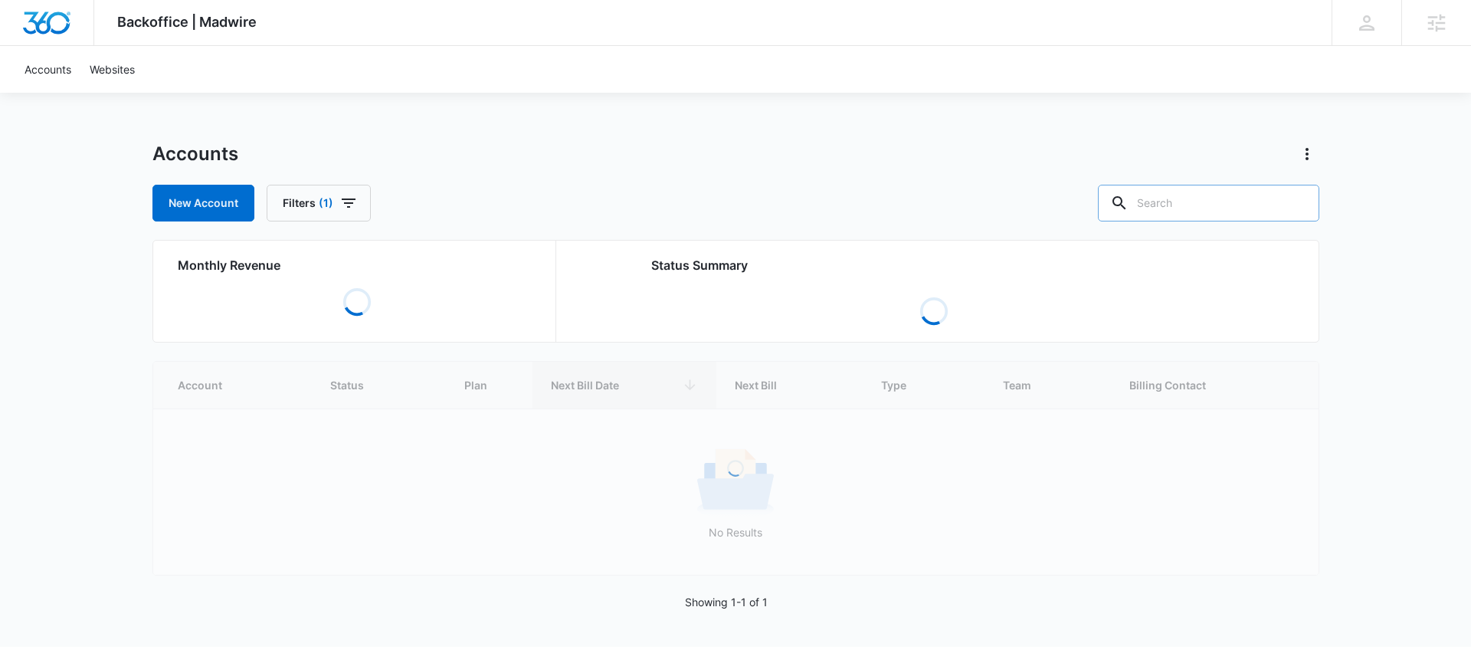
click at [943, 142] on div "Accounts" at bounding box center [735, 154] width 1167 height 25
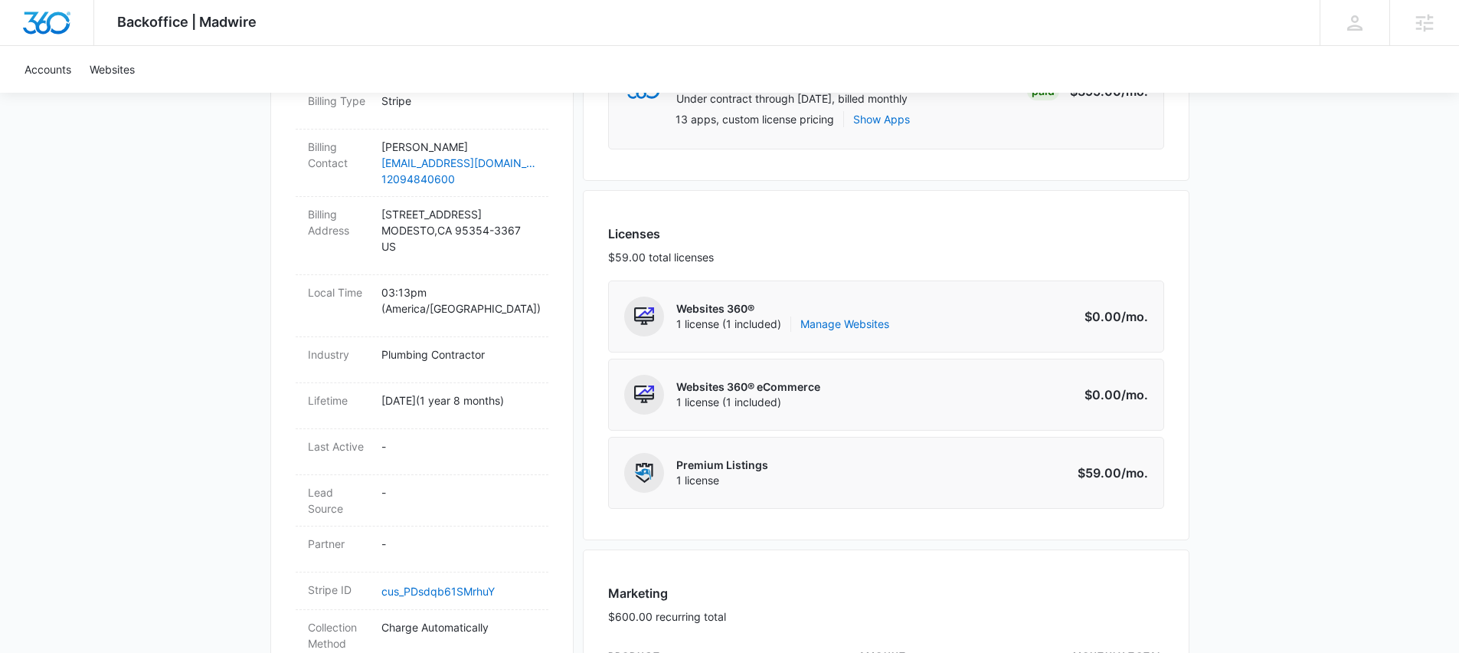
scroll to position [160, 0]
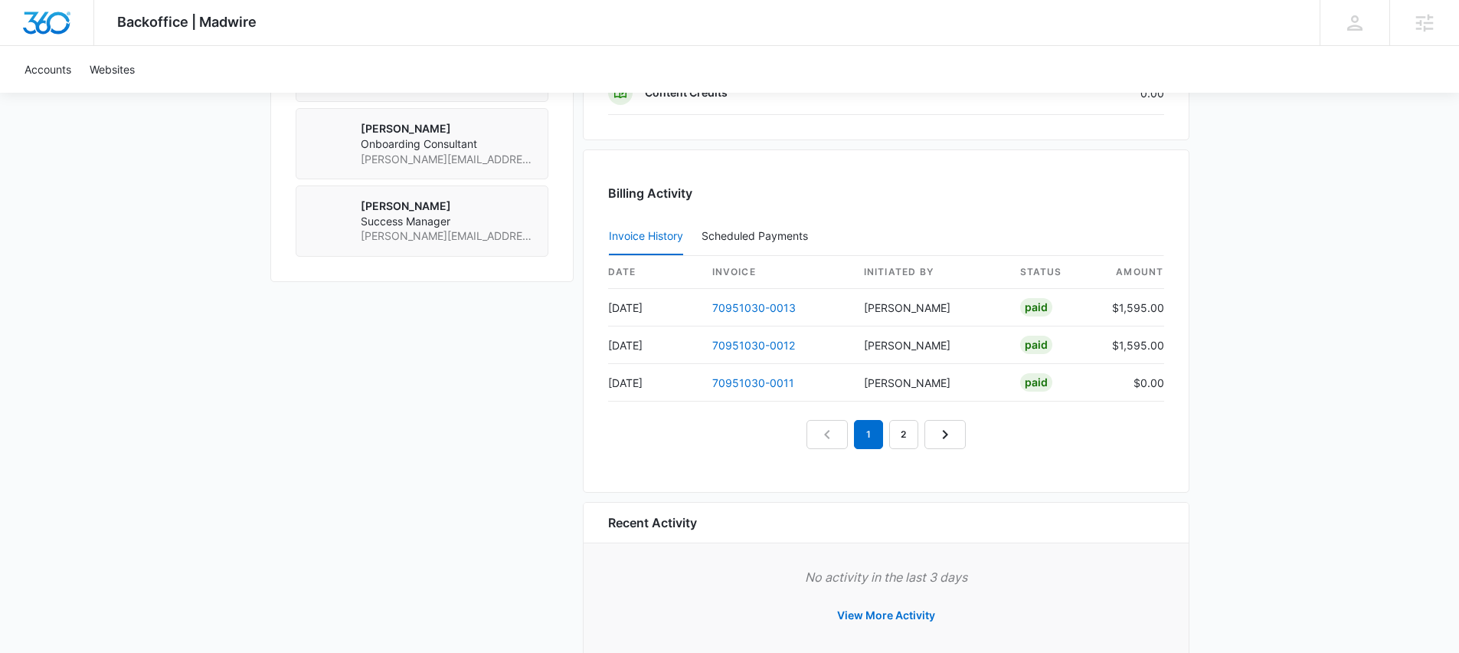
scroll to position [1386, 0]
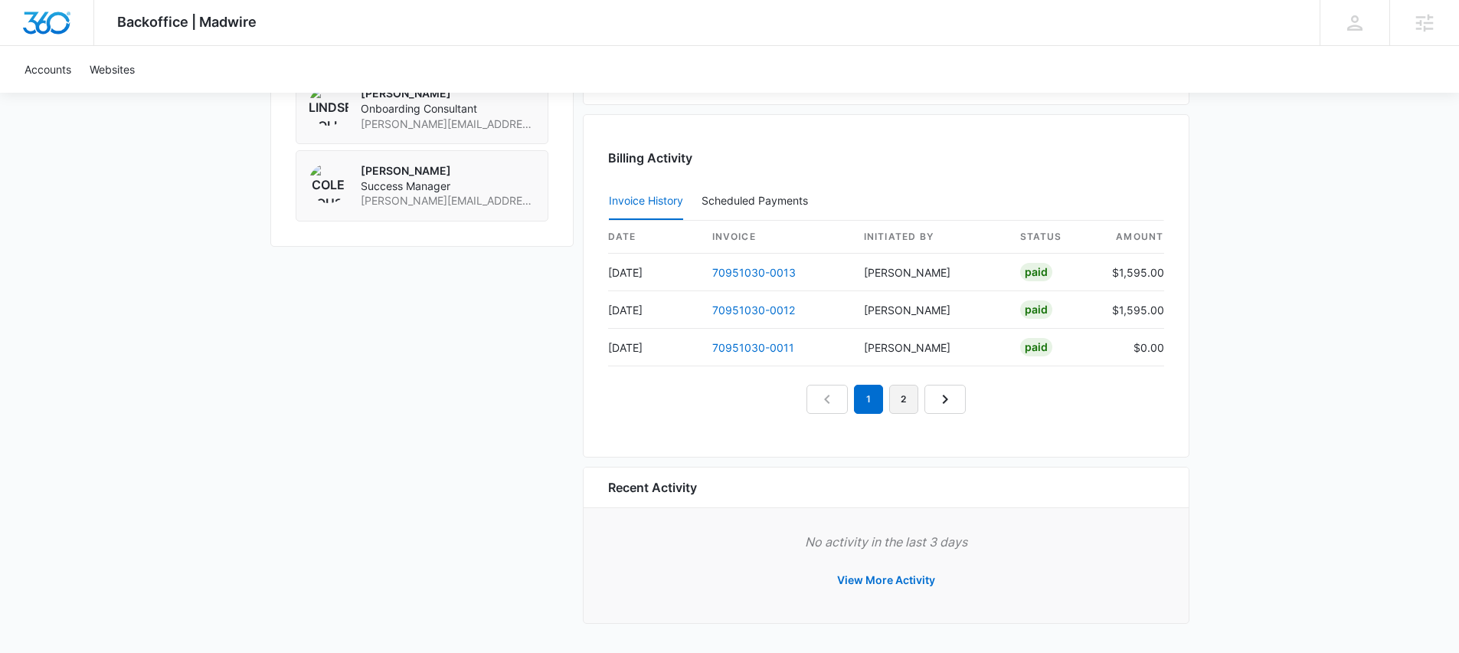
click at [902, 405] on link "2" at bounding box center [903, 399] width 29 height 29
click at [925, 401] on link "3" at bounding box center [921, 399] width 29 height 29
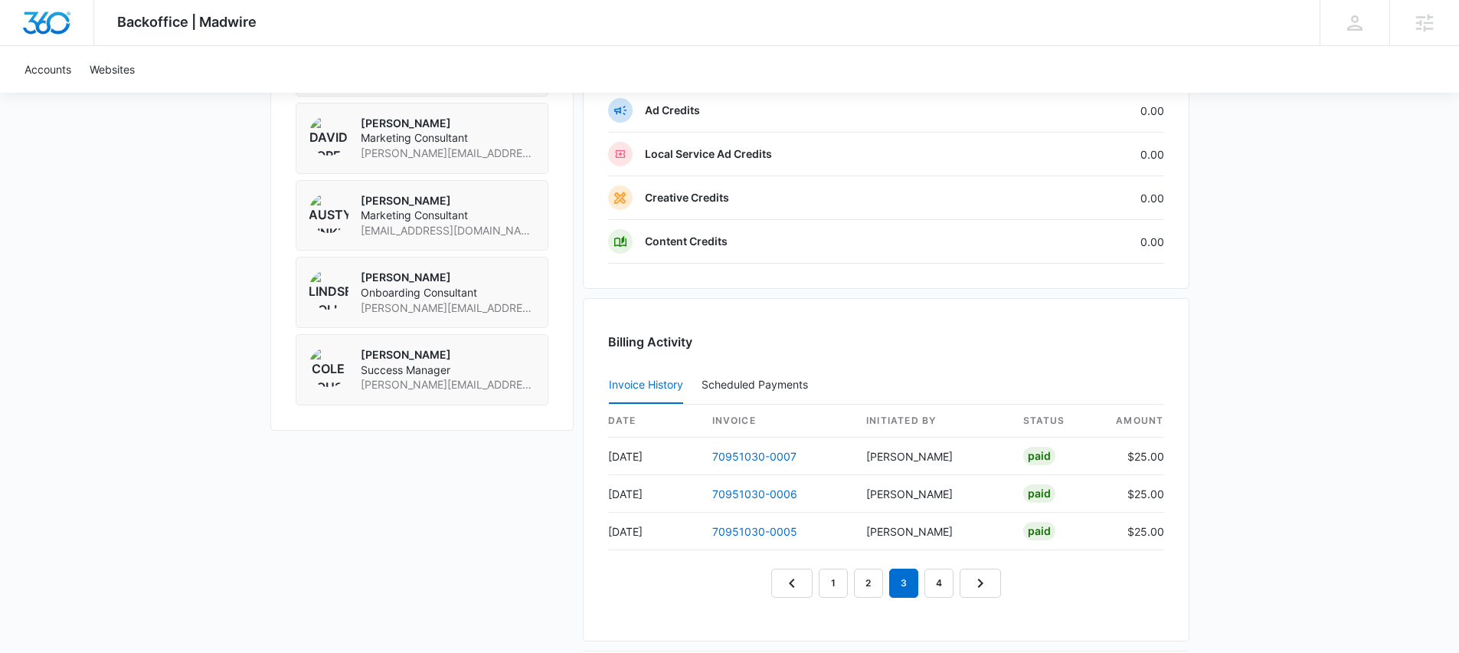
scroll to position [1266, 0]
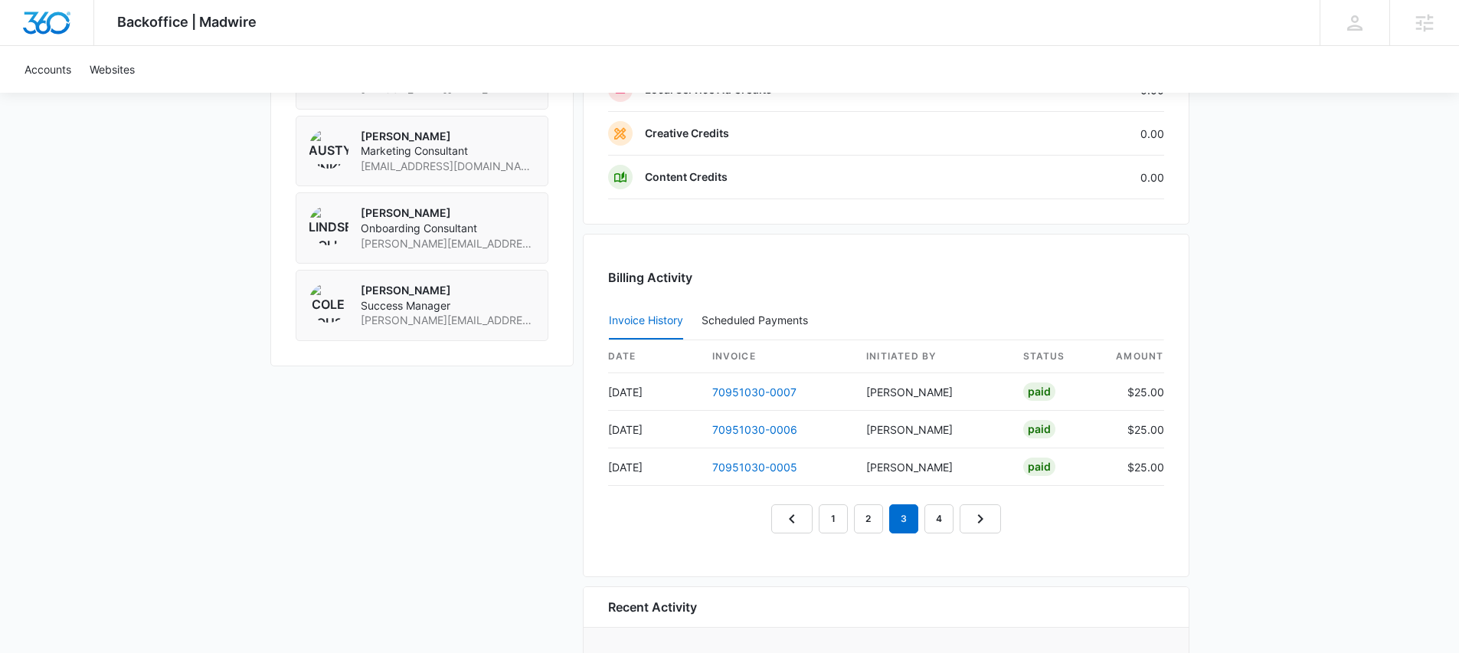
click at [923, 506] on nav "1 2 3 4" at bounding box center [886, 518] width 230 height 29
click at [925, 511] on link "4" at bounding box center [939, 518] width 29 height 29
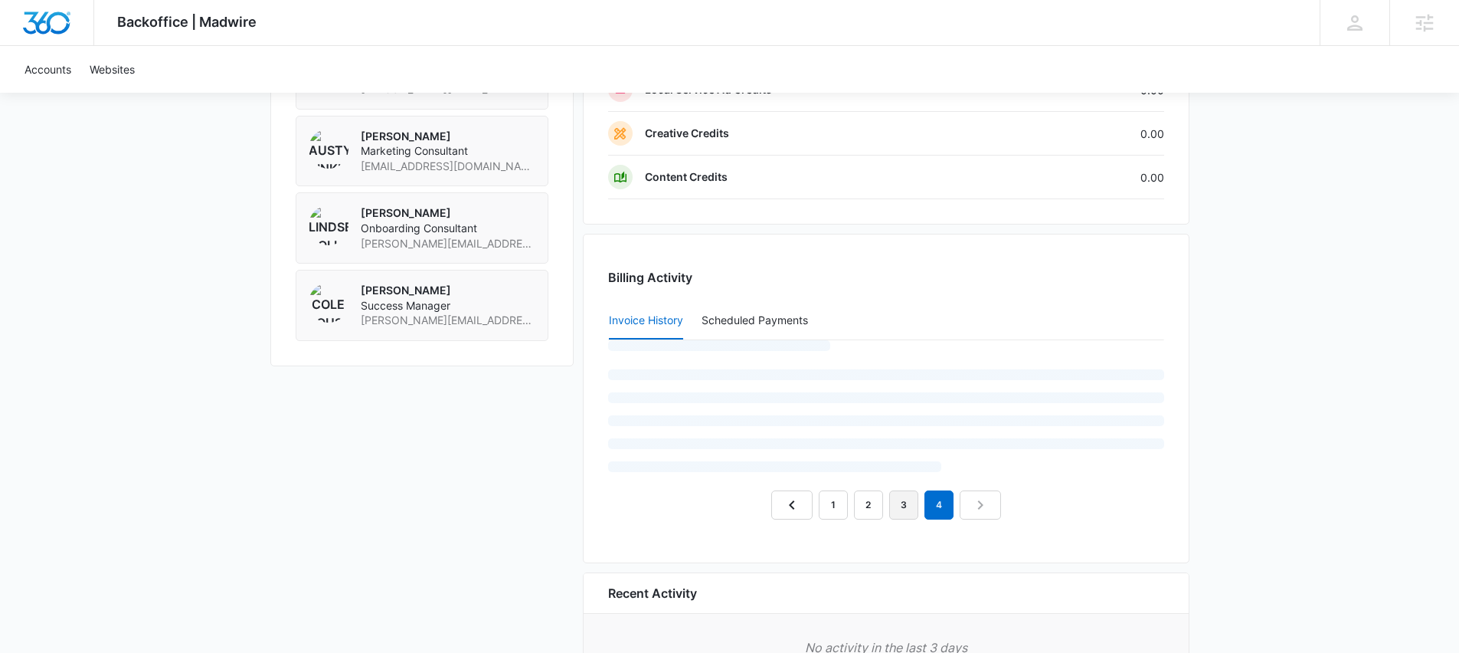
click at [909, 512] on link "3" at bounding box center [903, 504] width 29 height 29
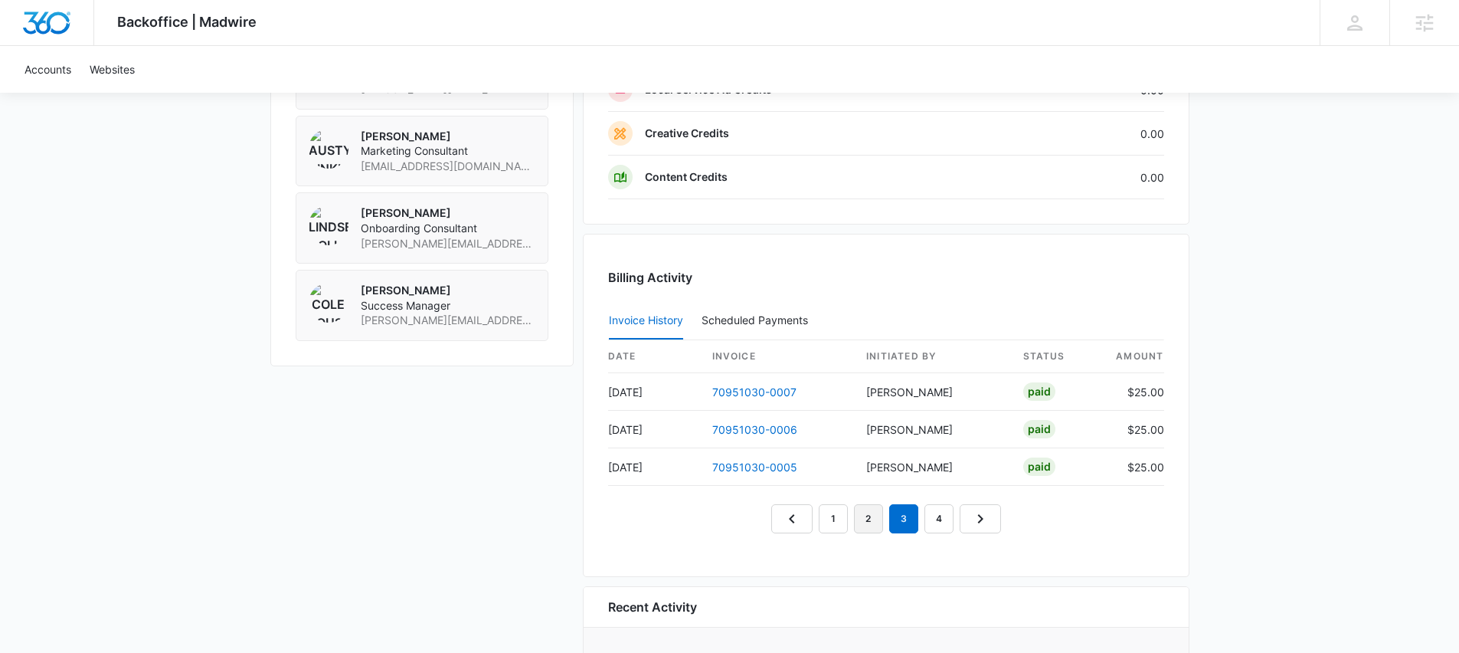
click at [863, 506] on link "2" at bounding box center [868, 518] width 29 height 29
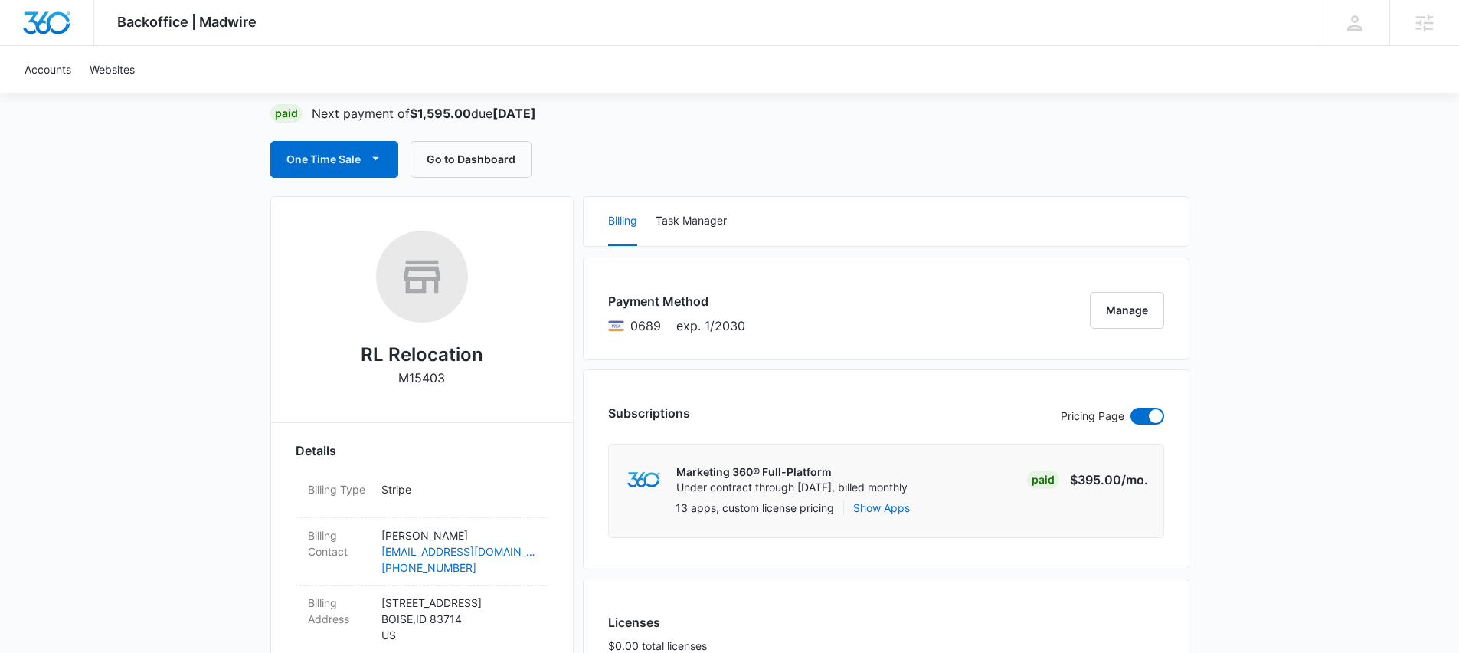
scroll to position [0, 0]
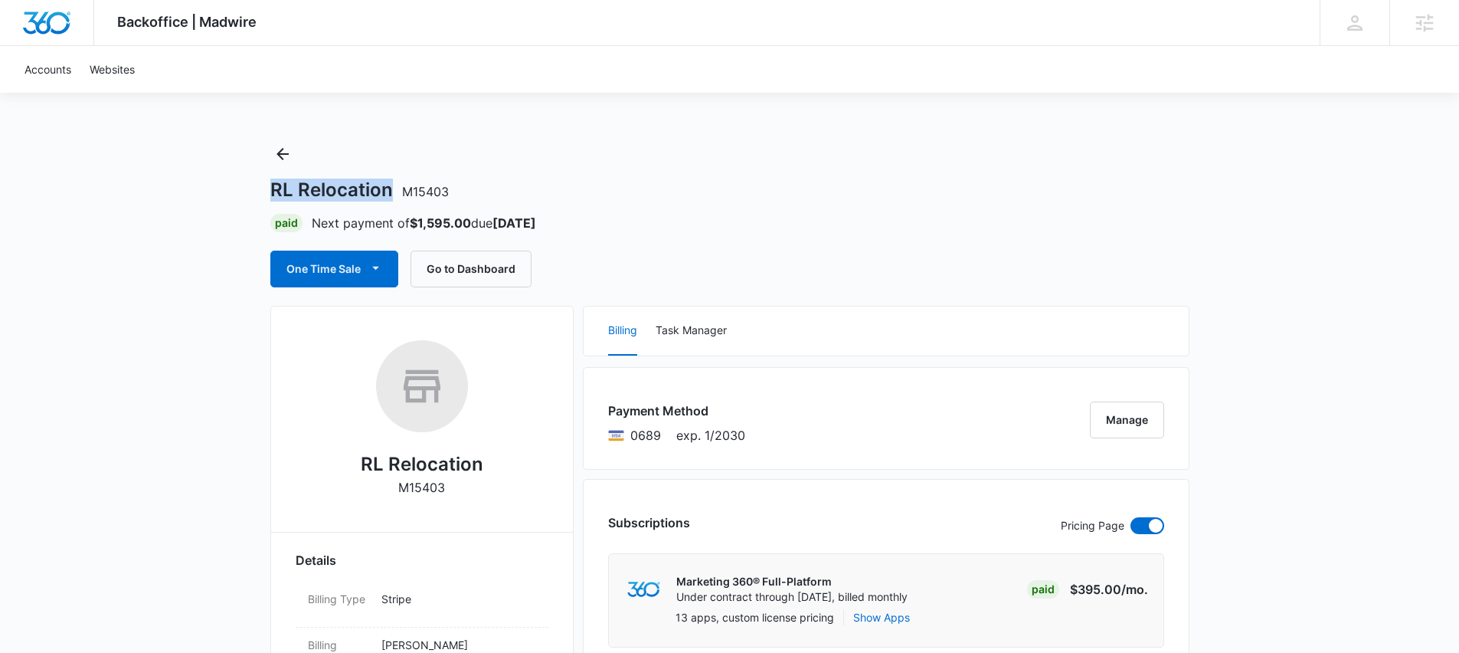
drag, startPoint x: 279, startPoint y: 188, endPoint x: 395, endPoint y: 185, distance: 115.7
click at [395, 185] on h1 "RL Relocation M15403" at bounding box center [359, 190] width 179 height 23
copy h1 "RL Relocation"
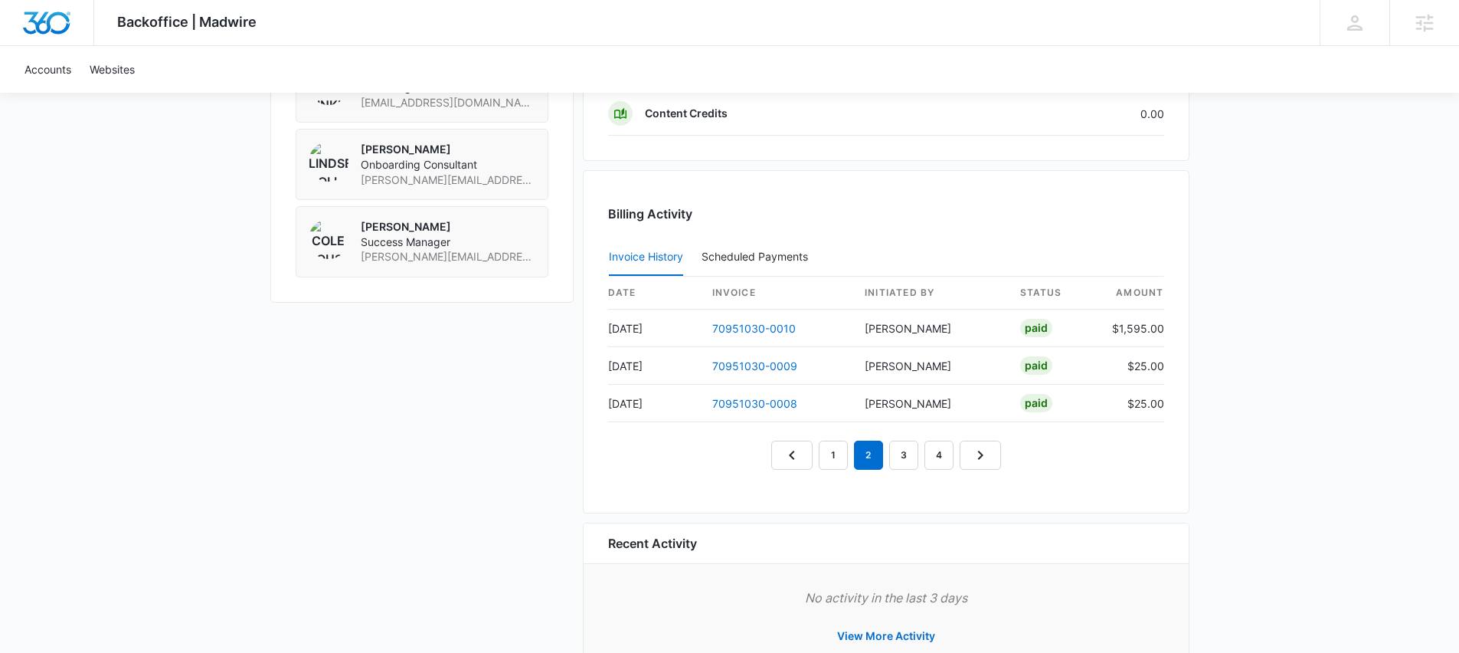
scroll to position [1386, 0]
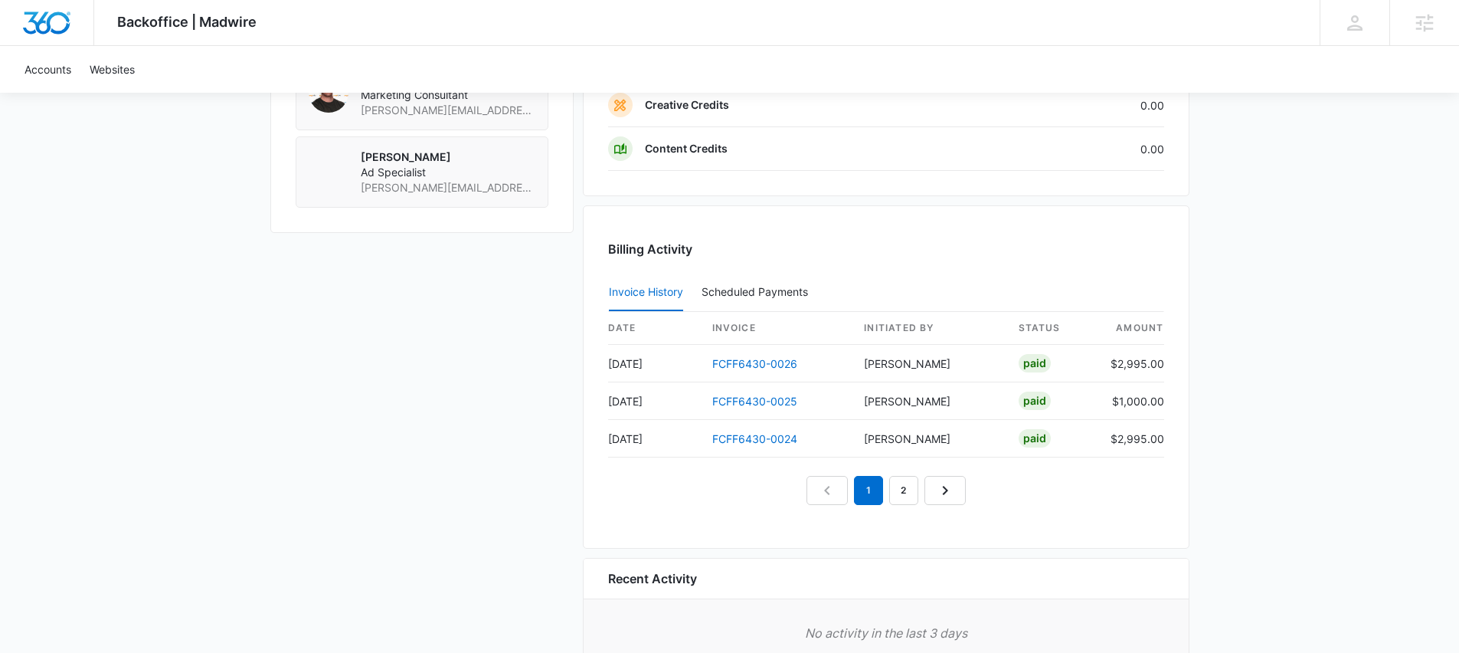
scroll to position [1502, 0]
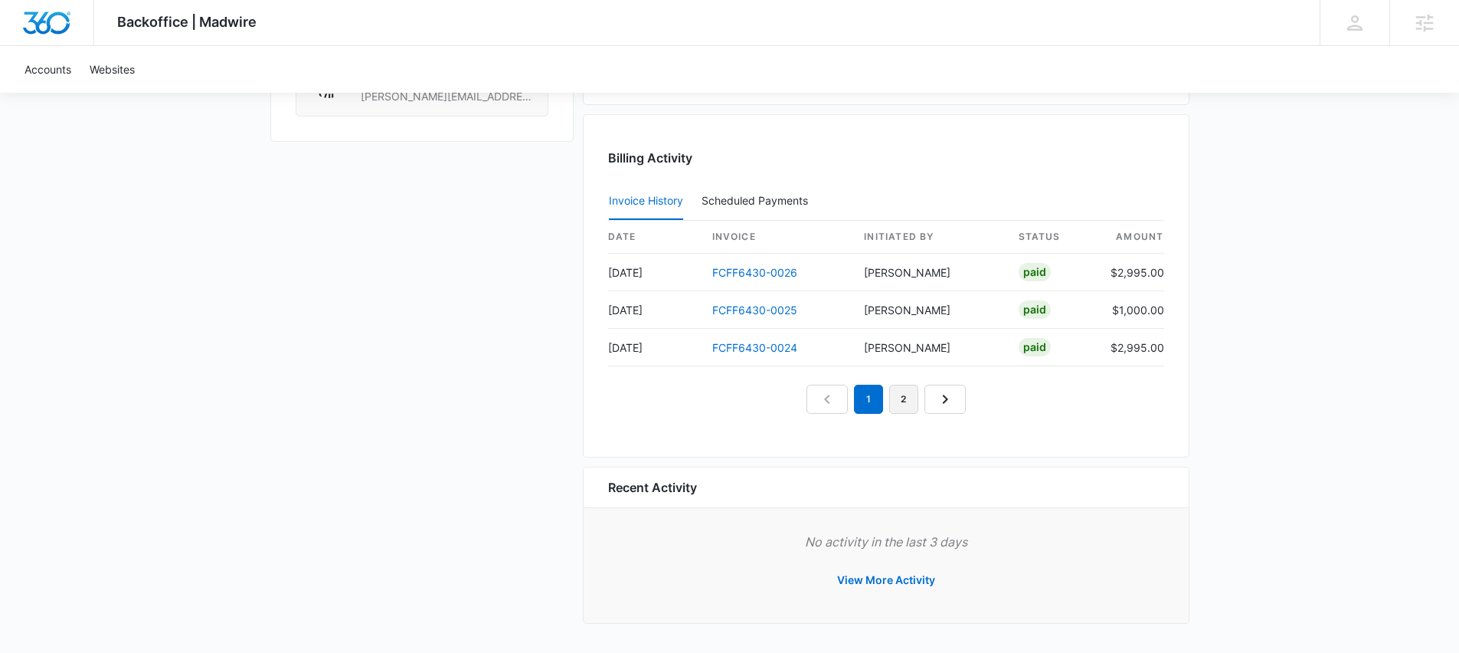
click at [900, 395] on link "2" at bounding box center [903, 399] width 29 height 29
click at [922, 392] on link "3" at bounding box center [921, 399] width 29 height 29
click at [928, 399] on link "4" at bounding box center [939, 399] width 29 height 29
click at [895, 396] on link "3" at bounding box center [886, 399] width 29 height 29
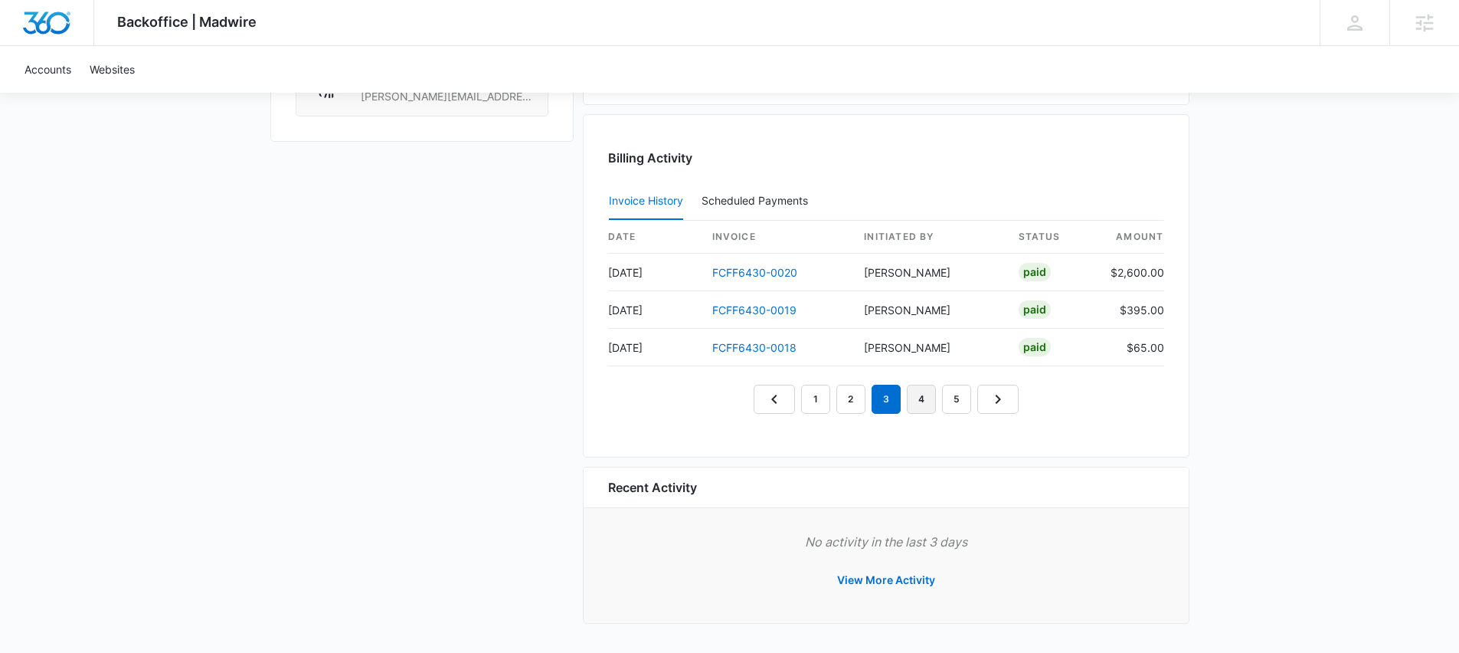
click at [927, 402] on link "4" at bounding box center [921, 399] width 29 height 29
click at [952, 399] on link "5" at bounding box center [956, 399] width 29 height 29
click at [914, 400] on link "4" at bounding box center [903, 399] width 29 height 29
click at [869, 399] on link "3" at bounding box center [868, 399] width 29 height 29
click at [912, 397] on link "4" at bounding box center [903, 399] width 29 height 29
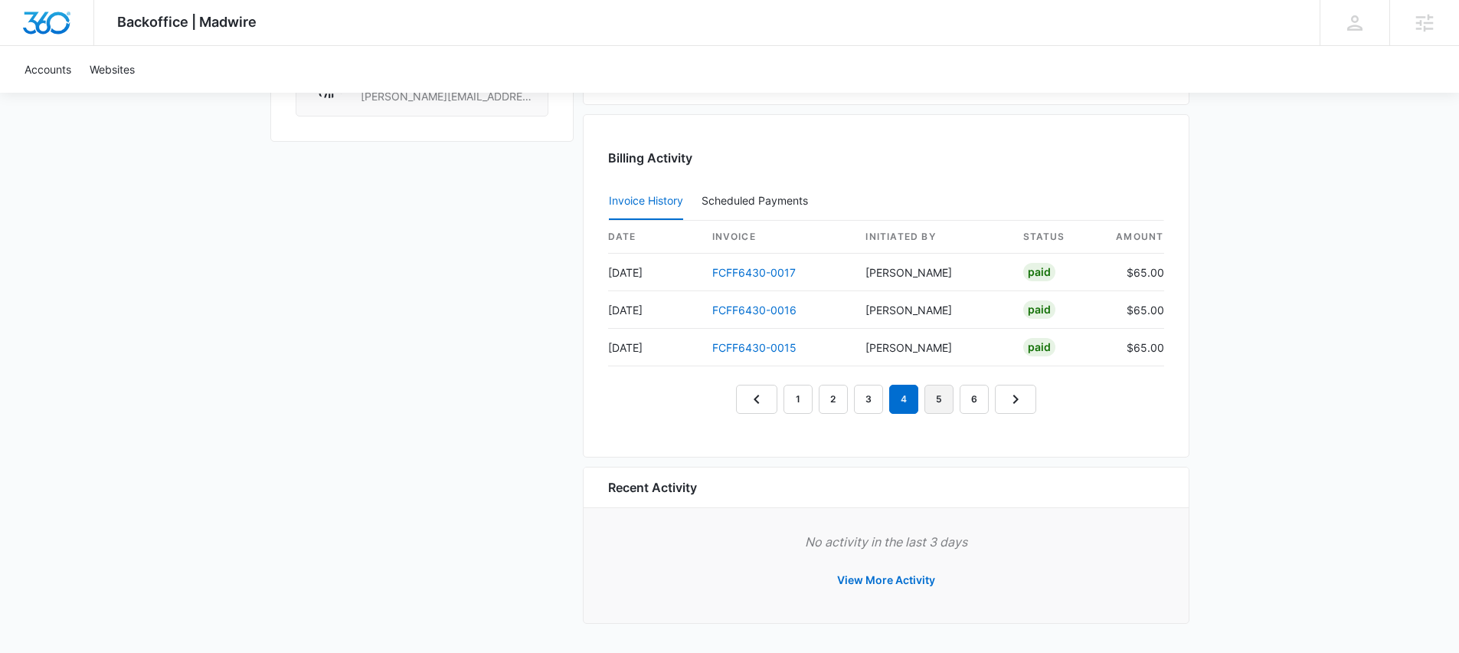
click at [932, 395] on link "5" at bounding box center [939, 399] width 29 height 29
click at [897, 405] on link "4" at bounding box center [903, 399] width 29 height 29
click at [883, 401] on nav "1 2 3 4 5 6" at bounding box center [886, 399] width 300 height 29
click at [878, 401] on link "3" at bounding box center [868, 399] width 29 height 29
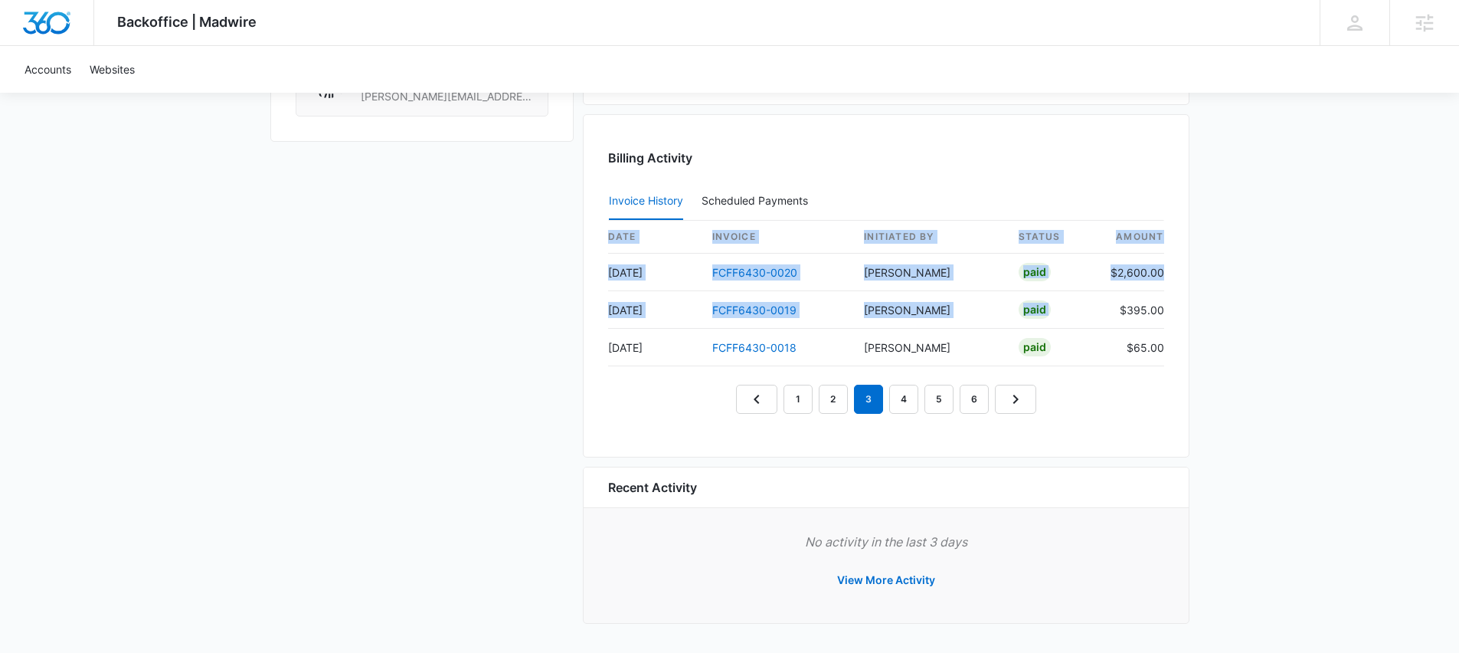
drag, startPoint x: 1124, startPoint y: 306, endPoint x: 1175, endPoint y: 310, distance: 51.5
click at [1175, 310] on div "Billing Activity Invoice History Scheduled Payments 0 date invoice Initiated By…" at bounding box center [886, 285] width 607 height 343
drag, startPoint x: 1170, startPoint y: 270, endPoint x: 1204, endPoint y: 260, distance: 35.9
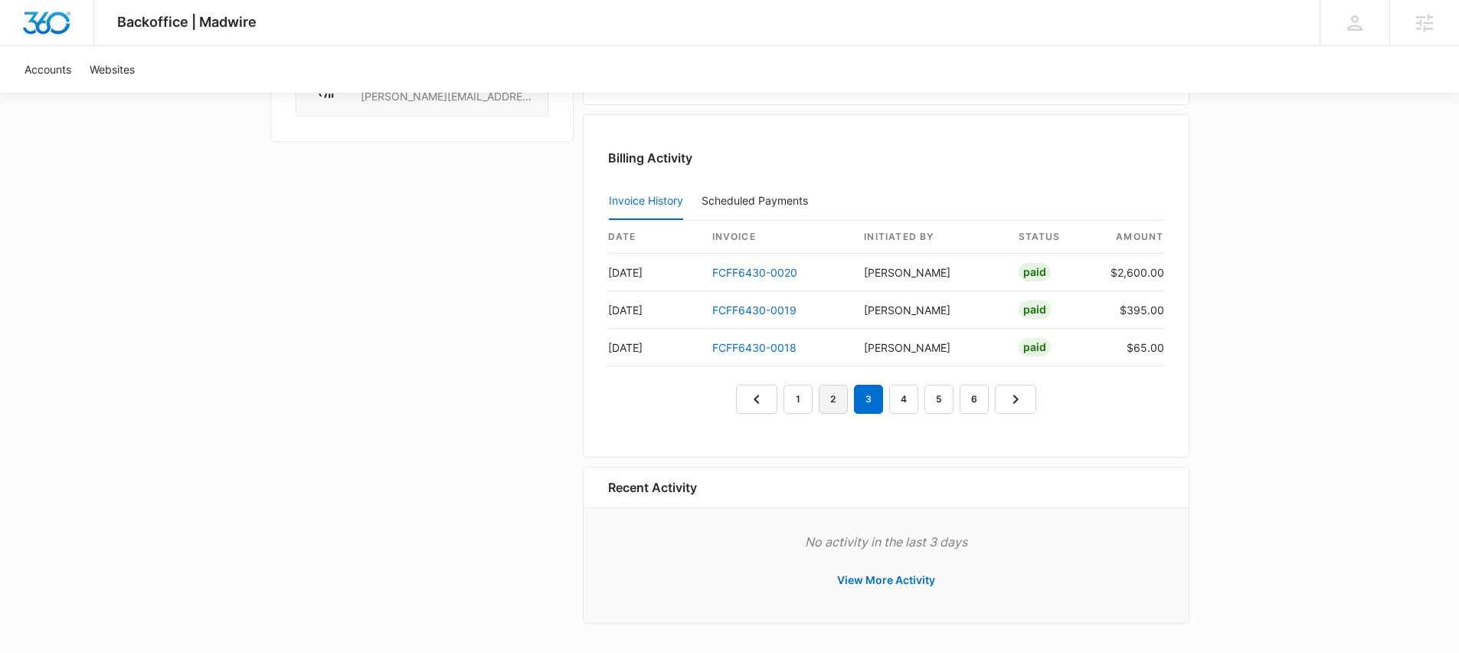
click at [831, 400] on link "2" at bounding box center [833, 399] width 29 height 29
click at [811, 393] on link "1" at bounding box center [798, 399] width 29 height 29
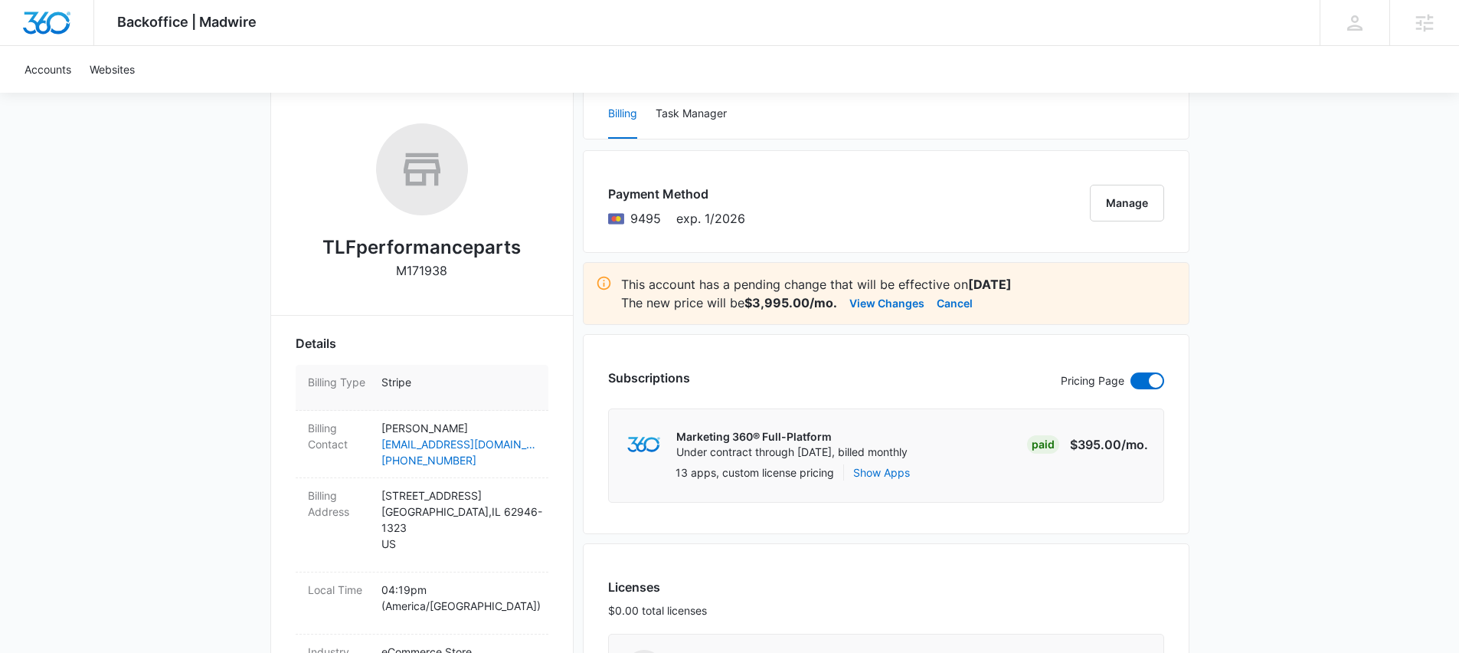
scroll to position [344, 0]
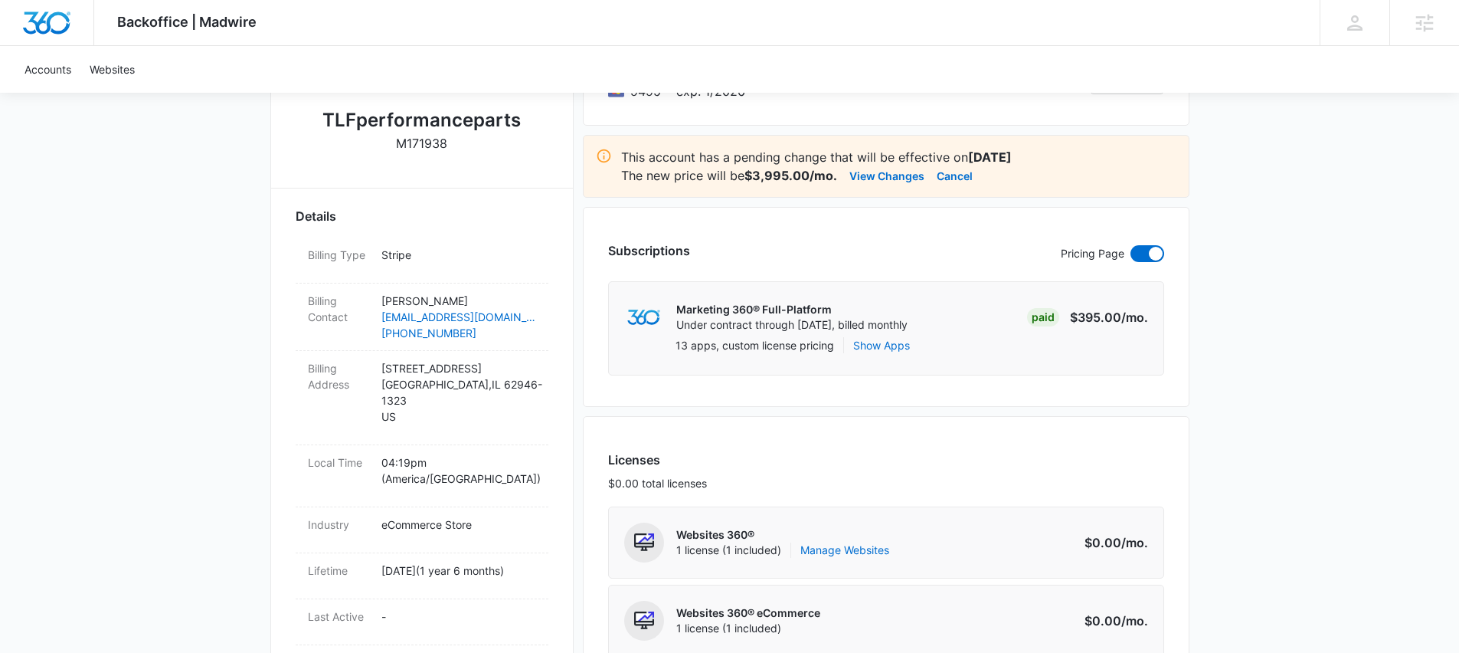
click at [464, 144] on div "TLFperformanceparts M171938" at bounding box center [422, 79] width 253 height 167
drag, startPoint x: 463, startPoint y: 144, endPoint x: 448, endPoint y: 143, distance: 14.6
click at [448, 143] on div "TLFperformanceparts M171938" at bounding box center [422, 79] width 253 height 167
copy div "M171938"
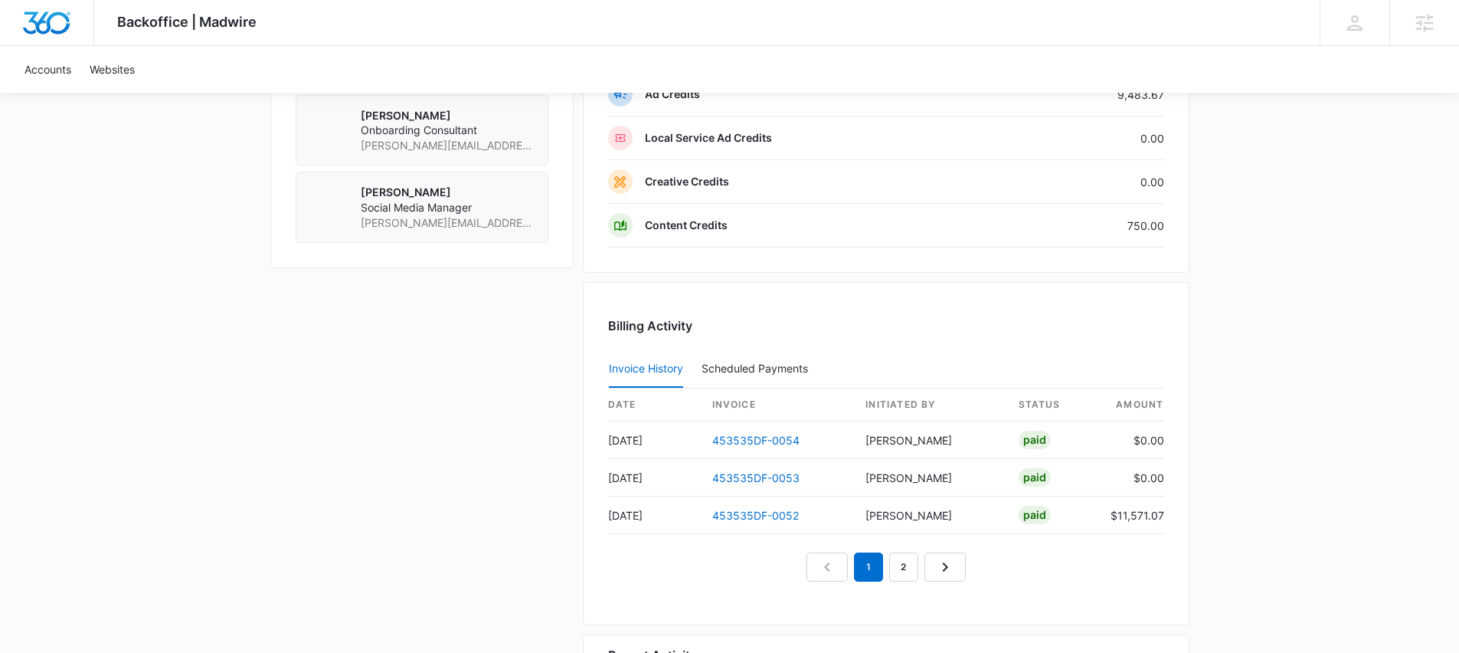
scroll to position [1369, 0]
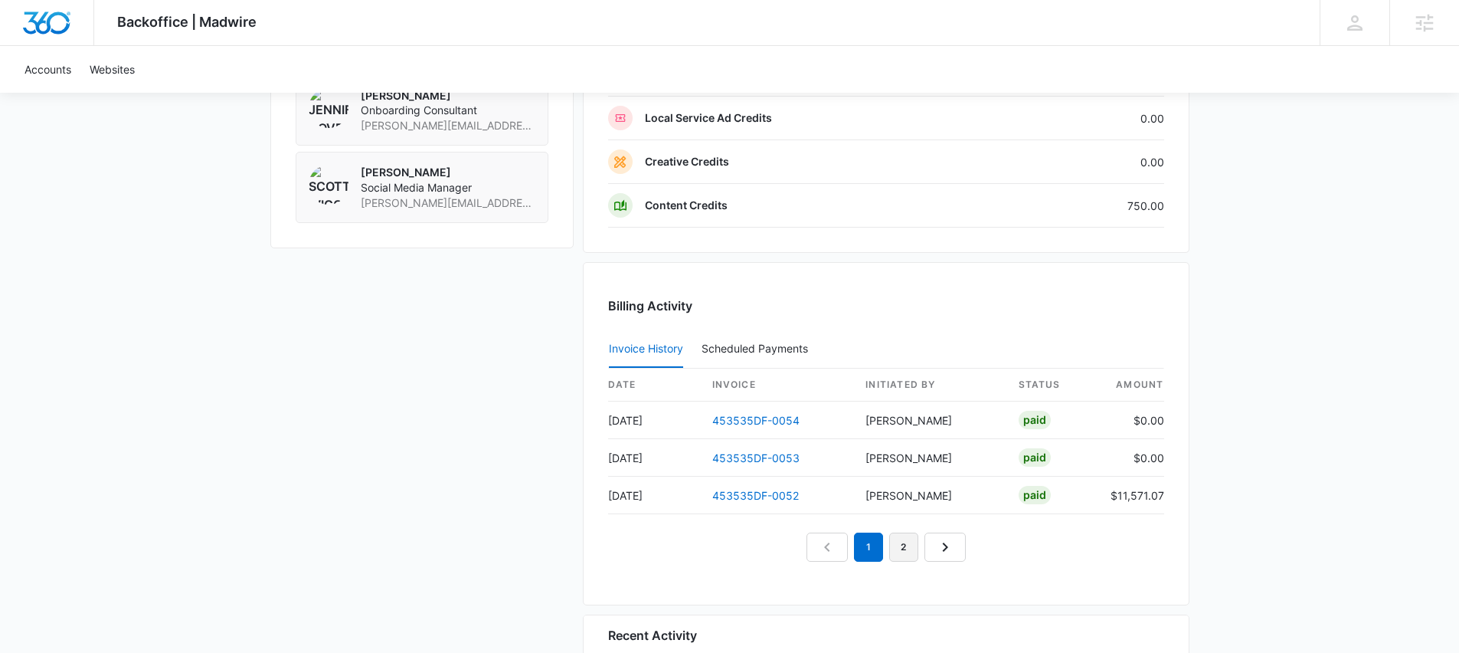
click at [904, 543] on link "2" at bounding box center [903, 546] width 29 height 29
click at [928, 547] on link "3" at bounding box center [921, 546] width 29 height 29
click at [930, 547] on link "4" at bounding box center [939, 546] width 29 height 29
click at [955, 545] on link "5" at bounding box center [956, 546] width 29 height 29
click at [975, 541] on link "6" at bounding box center [974, 546] width 29 height 29
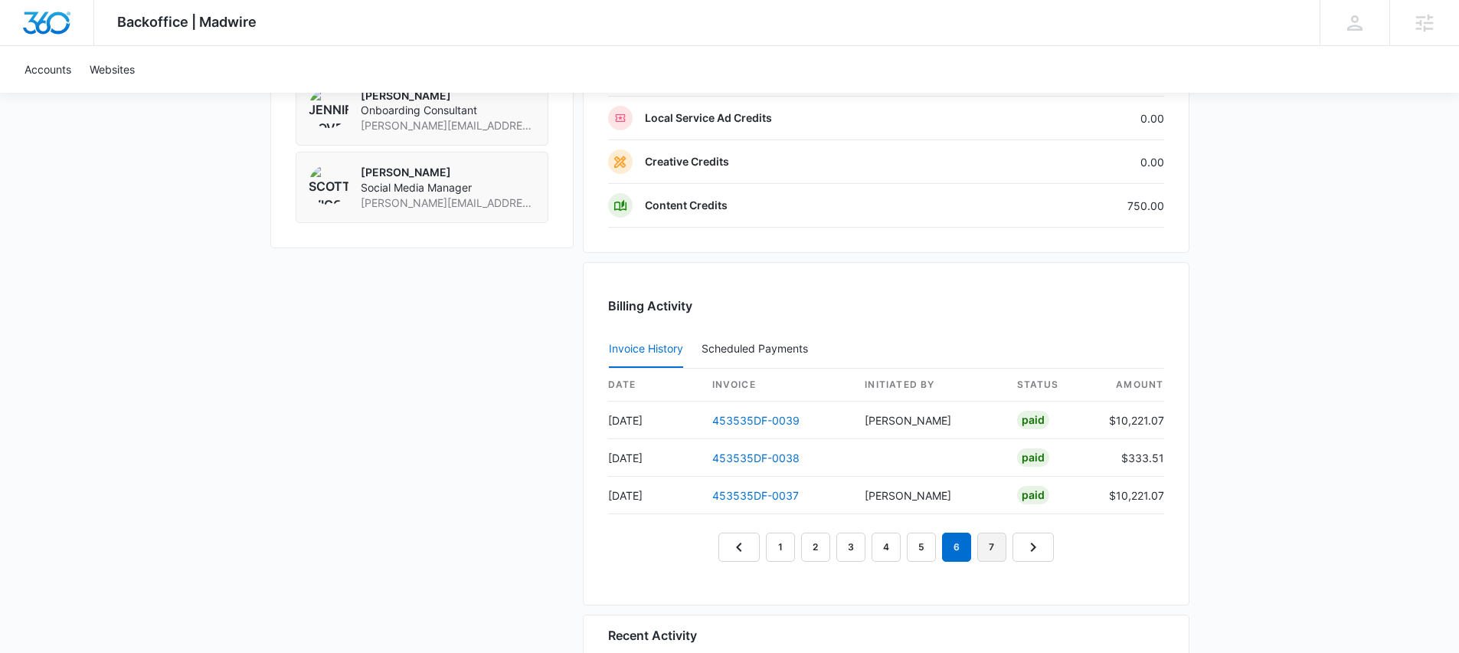
click at [997, 545] on link "7" at bounding box center [992, 546] width 29 height 29
click at [943, 546] on link "6" at bounding box center [939, 546] width 29 height 29
click at [921, 545] on nav "1 … 3 4 5 6 7 8" at bounding box center [886, 546] width 372 height 29
click at [911, 547] on link "5" at bounding box center [904, 546] width 29 height 29
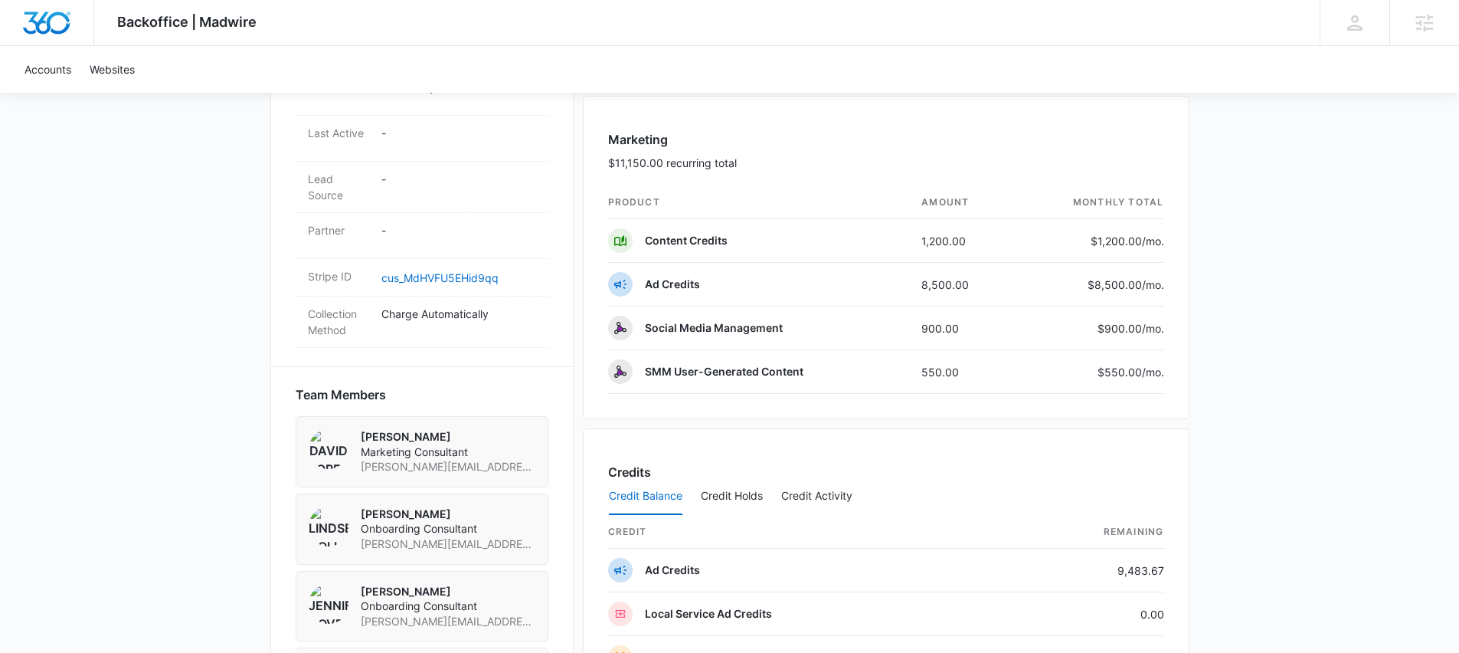
scroll to position [344, 0]
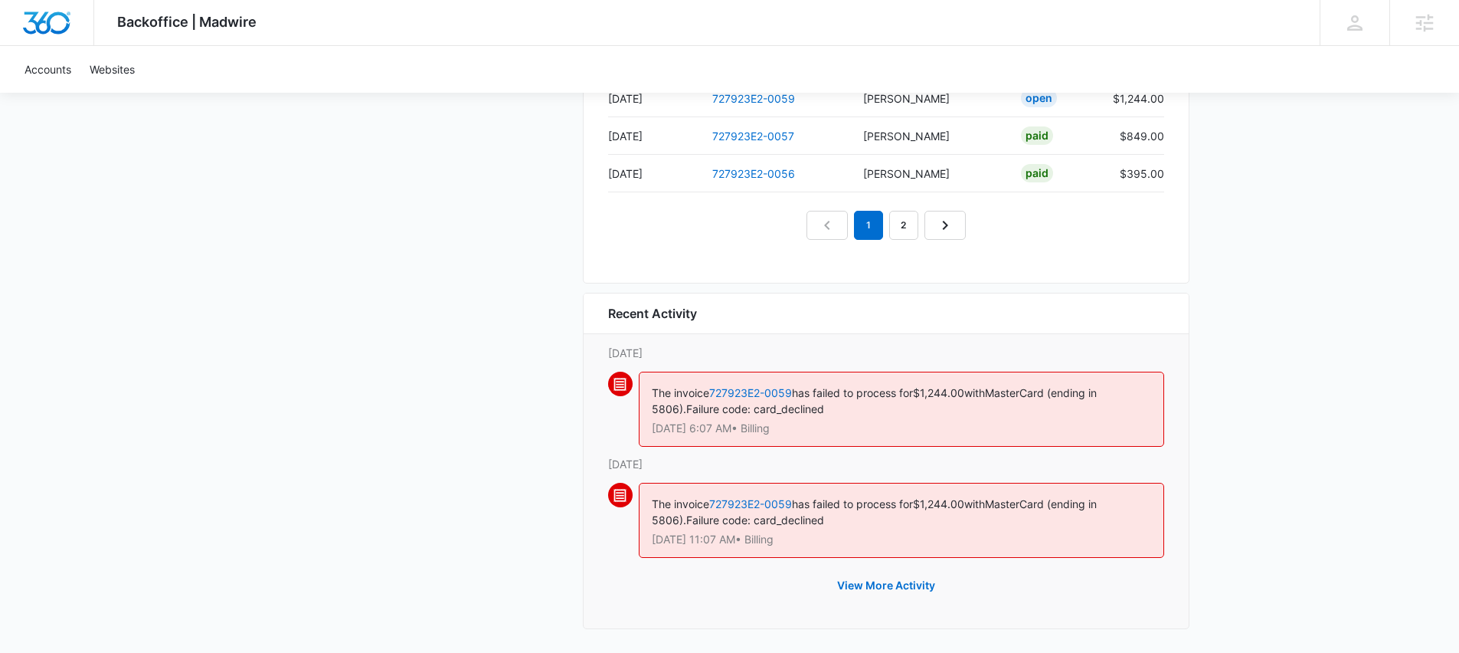
scroll to position [1534, 0]
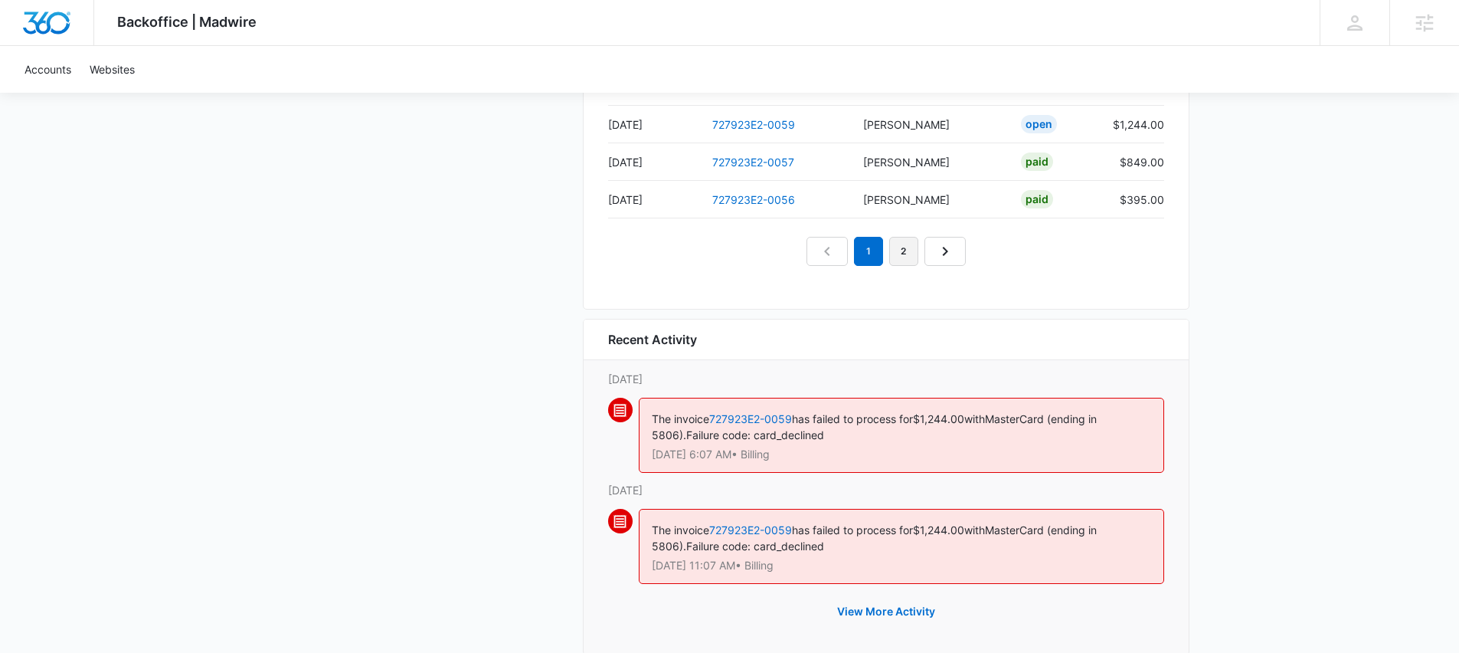
click at [891, 255] on link "2" at bounding box center [903, 251] width 29 height 29
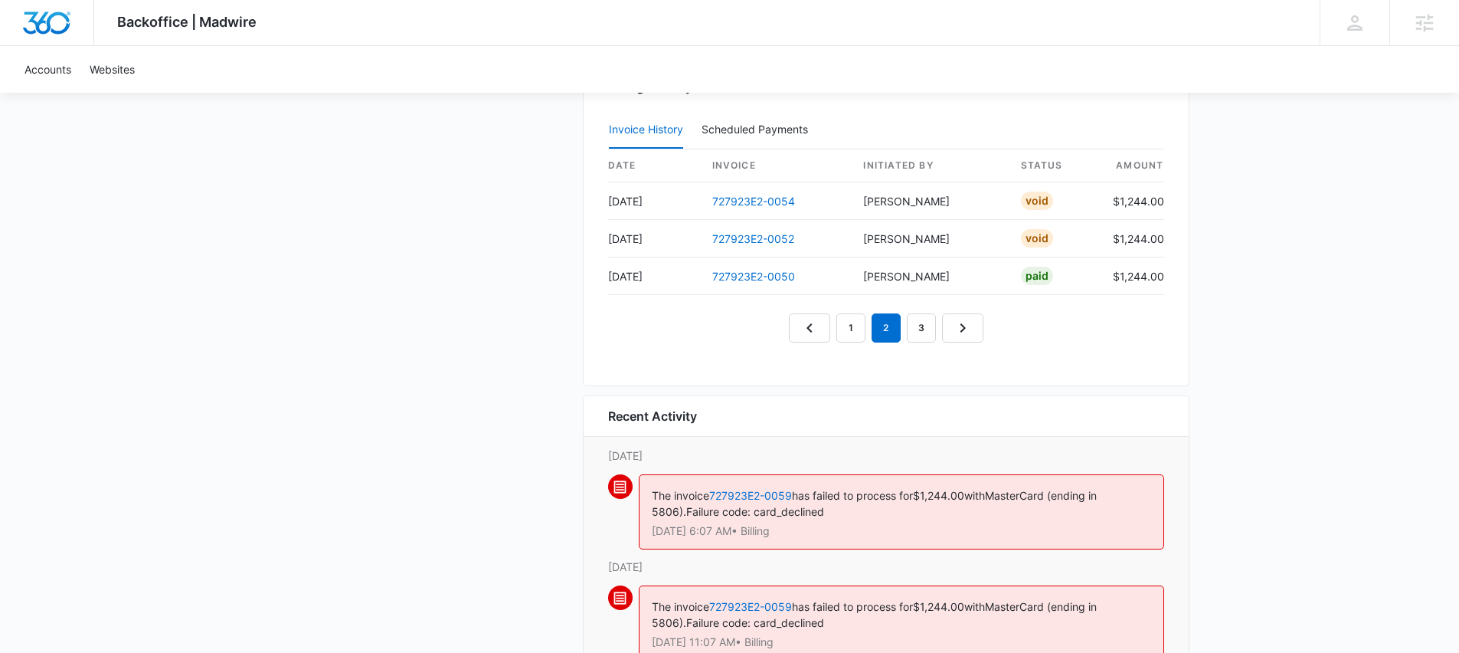
scroll to position [1374, 0]
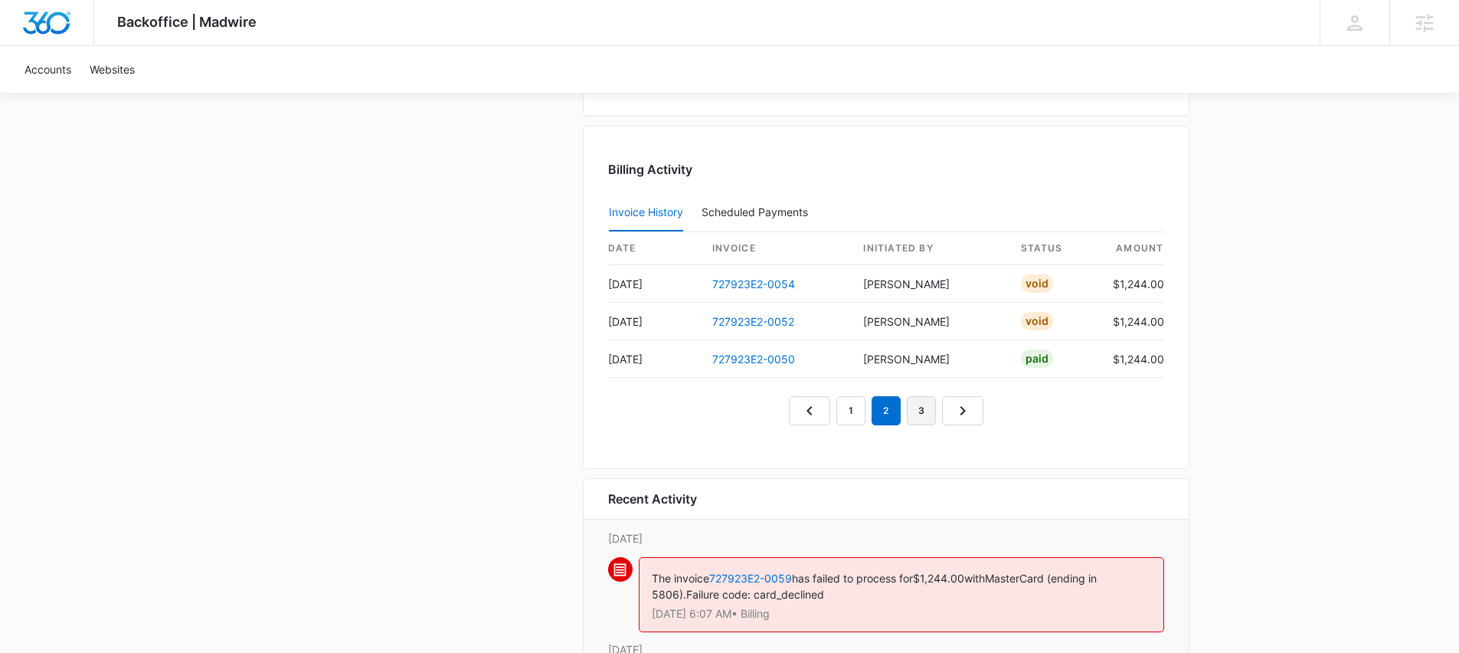
click at [925, 409] on link "3" at bounding box center [921, 410] width 29 height 29
click at [942, 411] on link "4" at bounding box center [939, 410] width 29 height 29
click at [883, 410] on link "3" at bounding box center [886, 410] width 29 height 29
click at [860, 407] on link "2" at bounding box center [851, 410] width 29 height 29
click at [842, 405] on em "2" at bounding box center [851, 410] width 29 height 29
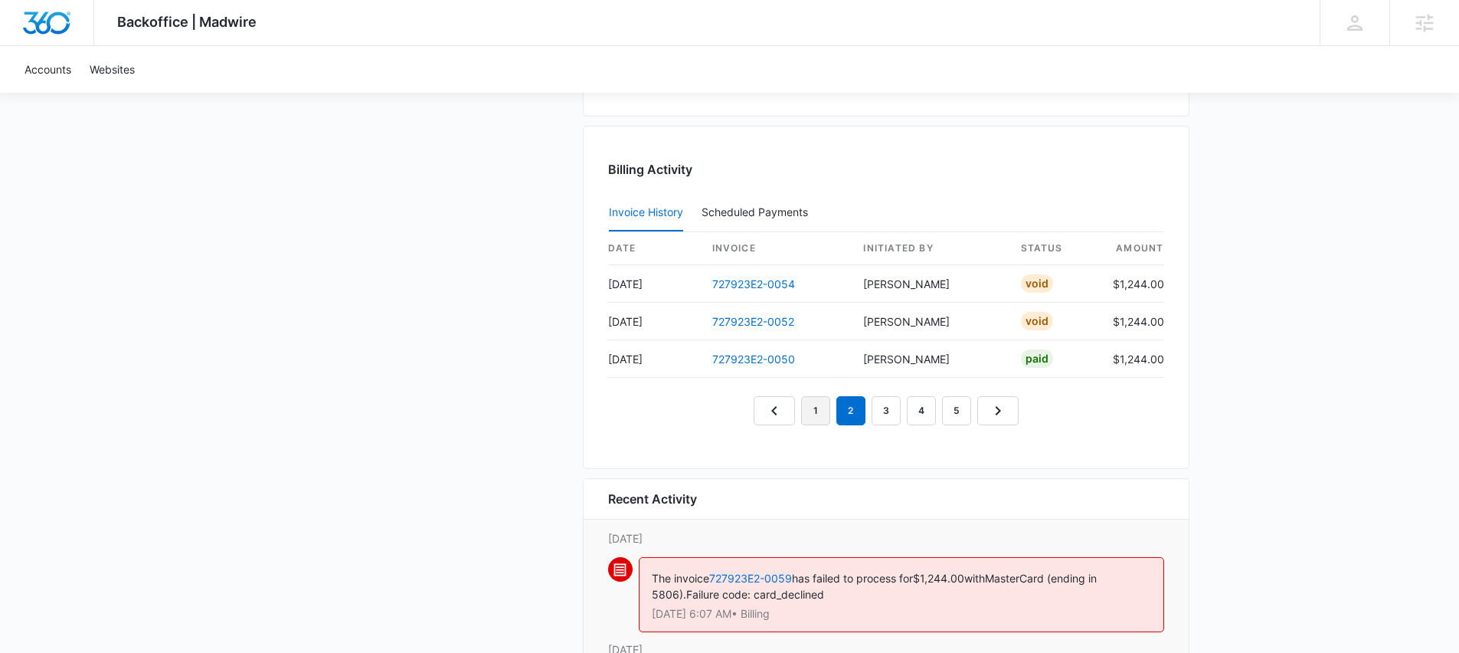
click at [813, 405] on link "1" at bounding box center [815, 410] width 29 height 29
click at [876, 408] on link "3" at bounding box center [886, 410] width 29 height 29
click at [911, 409] on link "4" at bounding box center [921, 410] width 29 height 29
click at [847, 410] on link "2" at bounding box center [851, 410] width 29 height 29
click at [827, 411] on link "1" at bounding box center [815, 410] width 29 height 29
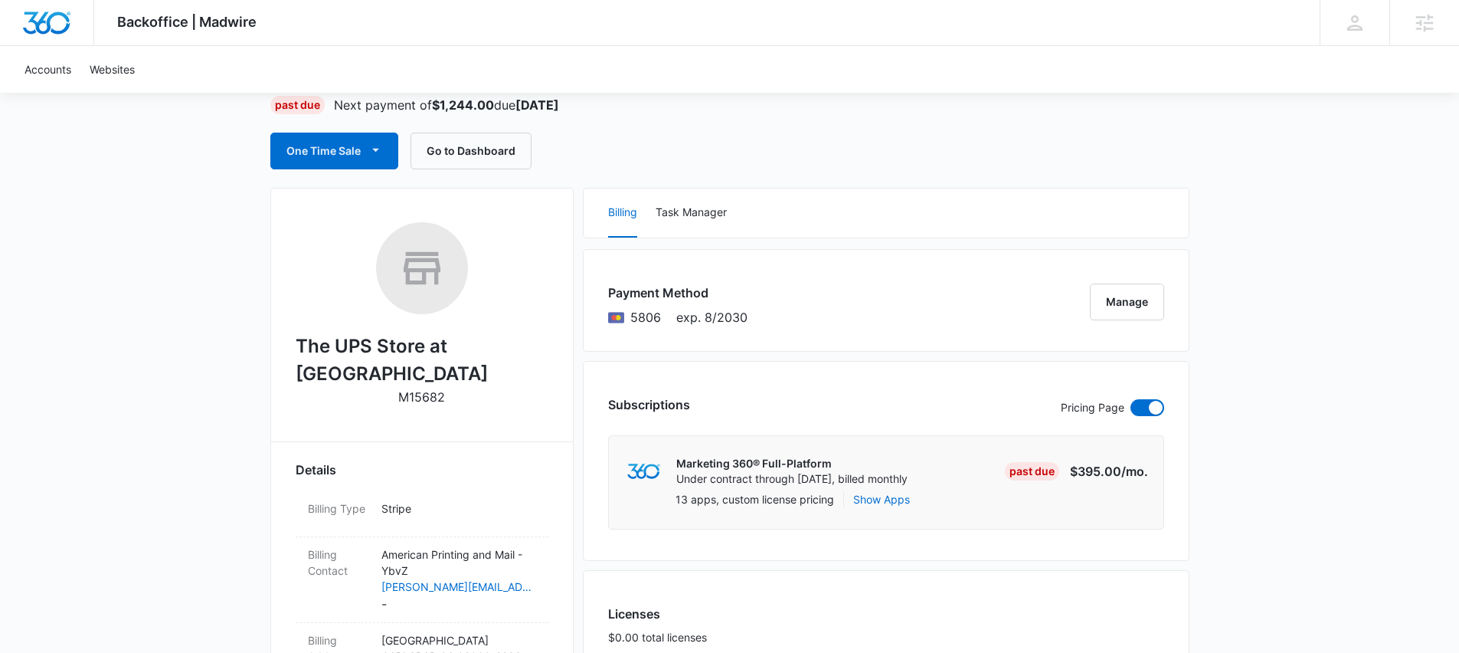
scroll to position [31, 0]
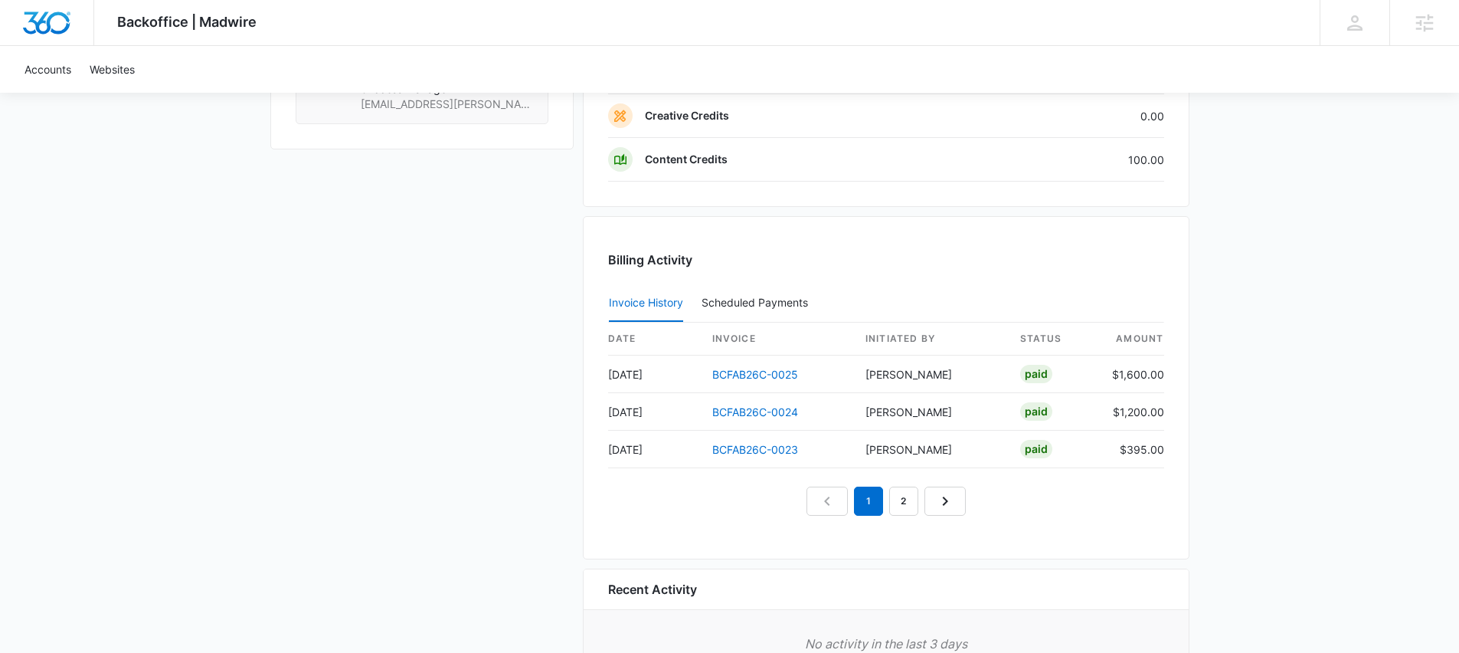
scroll to position [1580, 0]
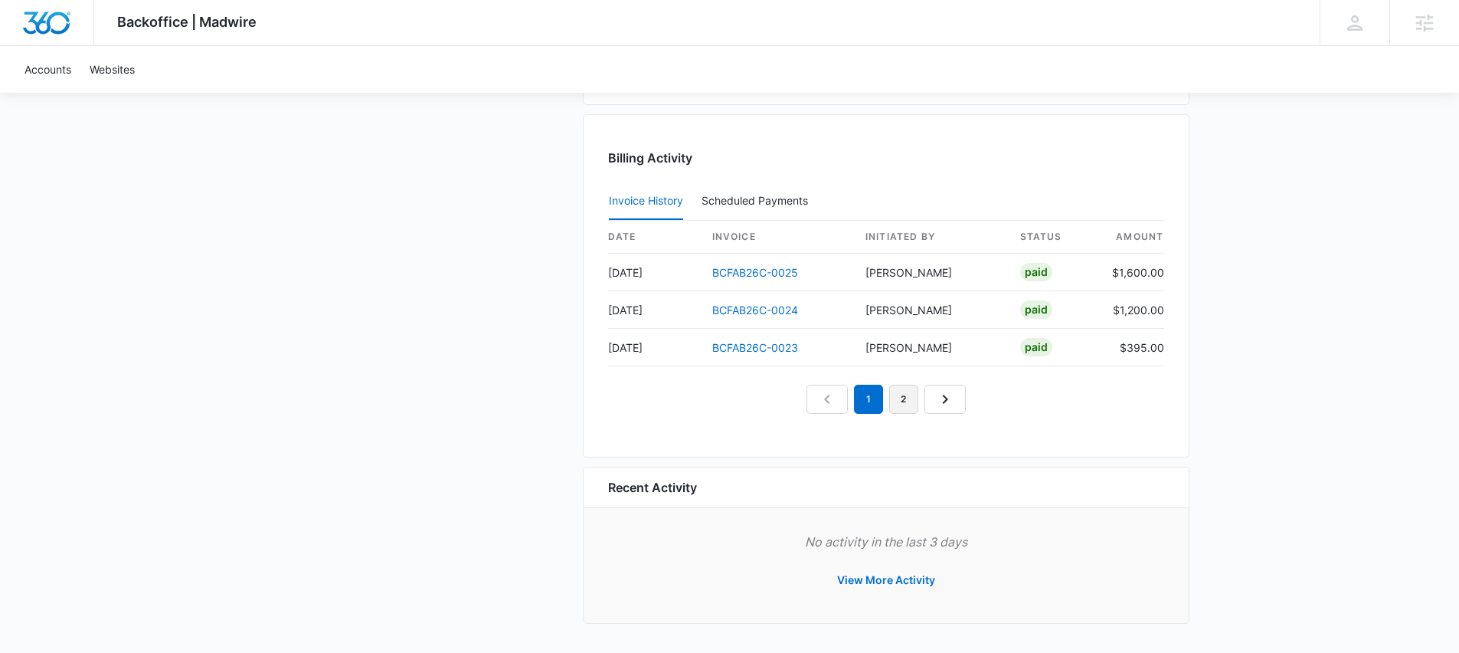
click at [910, 396] on link "2" at bounding box center [903, 399] width 29 height 29
click at [922, 401] on link "3" at bounding box center [921, 399] width 29 height 29
click at [937, 400] on link "4" at bounding box center [939, 399] width 29 height 29
click at [887, 400] on link "3" at bounding box center [886, 399] width 29 height 29
click at [923, 401] on link "4" at bounding box center [921, 399] width 29 height 29
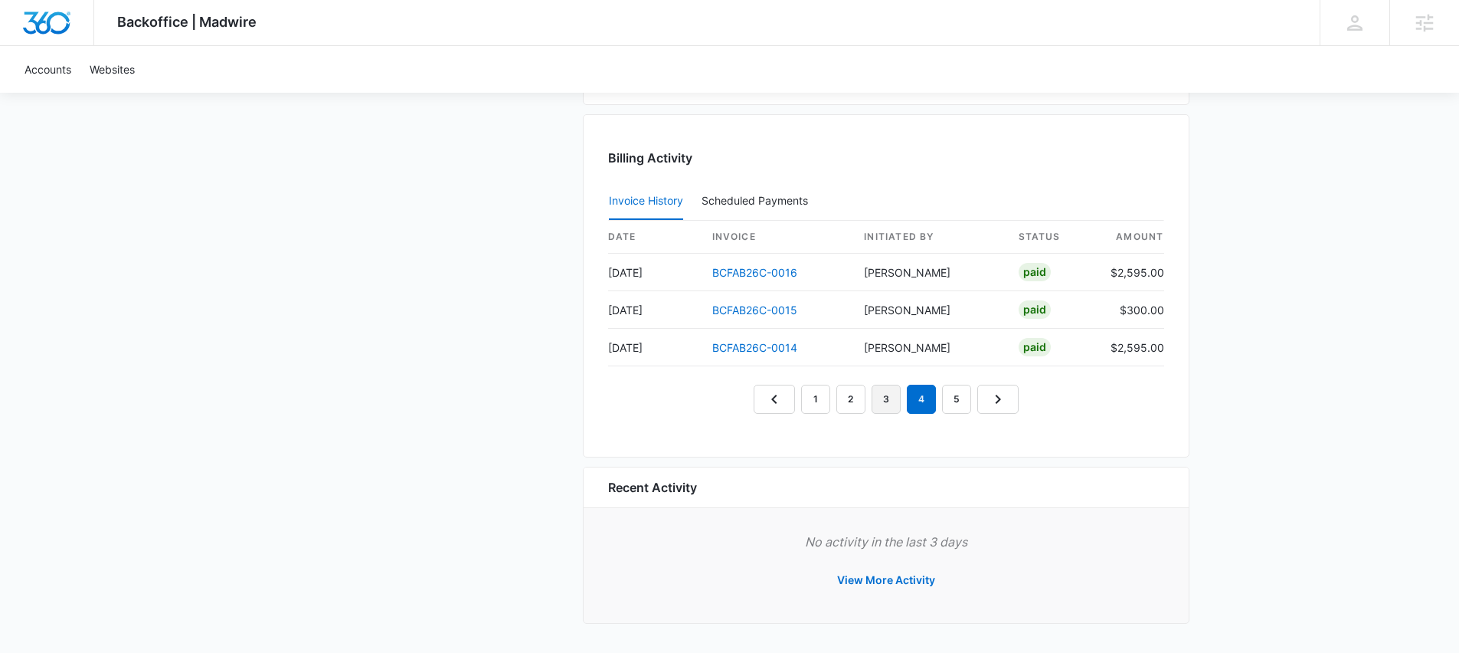
click at [883, 396] on link "3" at bounding box center [886, 399] width 29 height 29
click at [863, 396] on link "2" at bounding box center [851, 399] width 29 height 29
click at [847, 398] on em "2" at bounding box center [851, 399] width 29 height 29
click at [830, 397] on nav "1 2 3 4 5" at bounding box center [886, 399] width 265 height 29
click at [818, 396] on link "1" at bounding box center [815, 399] width 29 height 29
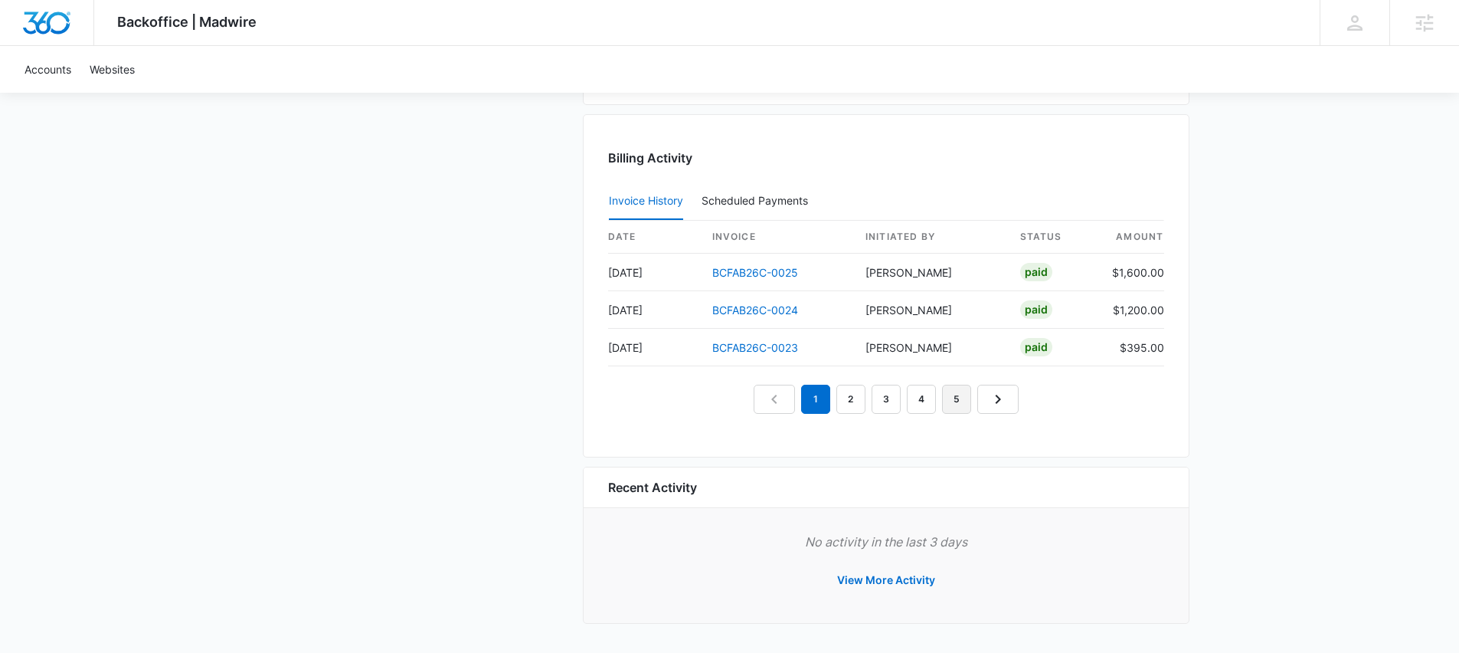
click at [967, 396] on link "5" at bounding box center [956, 399] width 29 height 29
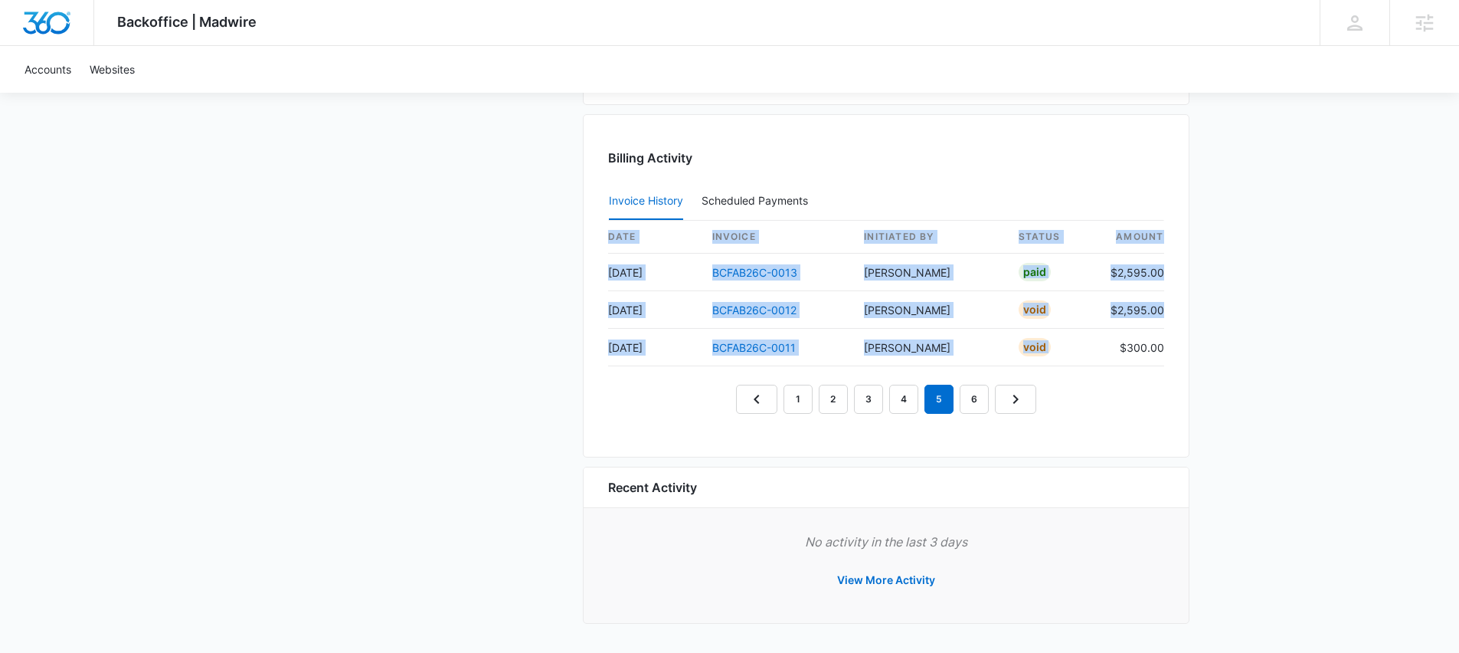
drag, startPoint x: 1109, startPoint y: 342, endPoint x: 1172, endPoint y: 347, distance: 63.0
click at [1172, 347] on div "Billing Activity Invoice History Scheduled Payments 0 date invoice Initiated By…" at bounding box center [886, 285] width 607 height 343
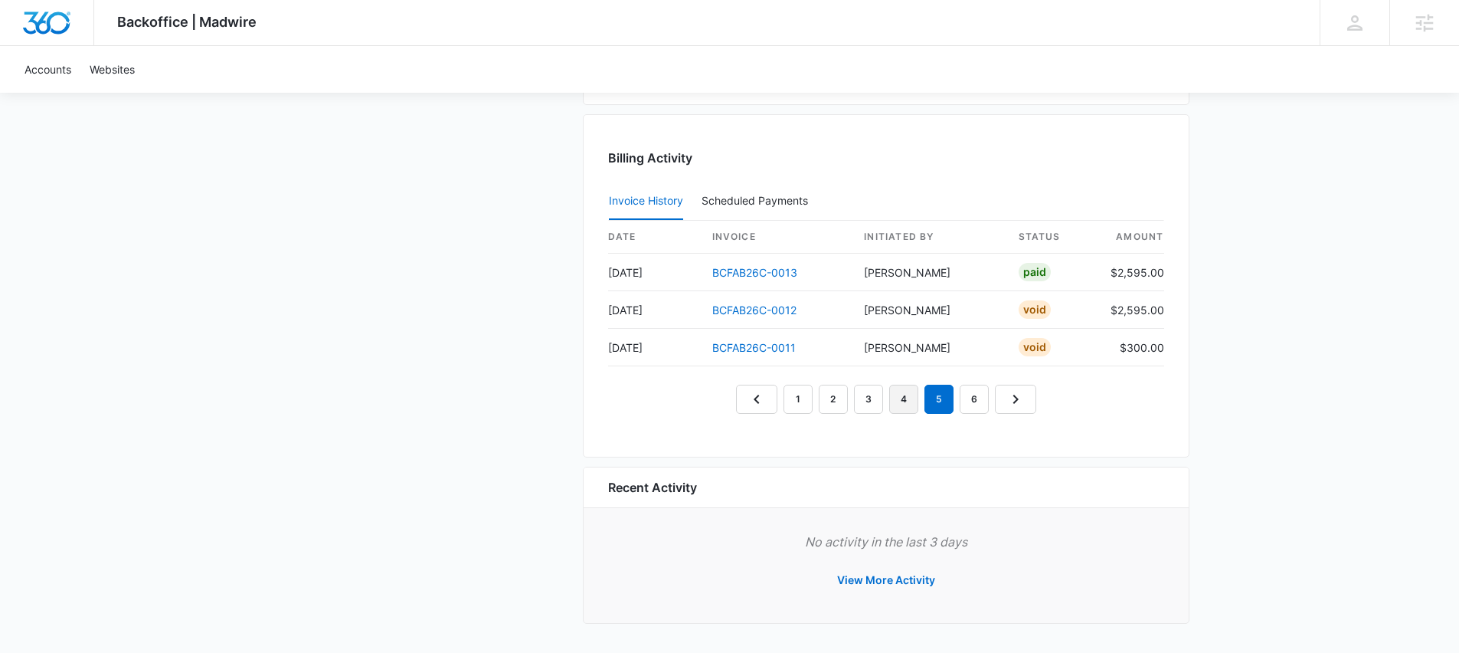
click at [899, 395] on link "4" at bounding box center [903, 399] width 29 height 29
click at [866, 395] on link "3" at bounding box center [868, 399] width 29 height 29
click at [827, 391] on link "2" at bounding box center [833, 399] width 29 height 29
click at [804, 404] on link "1" at bounding box center [798, 399] width 29 height 29
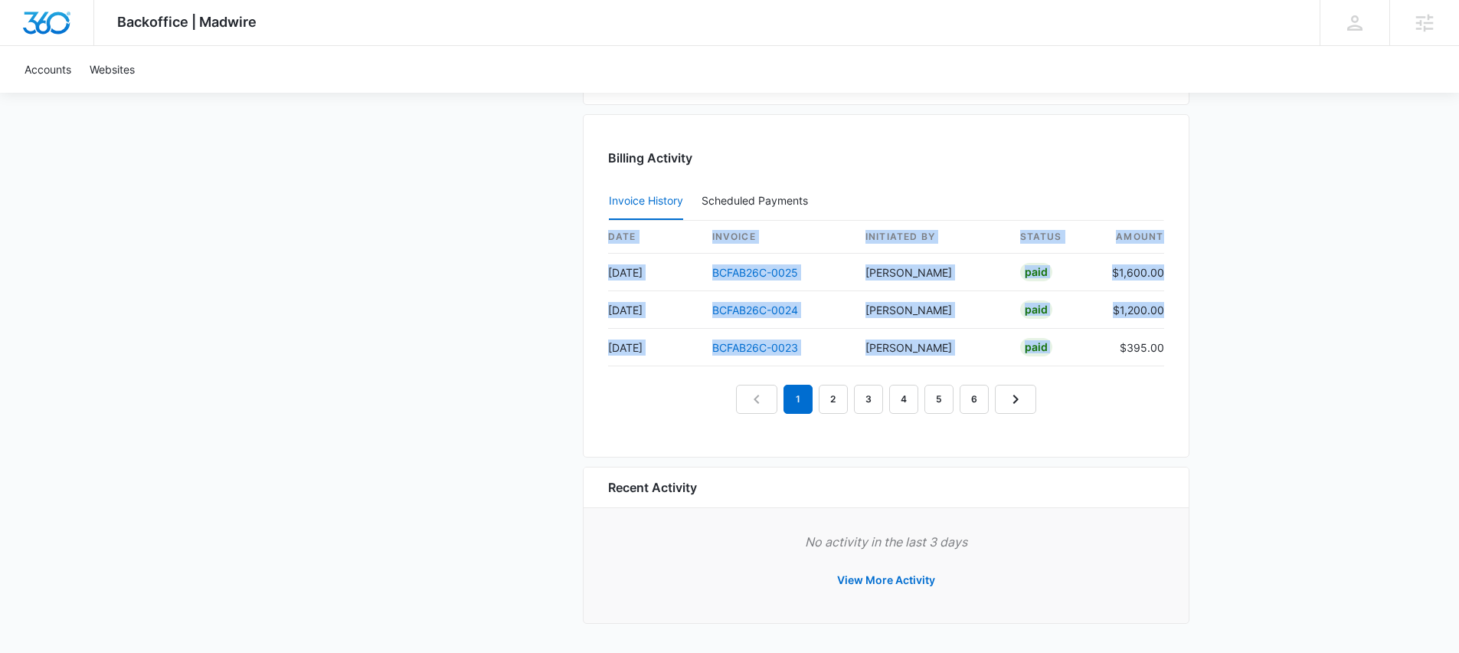
drag, startPoint x: 1149, startPoint y: 347, endPoint x: 1191, endPoint y: 346, distance: 41.4
drag, startPoint x: 1102, startPoint y: 302, endPoint x: 1190, endPoint y: 297, distance: 87.5
click at [1181, 300] on div "Billing Activity Invoice History Scheduled Payments 0 date invoice Initiated By…" at bounding box center [886, 285] width 607 height 343
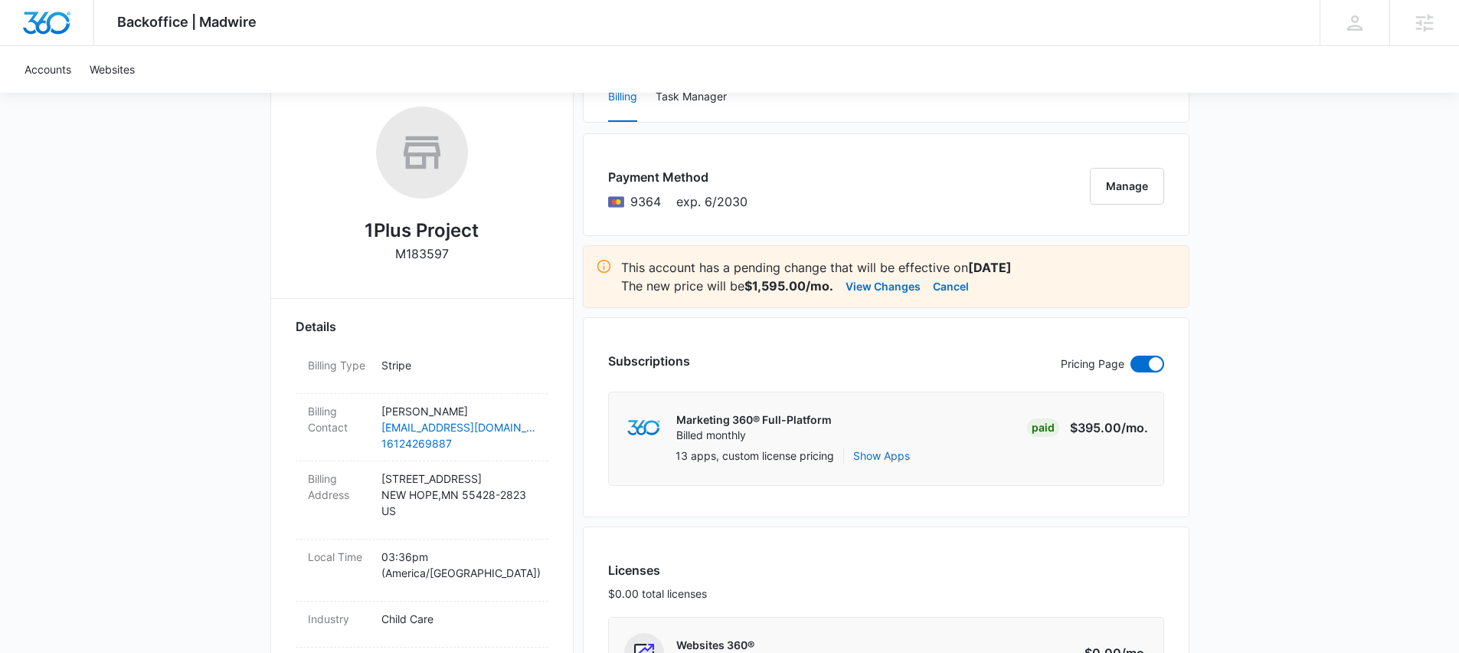
scroll to position [222, 0]
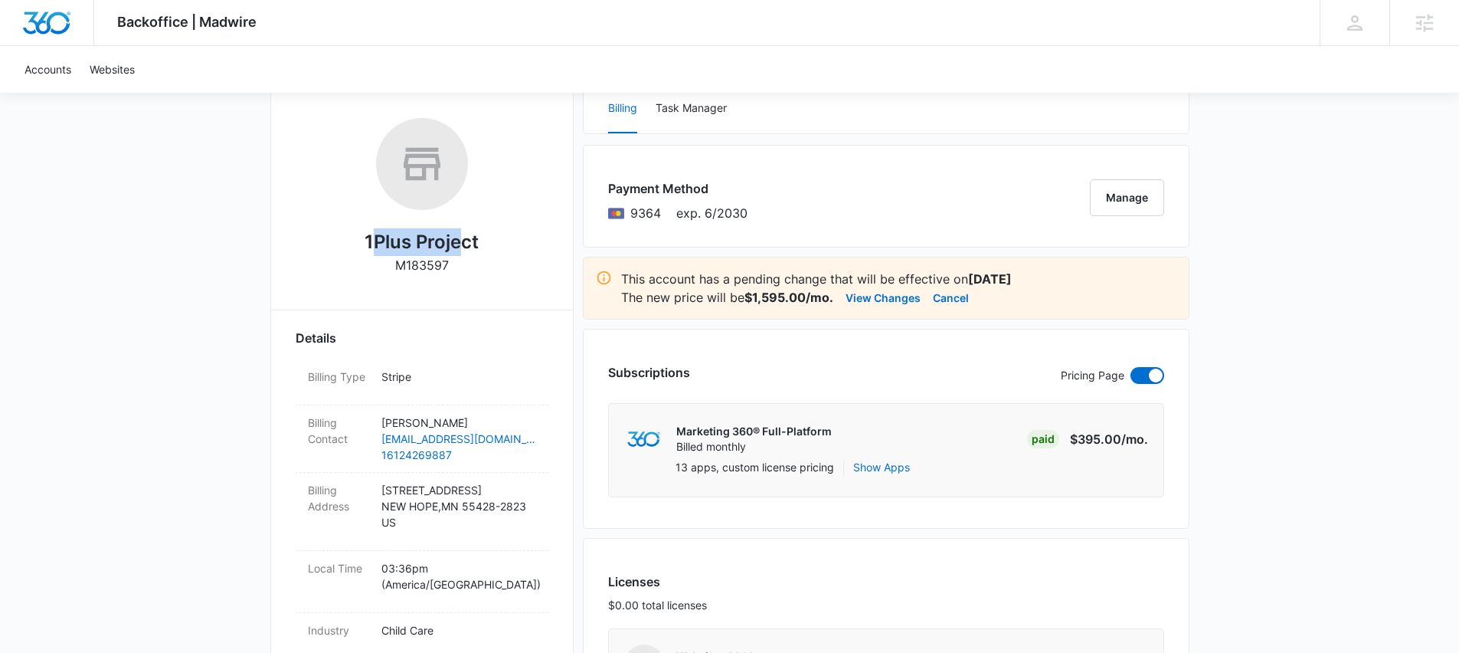
drag, startPoint x: 375, startPoint y: 241, endPoint x: 467, endPoint y: 244, distance: 91.2
click at [467, 244] on h2 "1Plus Project" at bounding box center [422, 242] width 114 height 28
click at [507, 329] on div "Details" at bounding box center [422, 338] width 253 height 18
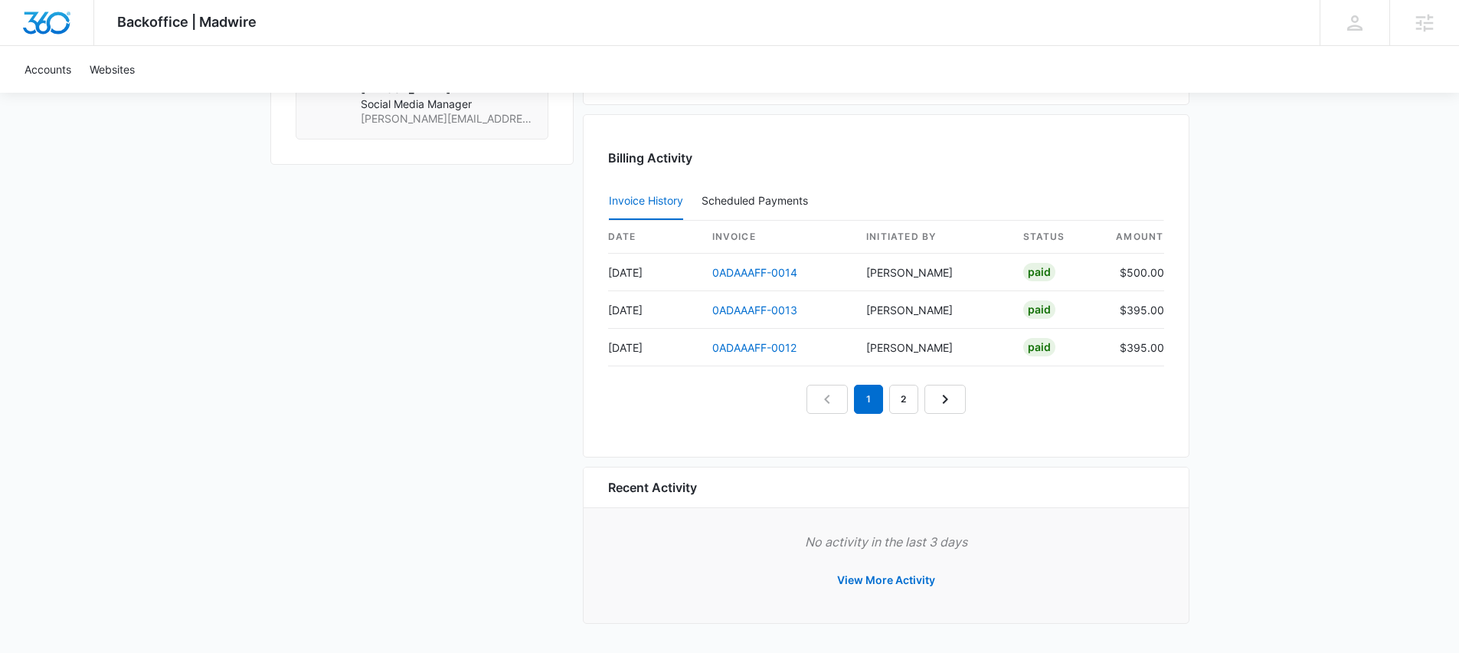
scroll to position [1580, 0]
click at [909, 395] on link "2" at bounding box center [903, 399] width 29 height 29
click at [918, 396] on link "3" at bounding box center [921, 399] width 29 height 29
click at [761, 190] on button "Scheduled Payments 0" at bounding box center [758, 201] width 113 height 37
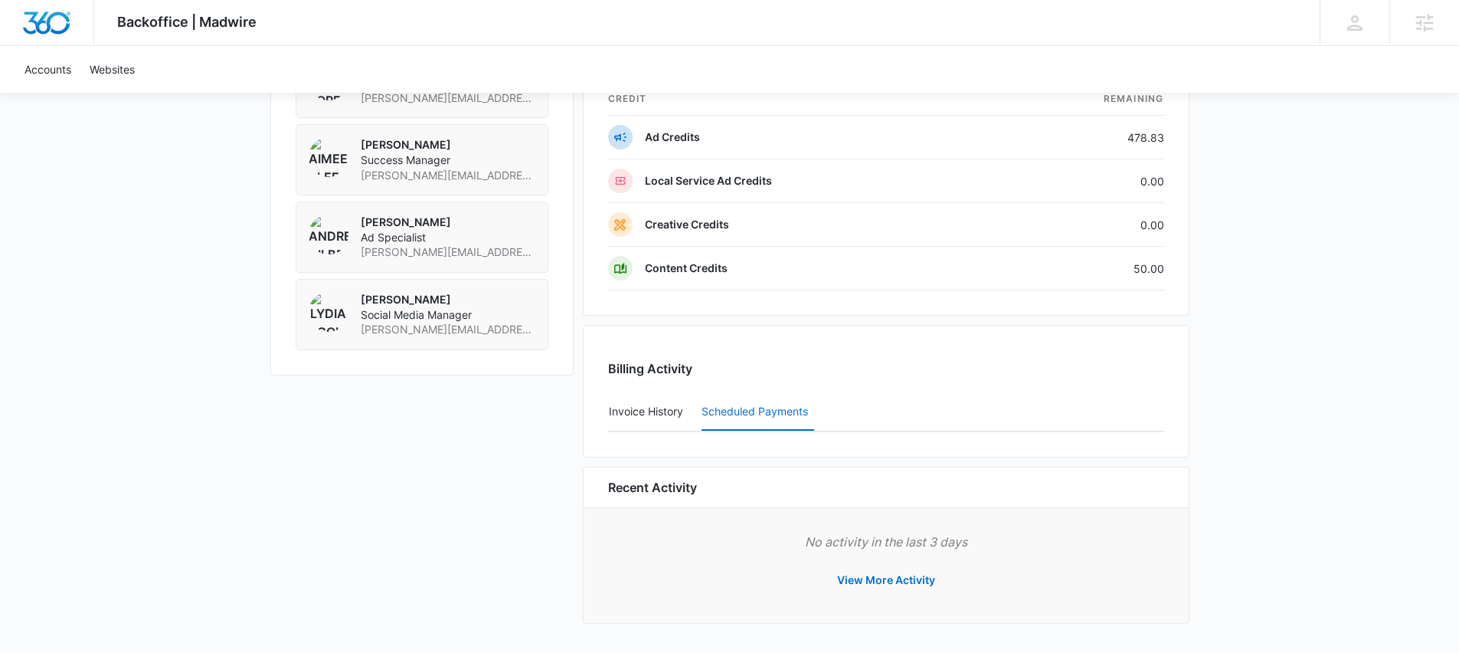
scroll to position [1567, 0]
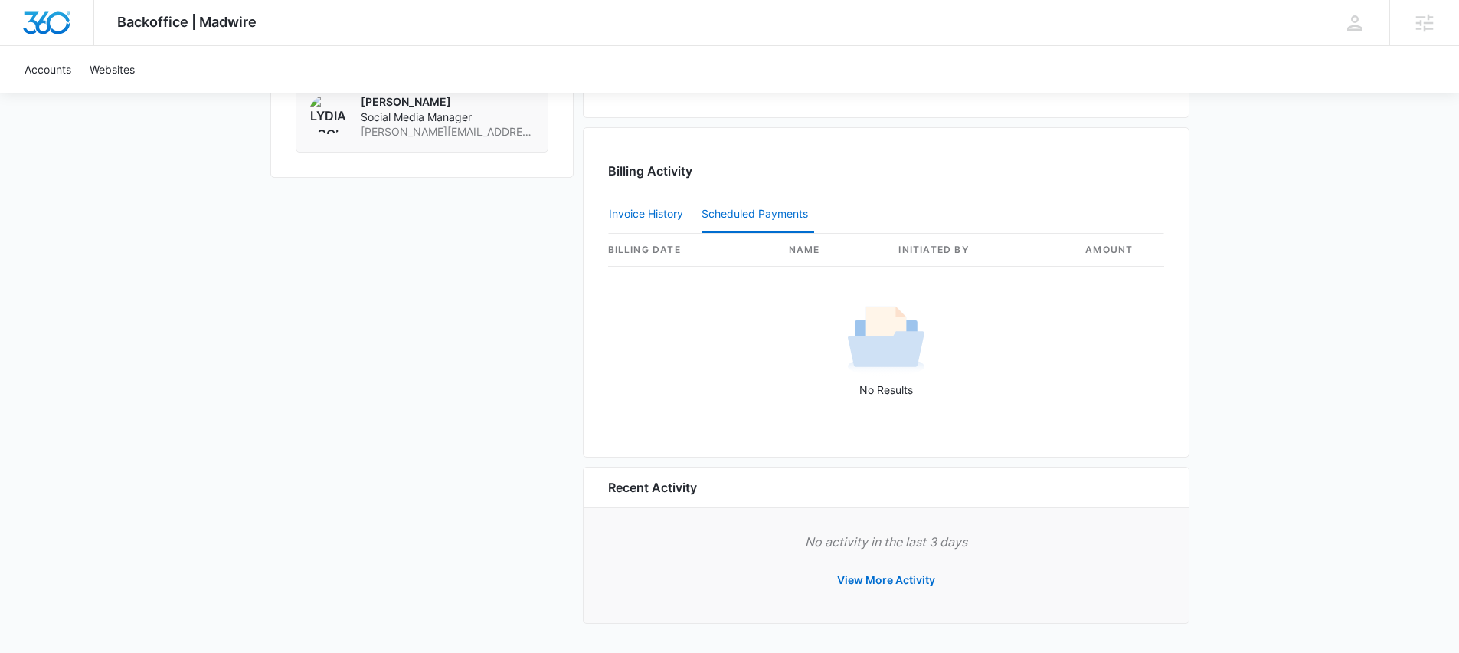
click at [645, 211] on button "Invoice History" at bounding box center [646, 214] width 74 height 37
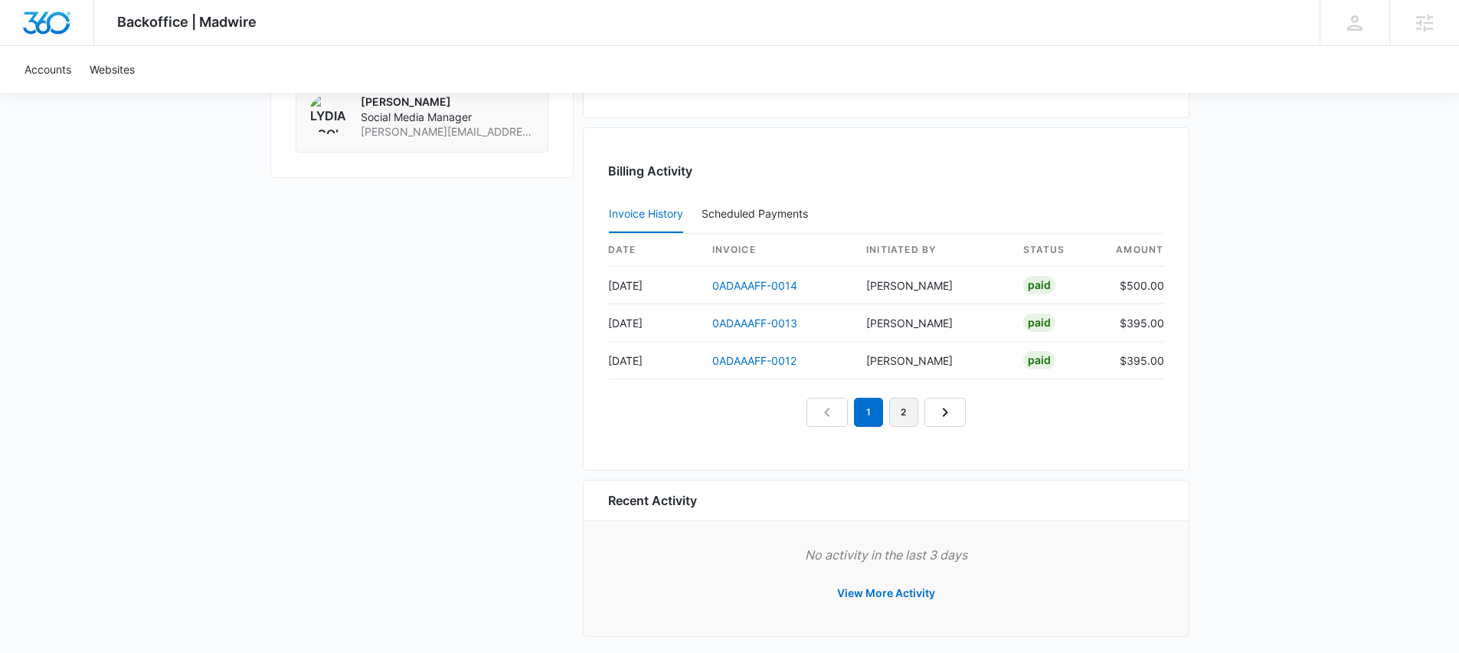
click at [902, 406] on link "2" at bounding box center [903, 412] width 29 height 29
click at [928, 409] on link "3" at bounding box center [921, 412] width 29 height 29
click at [942, 411] on link "4" at bounding box center [939, 412] width 29 height 29
click at [893, 413] on link "3" at bounding box center [886, 412] width 29 height 29
click at [861, 414] on link "2" at bounding box center [851, 412] width 29 height 29
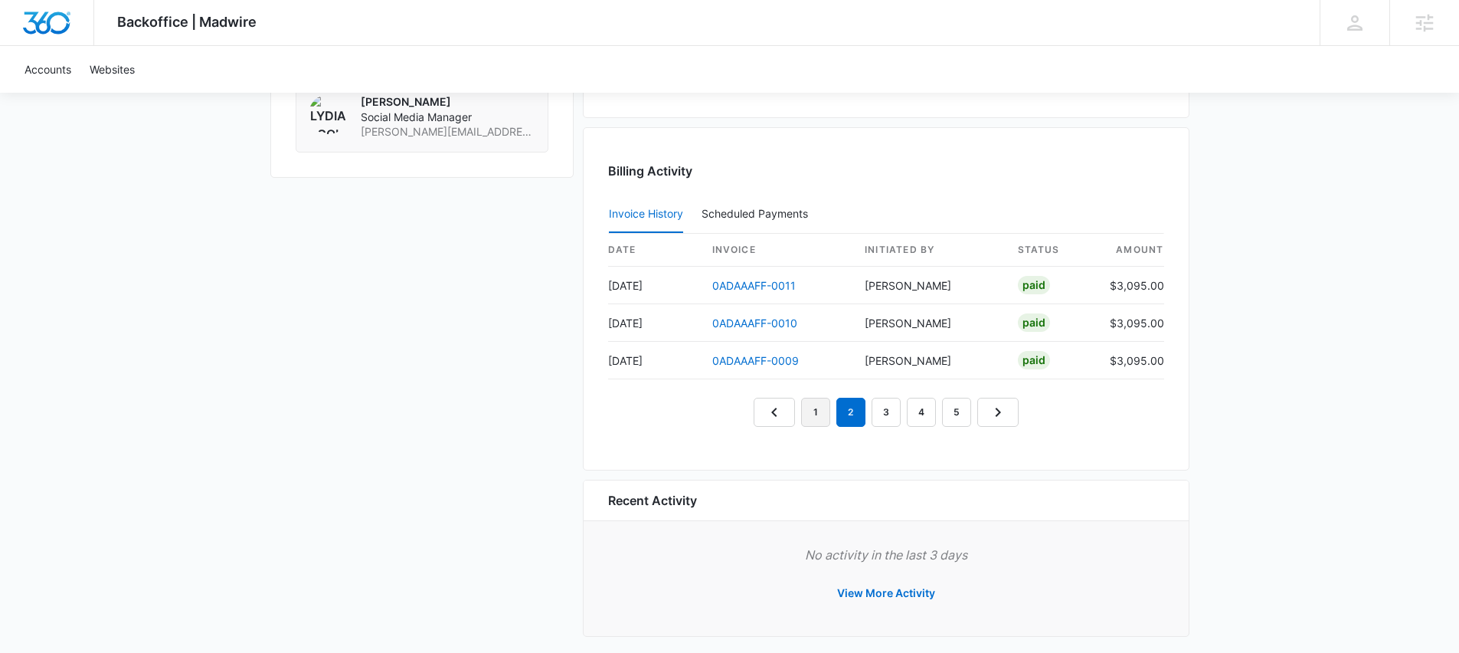
click at [819, 414] on link "1" at bounding box center [815, 412] width 29 height 29
click at [781, 408] on nav "1 2 3 4 5" at bounding box center [886, 412] width 265 height 29
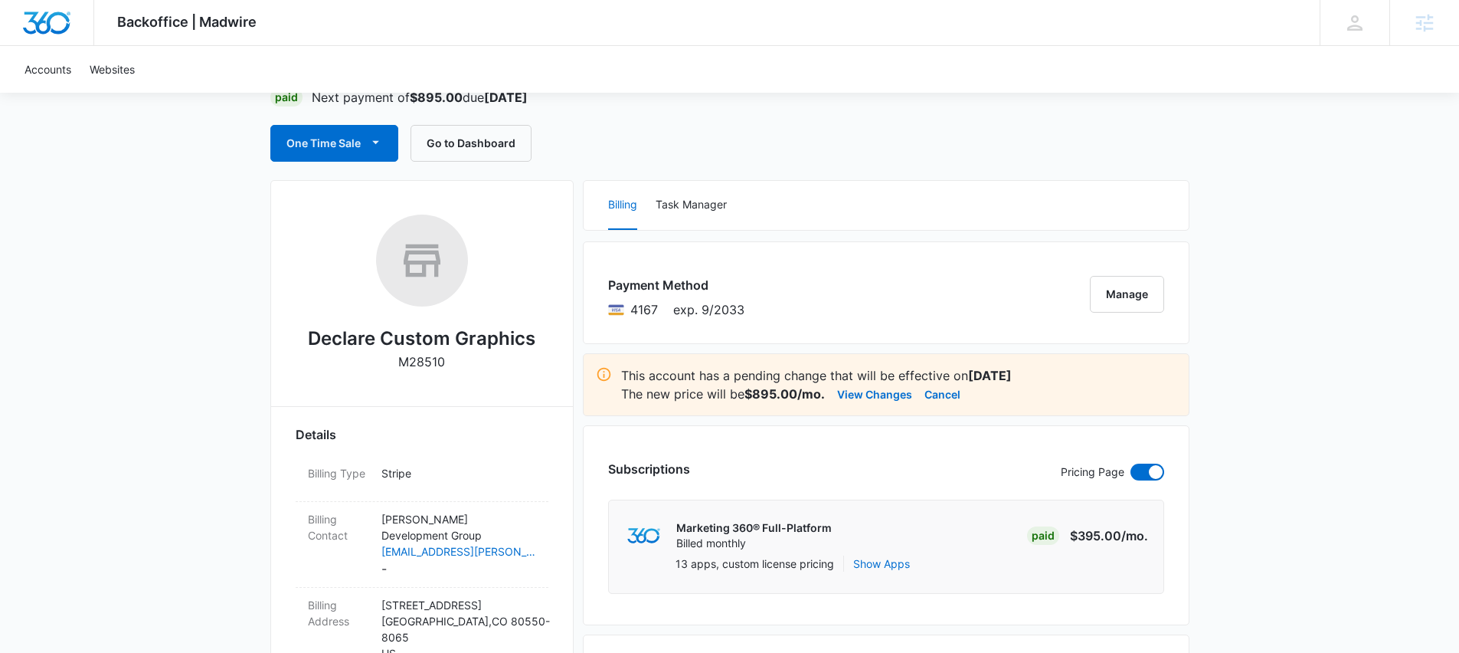
scroll to position [0, 0]
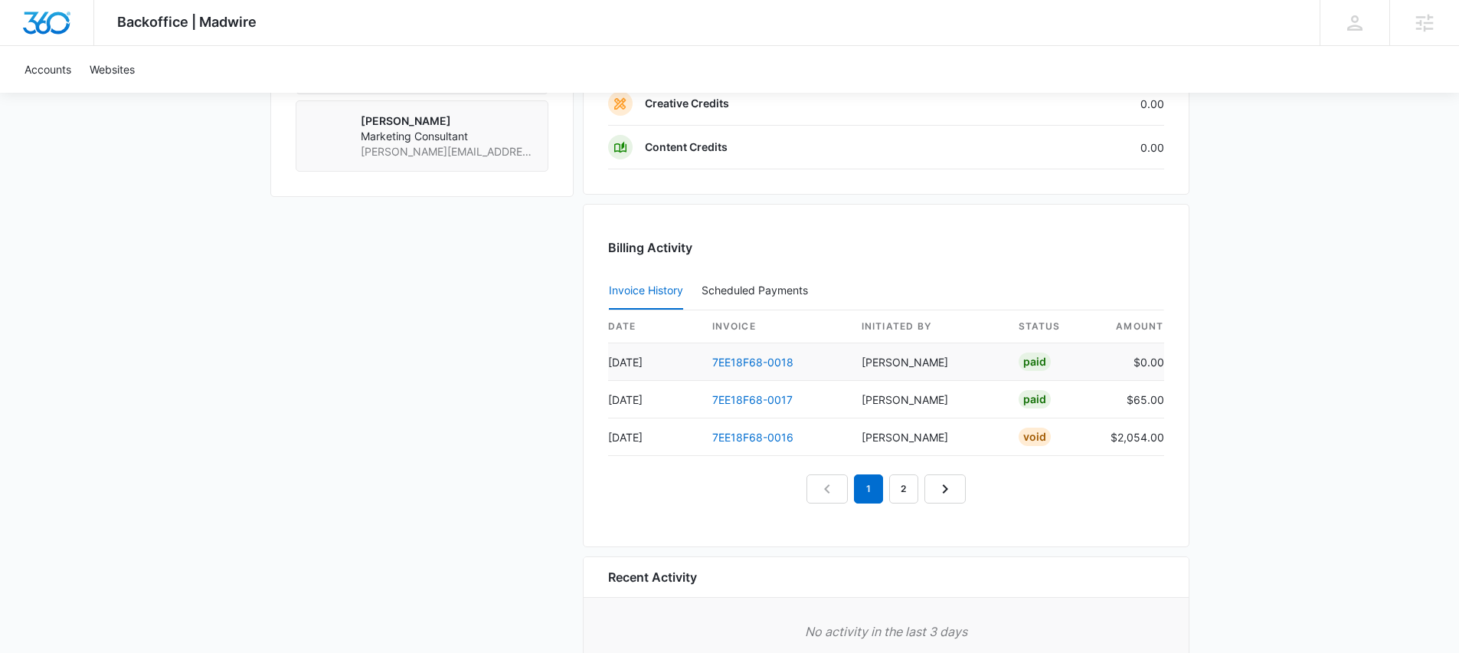
scroll to position [1508, 0]
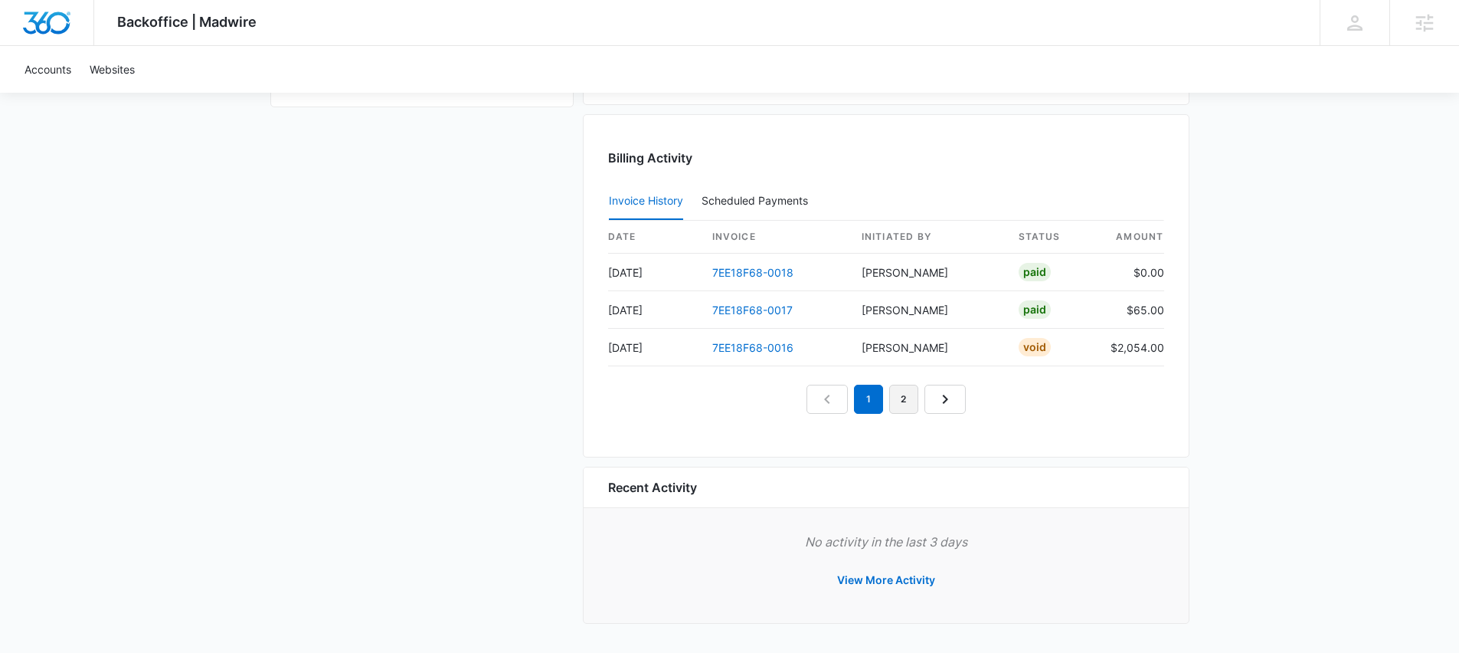
click at [904, 405] on link "2" at bounding box center [903, 399] width 29 height 29
click at [935, 398] on nav "1 2" at bounding box center [886, 399] width 159 height 29
click at [938, 398] on nav "1 2" at bounding box center [886, 399] width 159 height 29
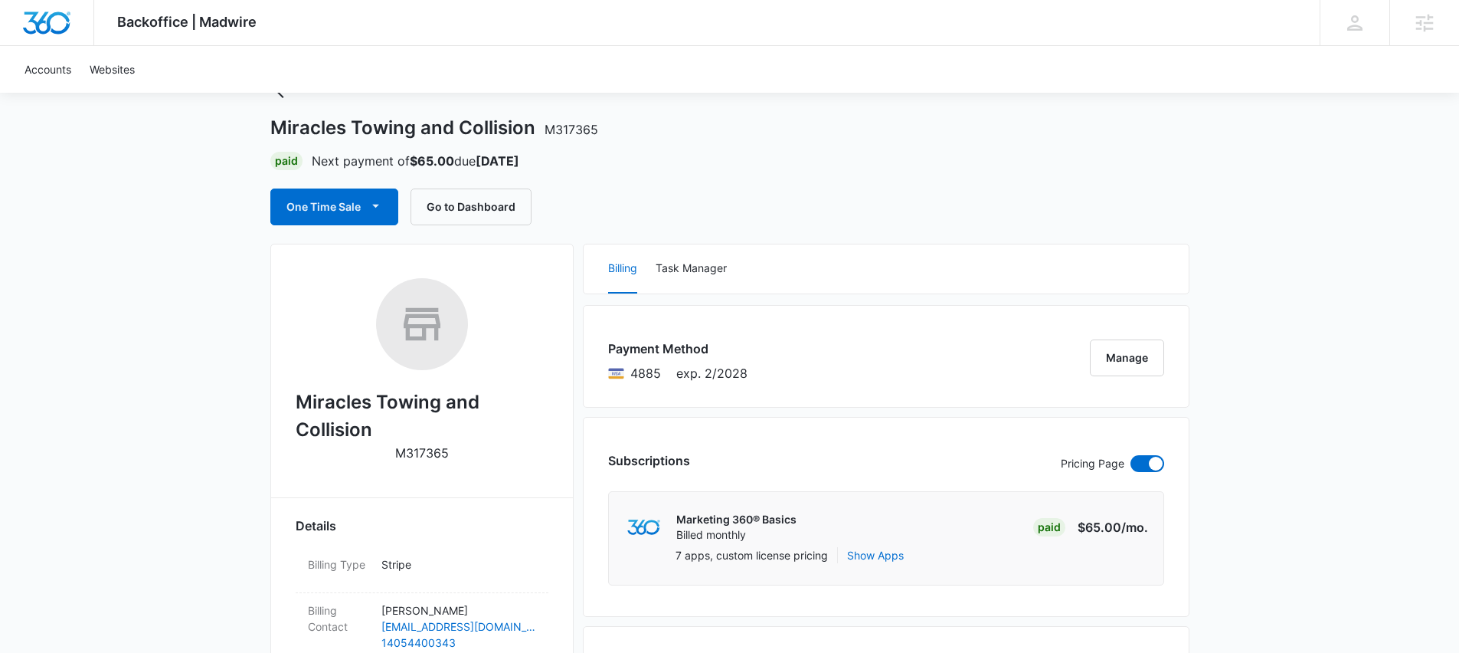
scroll to position [0, 0]
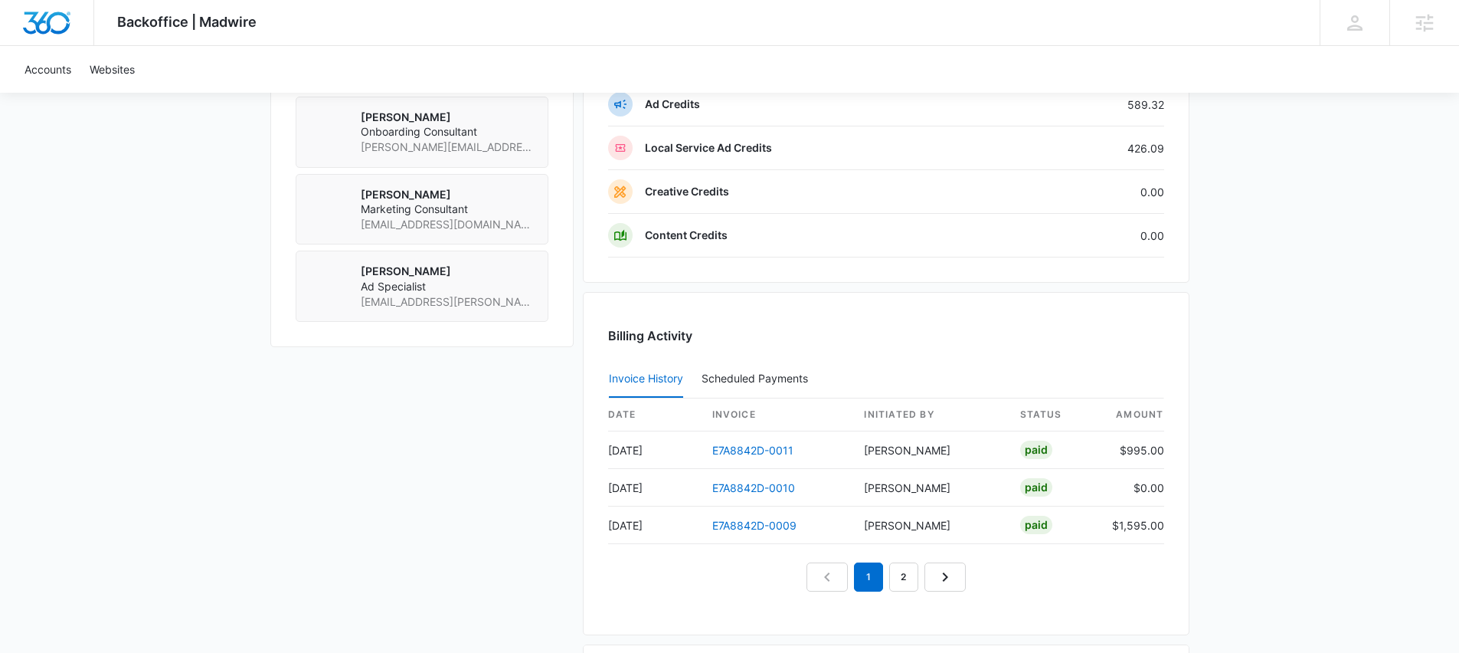
scroll to position [1243, 0]
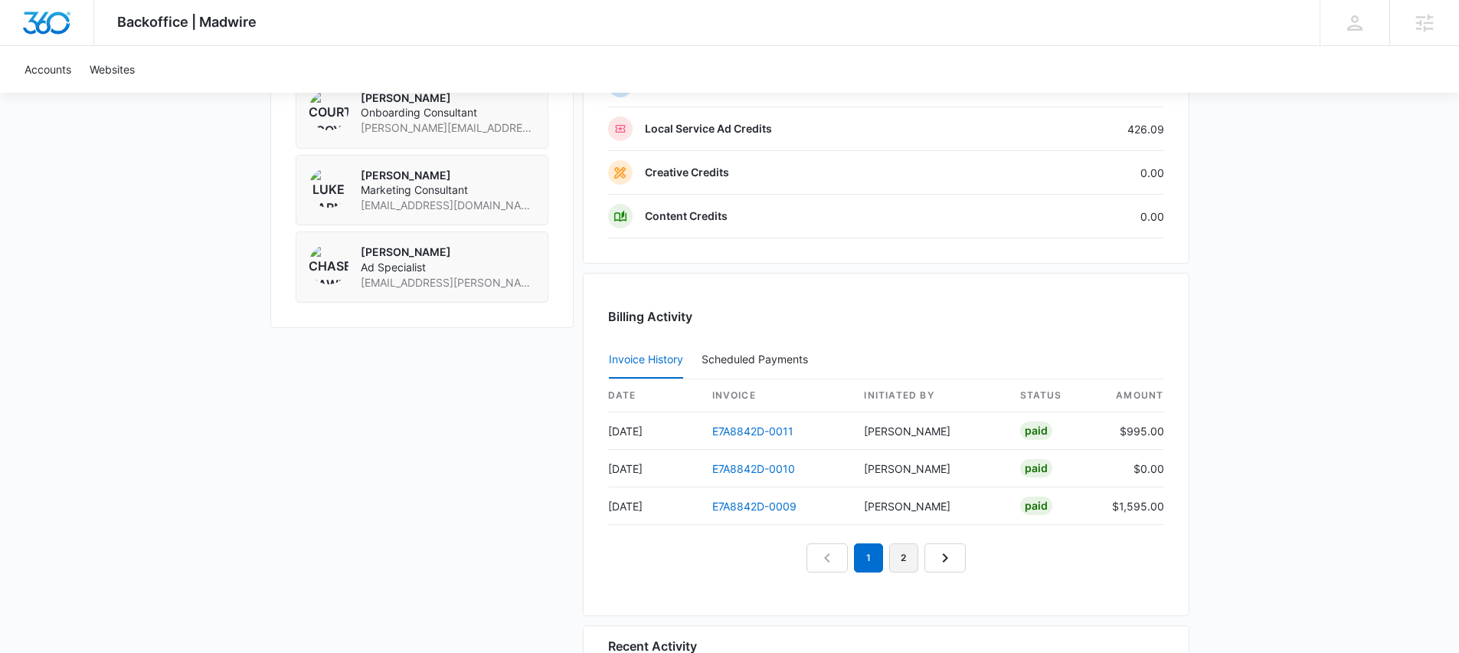
click at [912, 556] on link "2" at bounding box center [903, 557] width 29 height 29
click at [912, 556] on link "3" at bounding box center [921, 557] width 29 height 29
click at [935, 555] on link "4" at bounding box center [939, 557] width 29 height 29
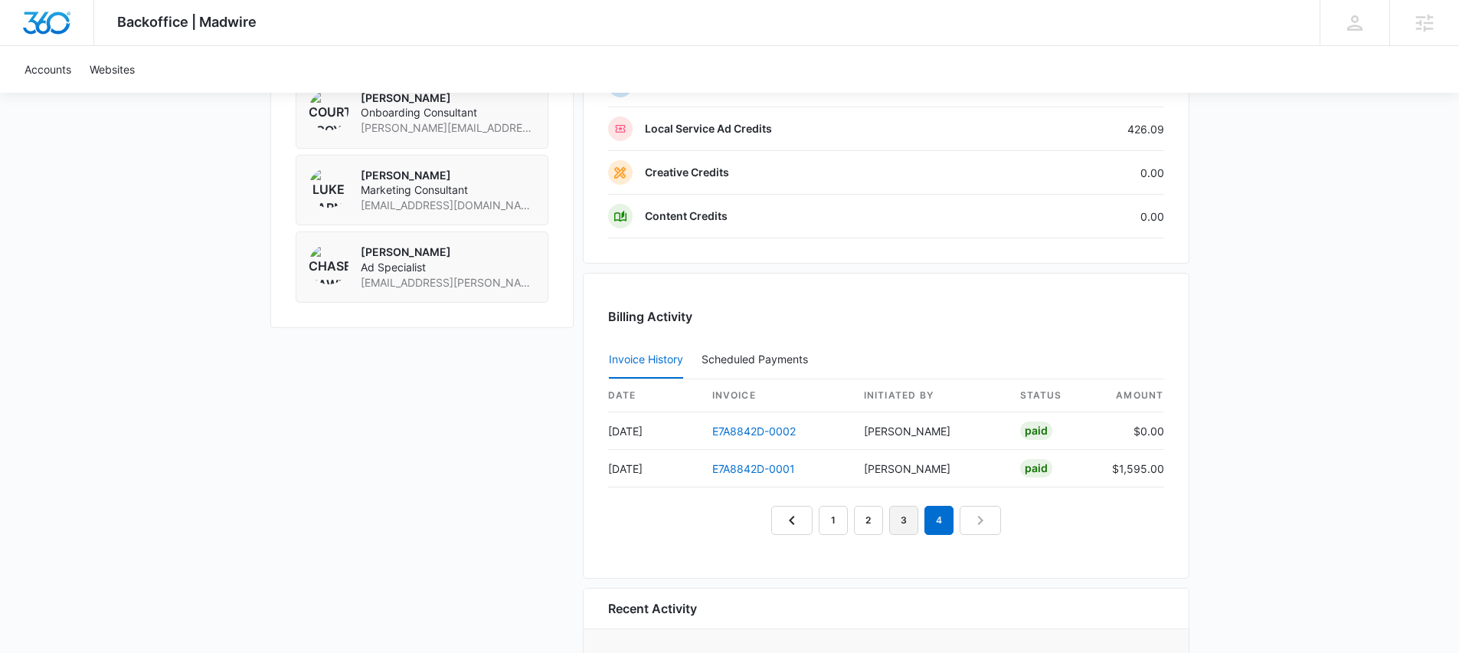
click at [909, 519] on link "3" at bounding box center [903, 520] width 29 height 29
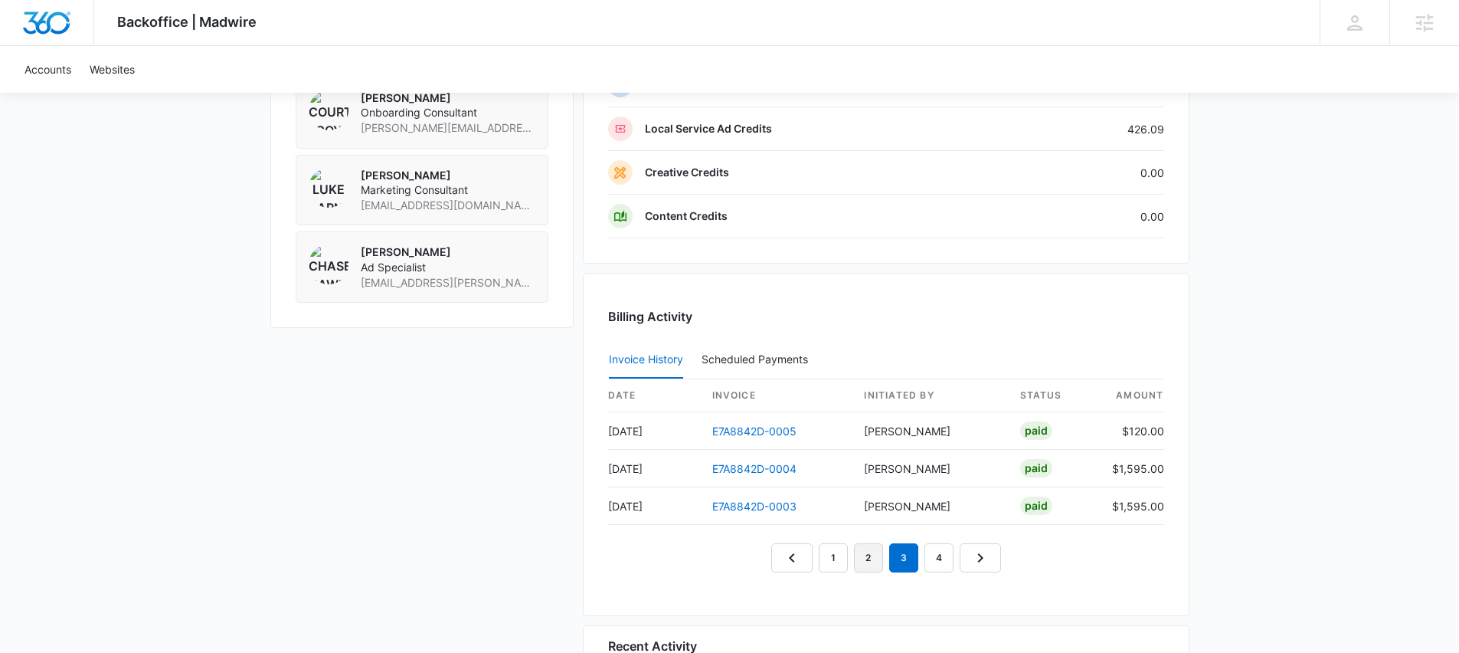
click at [870, 555] on link "2" at bounding box center [868, 557] width 29 height 29
click at [854, 555] on em "2" at bounding box center [868, 557] width 29 height 29
click at [847, 555] on link "1" at bounding box center [833, 557] width 29 height 29
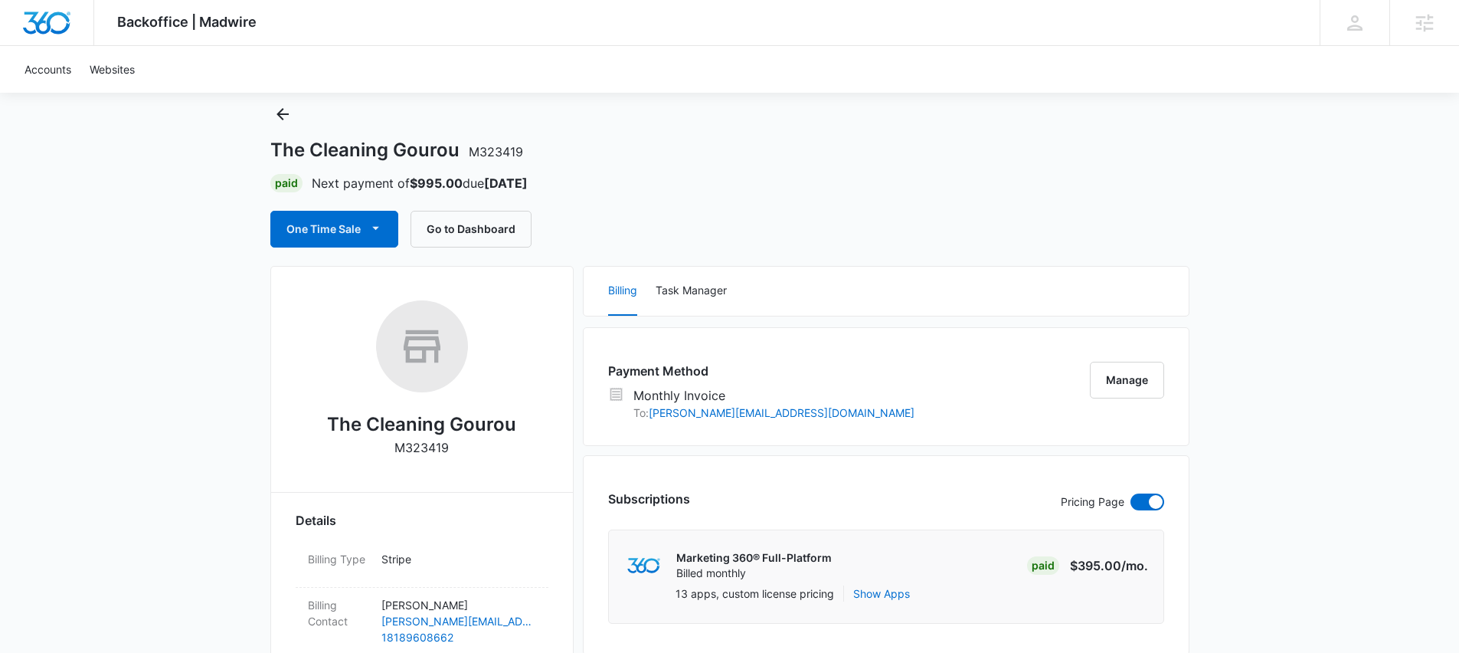
scroll to position [0, 0]
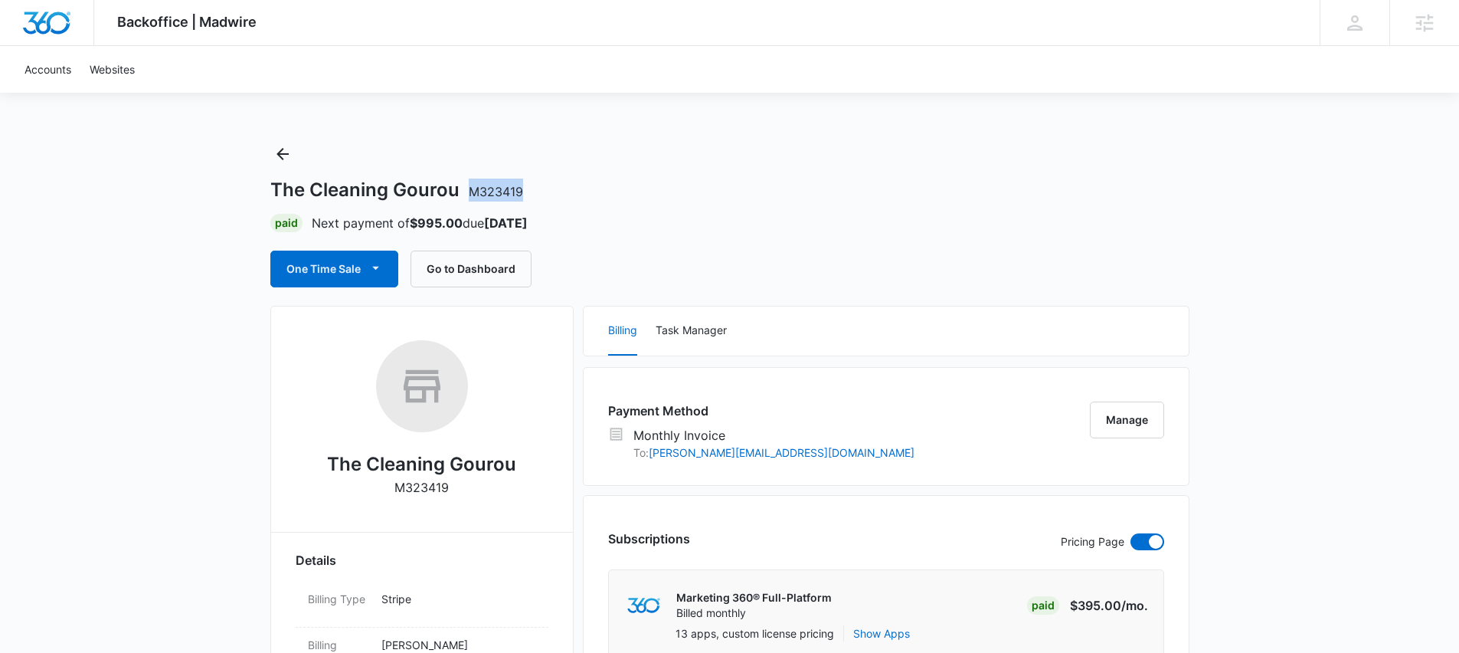
drag, startPoint x: 531, startPoint y: 188, endPoint x: 471, endPoint y: 186, distance: 59.8
click at [471, 186] on div "The Cleaning Gourou M323419" at bounding box center [729, 190] width 919 height 23
copy span "M323419"
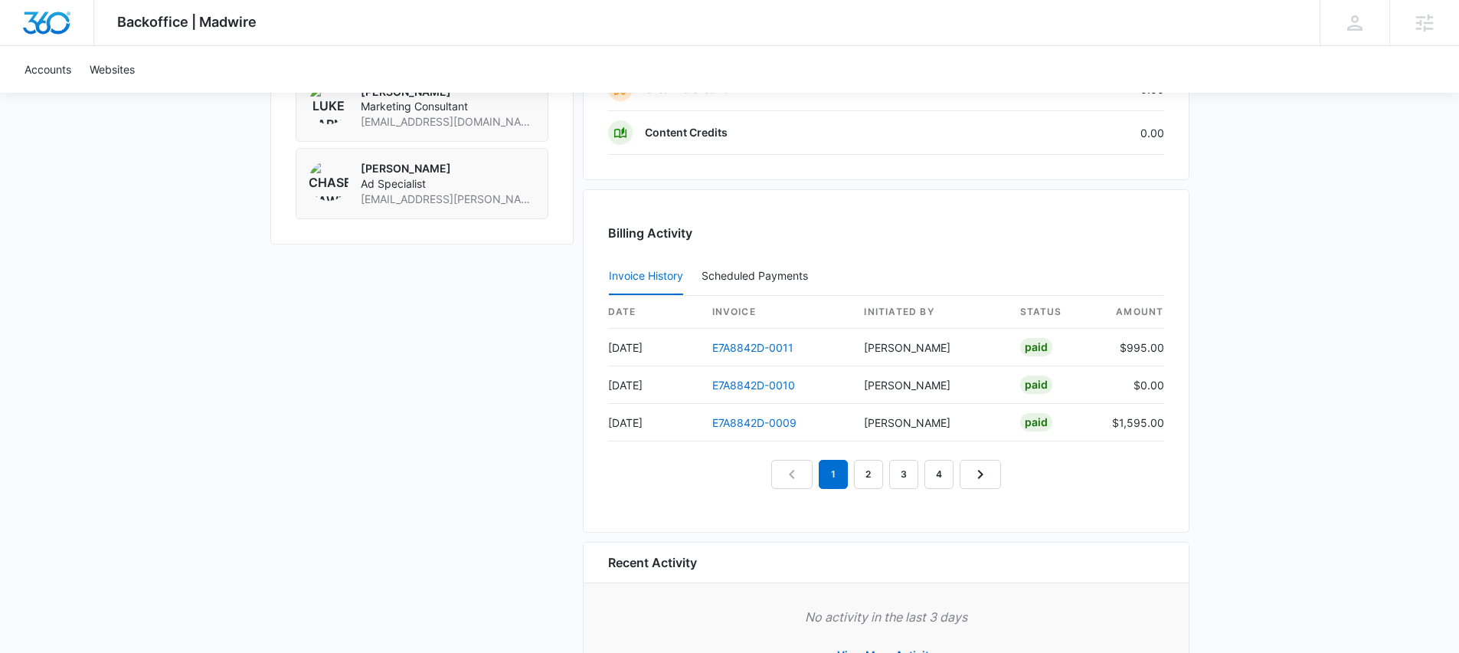
scroll to position [1402, 0]
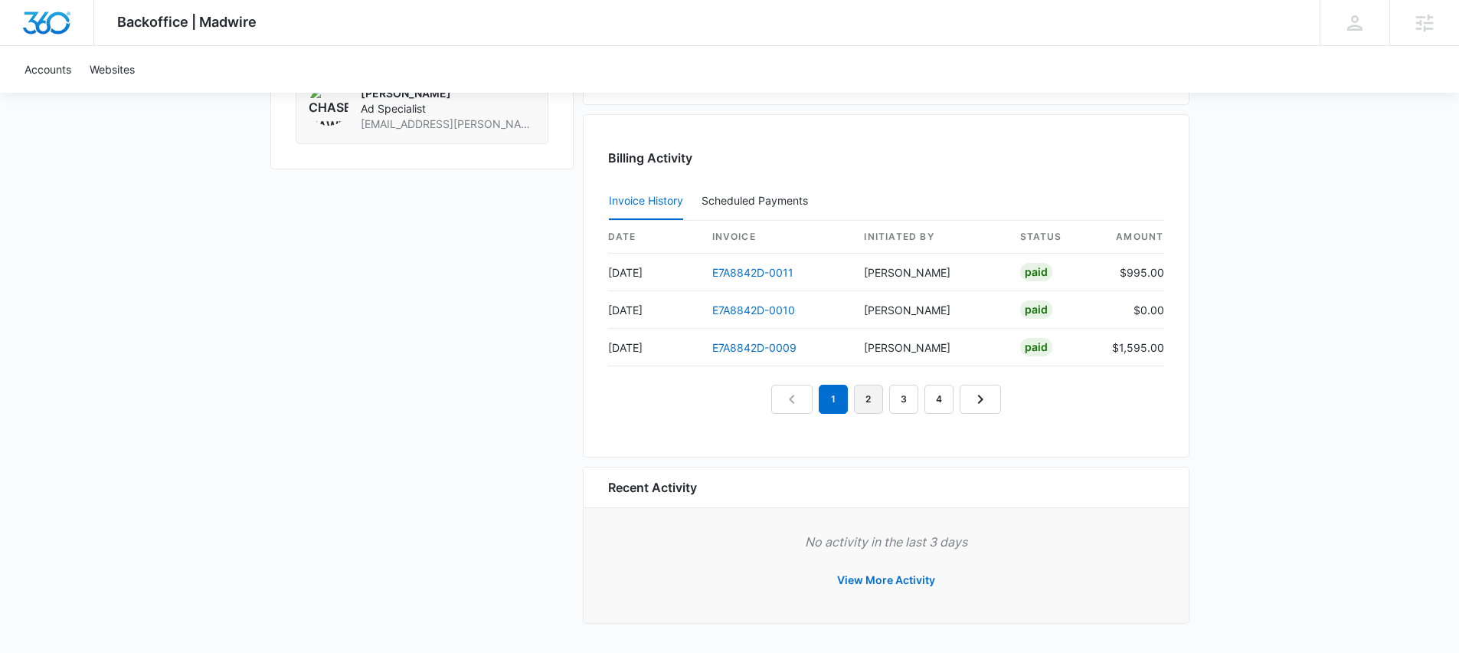
click at [876, 402] on link "2" at bounding box center [868, 399] width 29 height 29
click at [892, 401] on link "3" at bounding box center [903, 399] width 29 height 29
click at [933, 399] on link "4" at bounding box center [939, 399] width 29 height 29
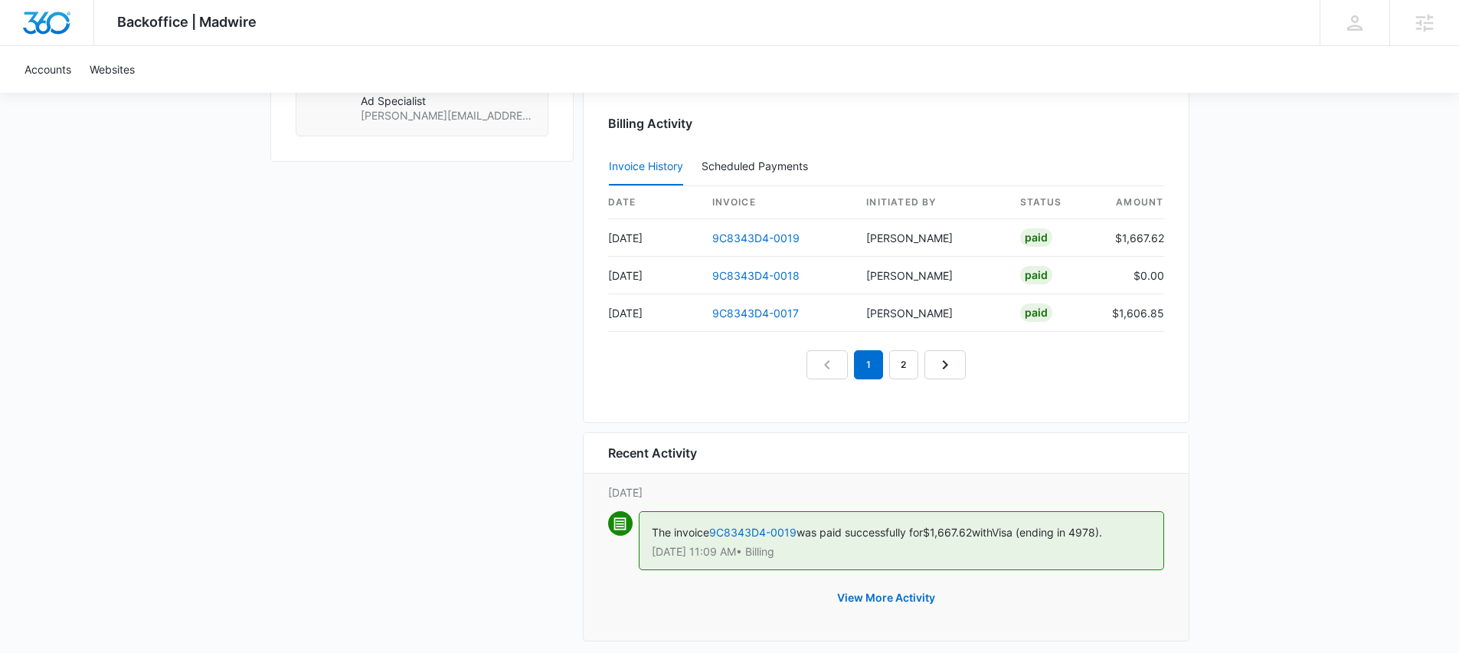
scroll to position [1516, 0]
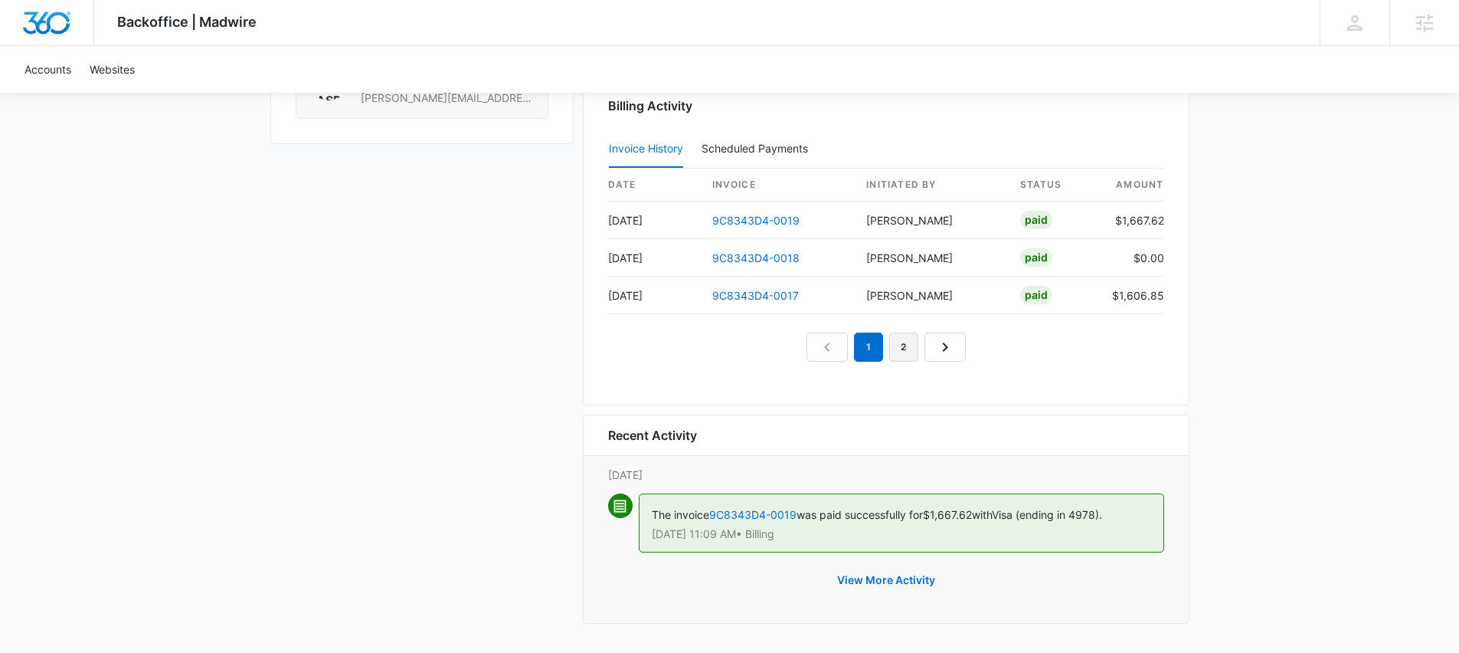
click at [906, 343] on link "2" at bounding box center [903, 346] width 29 height 29
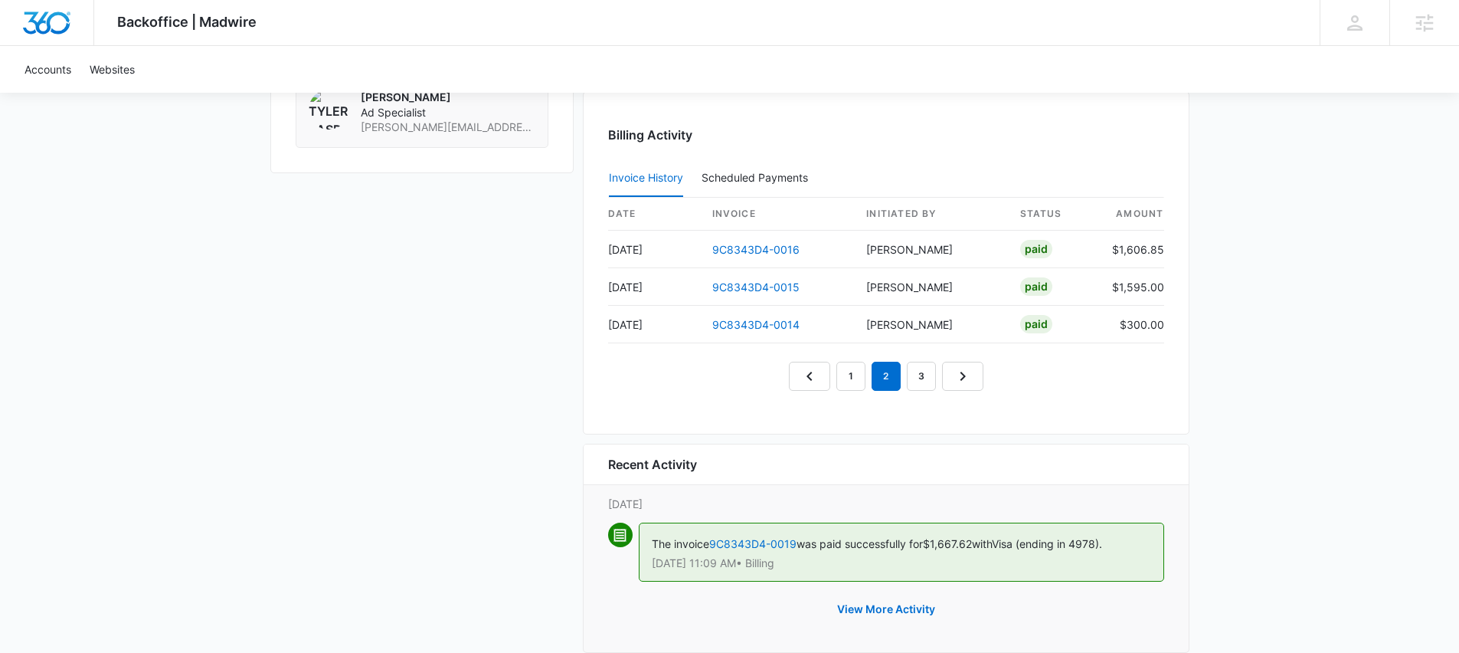
click at [850, 391] on div "Billing Activity Invoice History Scheduled Payments 0 date invoice Initiated By…" at bounding box center [886, 262] width 607 height 343
click at [854, 383] on link "1" at bounding box center [851, 376] width 29 height 29
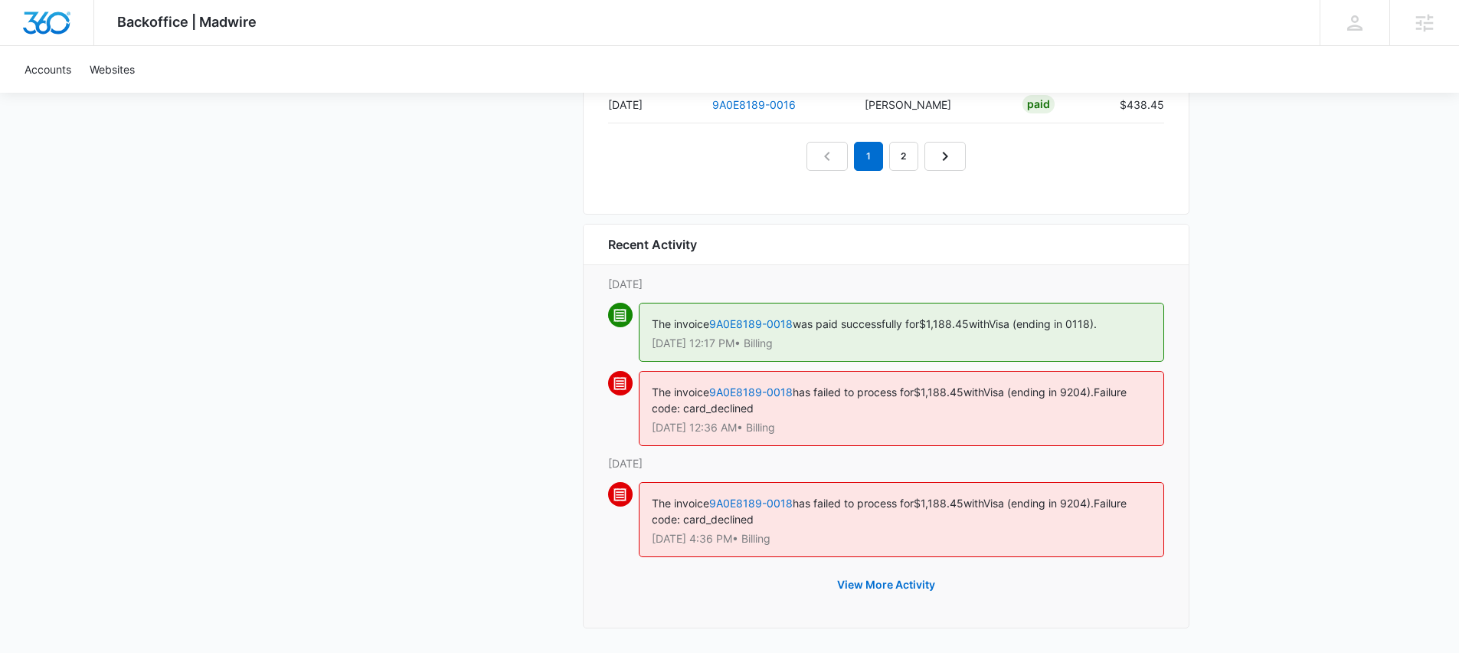
scroll to position [1600, 0]
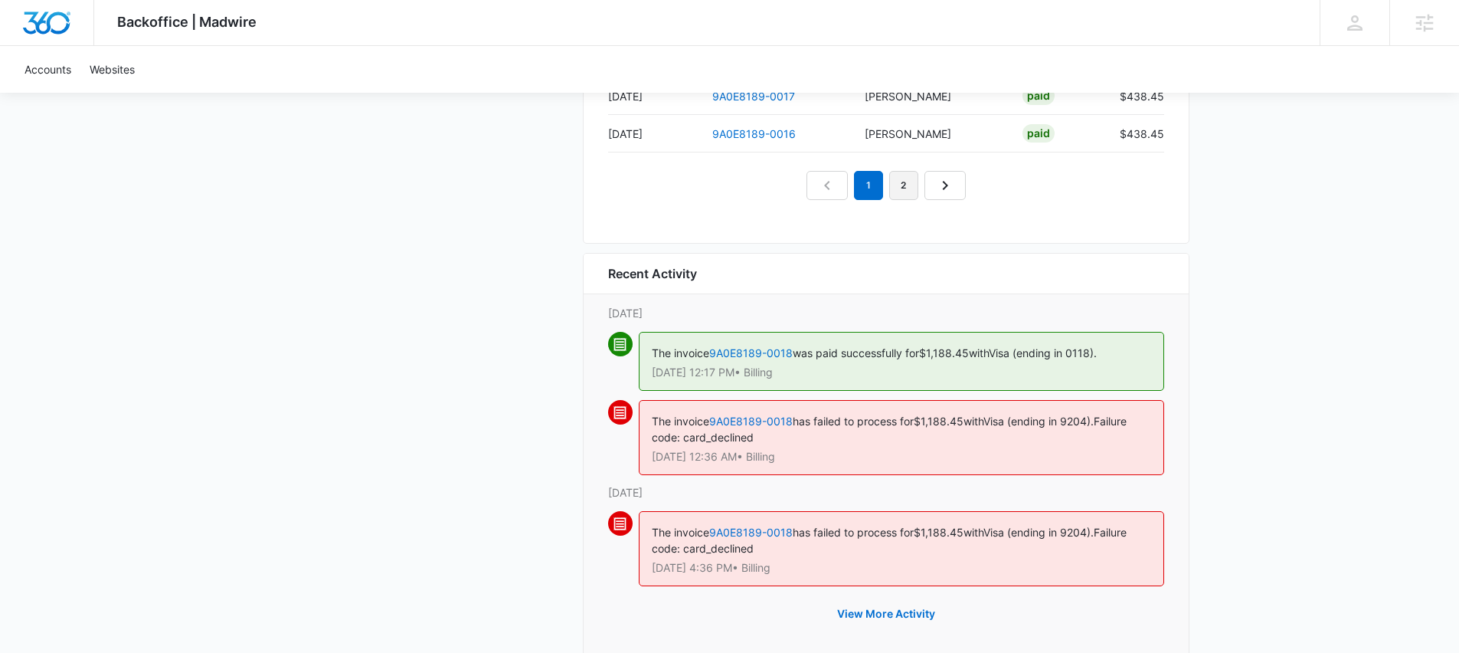
click at [904, 182] on link "2" at bounding box center [903, 185] width 29 height 29
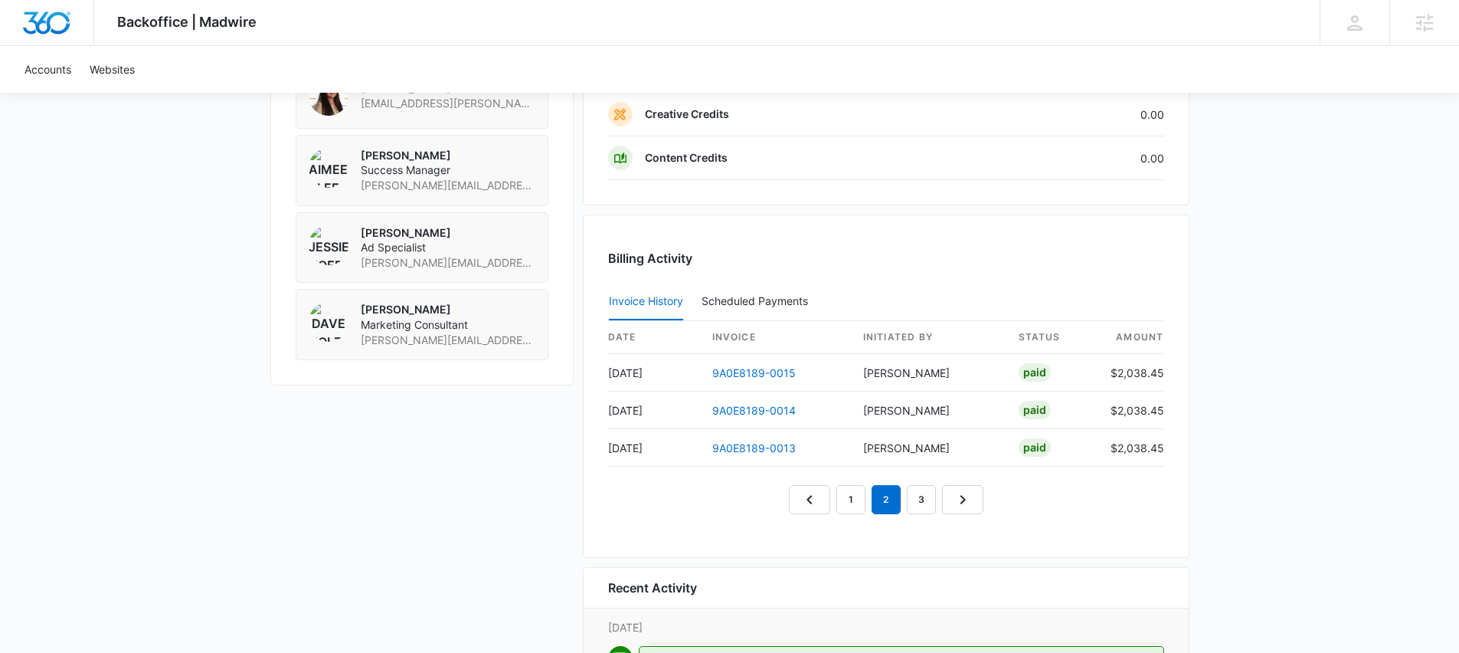
scroll to position [1254, 0]
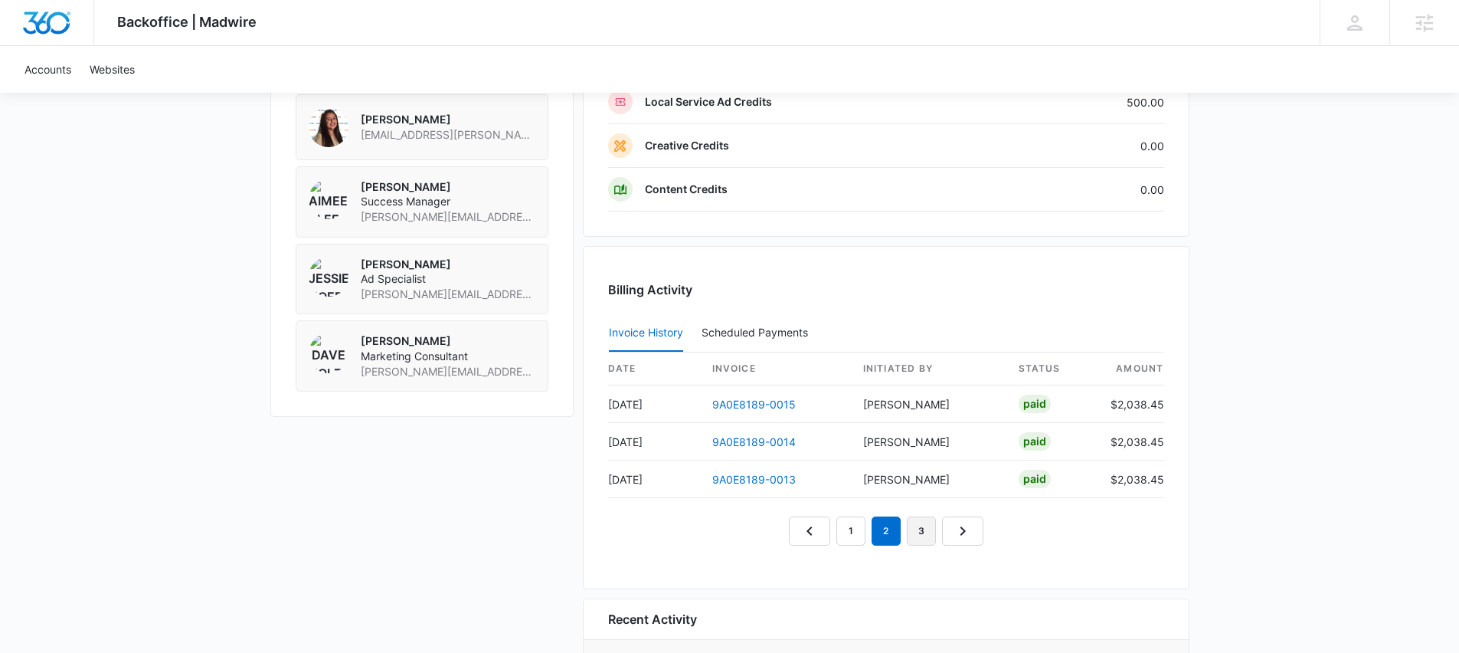
click at [924, 536] on link "3" at bounding box center [921, 530] width 29 height 29
click at [872, 529] on link "2" at bounding box center [868, 530] width 29 height 29
click at [835, 529] on link "1" at bounding box center [833, 530] width 29 height 29
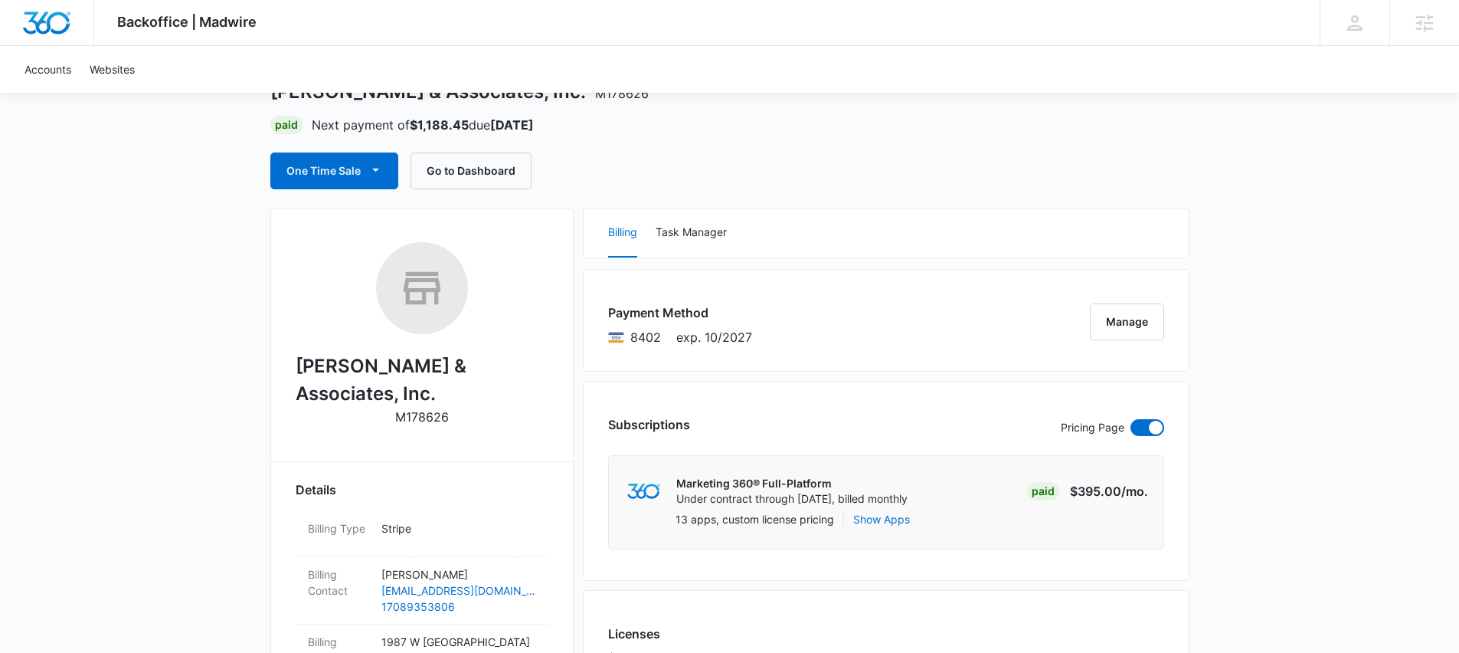
scroll to position [0, 0]
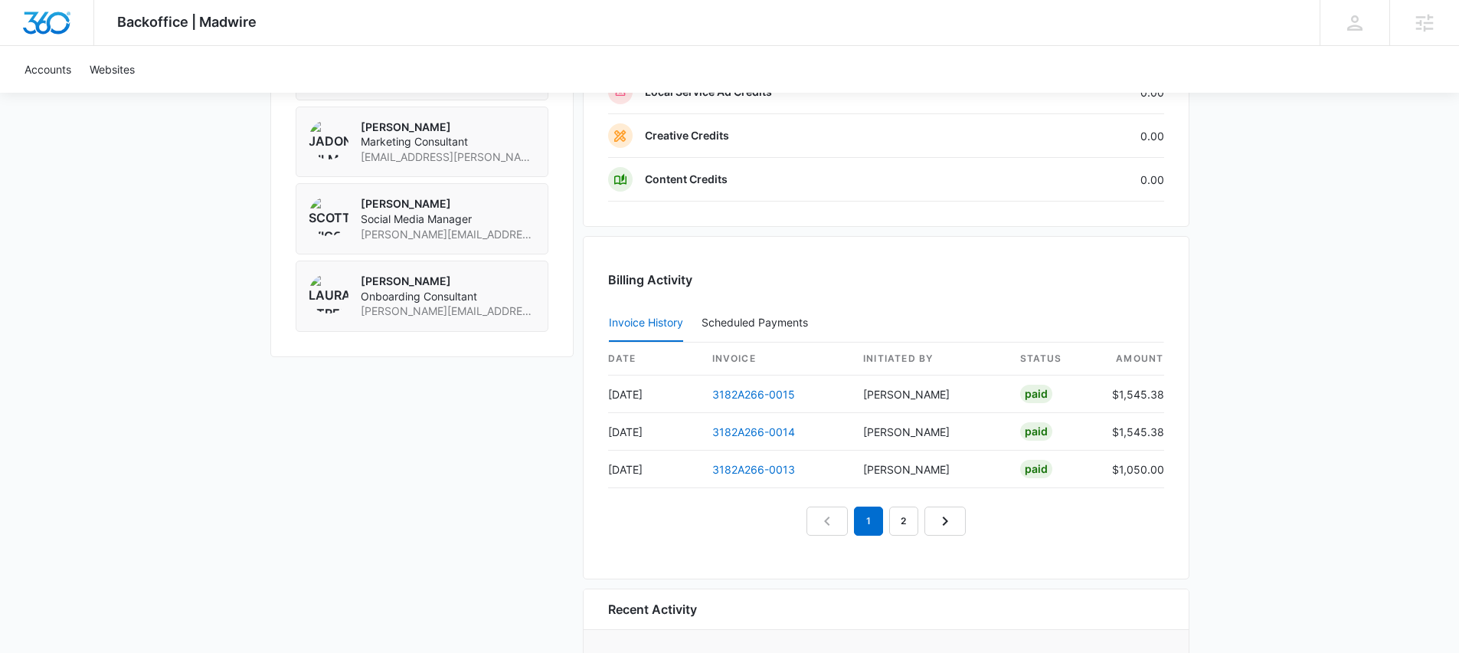
scroll to position [1381, 0]
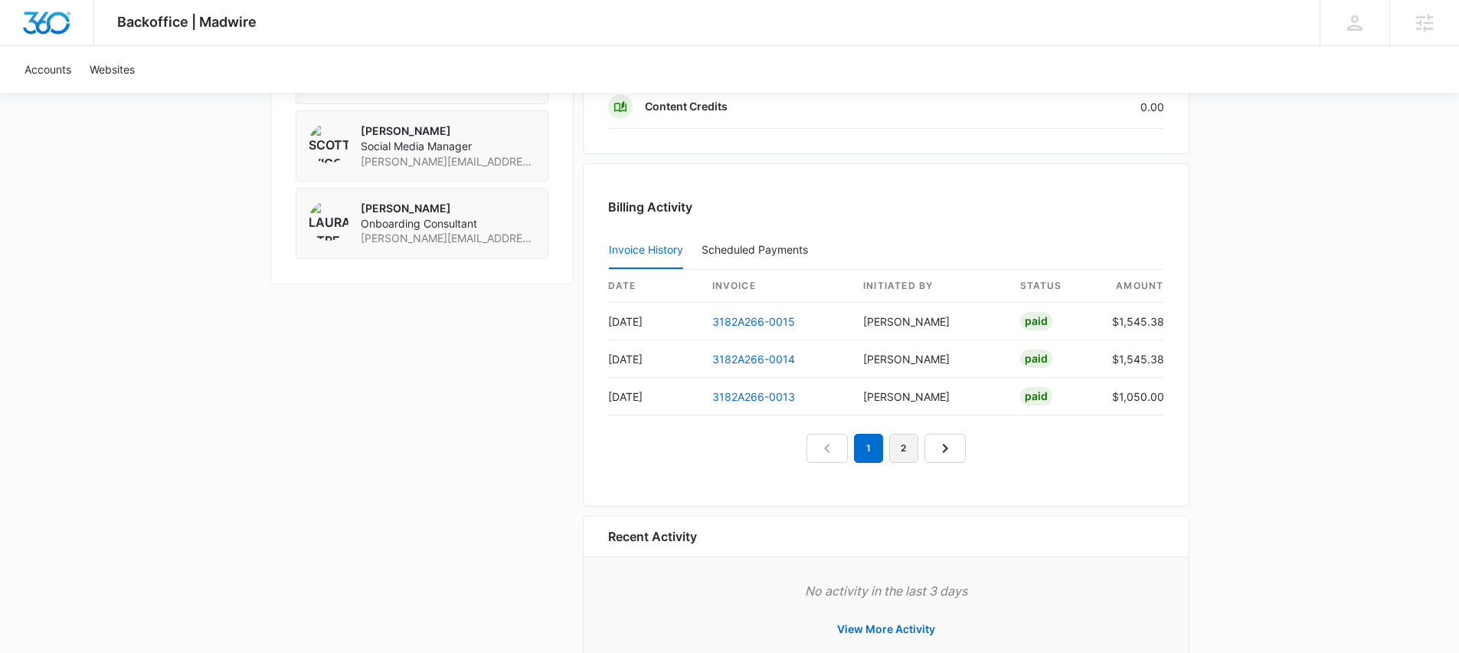
click at [904, 448] on link "2" at bounding box center [903, 448] width 29 height 29
click at [916, 443] on link "3" at bounding box center [921, 448] width 29 height 29
click at [935, 447] on link "4" at bounding box center [939, 448] width 29 height 29
click at [891, 446] on link "3" at bounding box center [886, 448] width 29 height 29
click at [870, 444] on nav "1 2 3 4 5" at bounding box center [886, 448] width 265 height 29
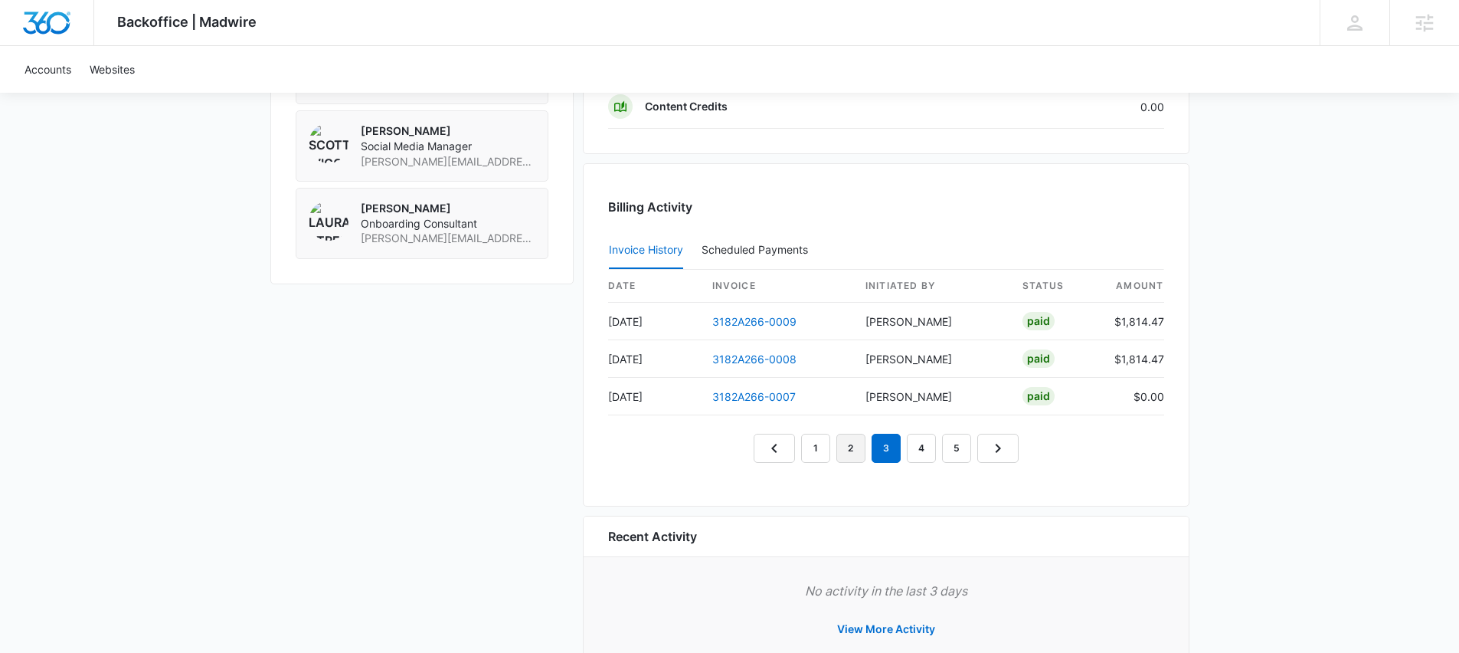
click at [859, 442] on link "2" at bounding box center [851, 448] width 29 height 29
click at [804, 447] on link "1" at bounding box center [815, 448] width 29 height 29
click at [837, 447] on link "2" at bounding box center [851, 448] width 29 height 29
click at [876, 449] on link "3" at bounding box center [886, 448] width 29 height 29
click at [907, 447] on link "4" at bounding box center [921, 448] width 29 height 29
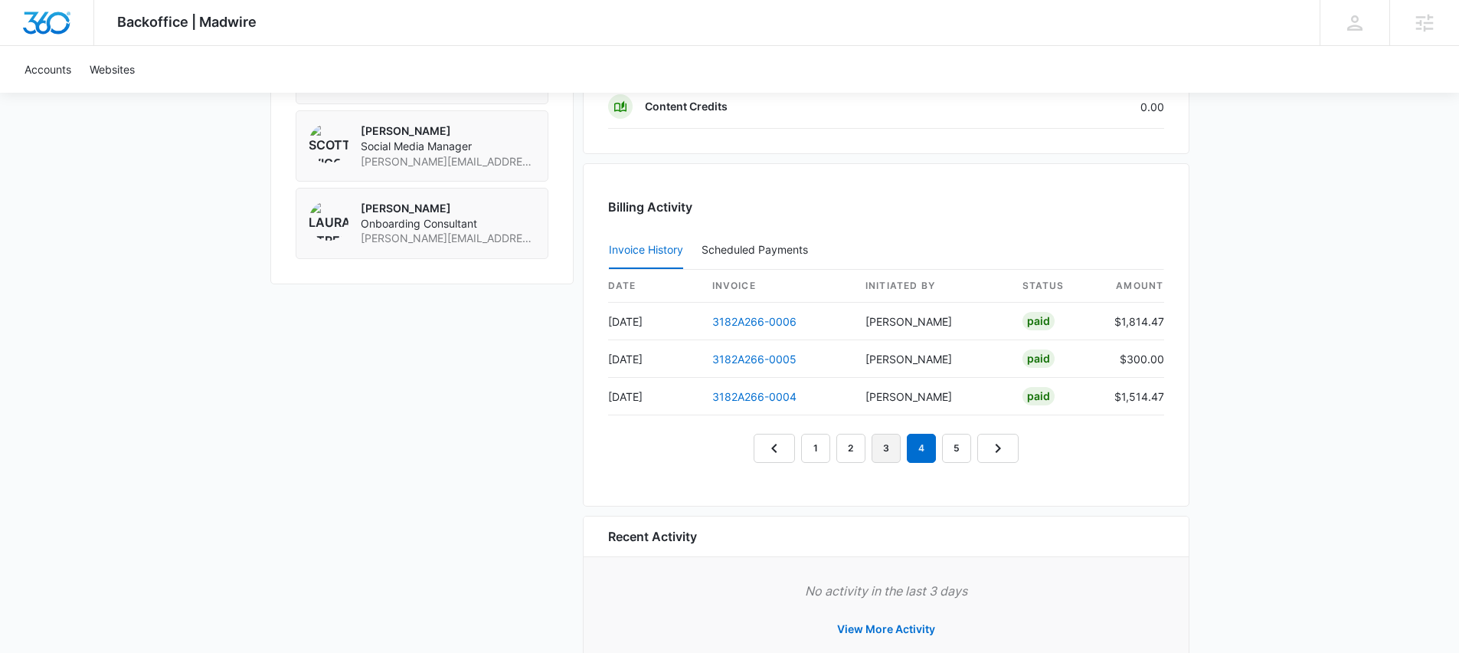
click at [886, 450] on link "3" at bounding box center [886, 448] width 29 height 29
click at [870, 450] on nav "1 2 3 4 5" at bounding box center [886, 448] width 265 height 29
click at [837, 450] on link "2" at bounding box center [851, 448] width 29 height 29
click at [825, 450] on link "1" at bounding box center [815, 448] width 29 height 29
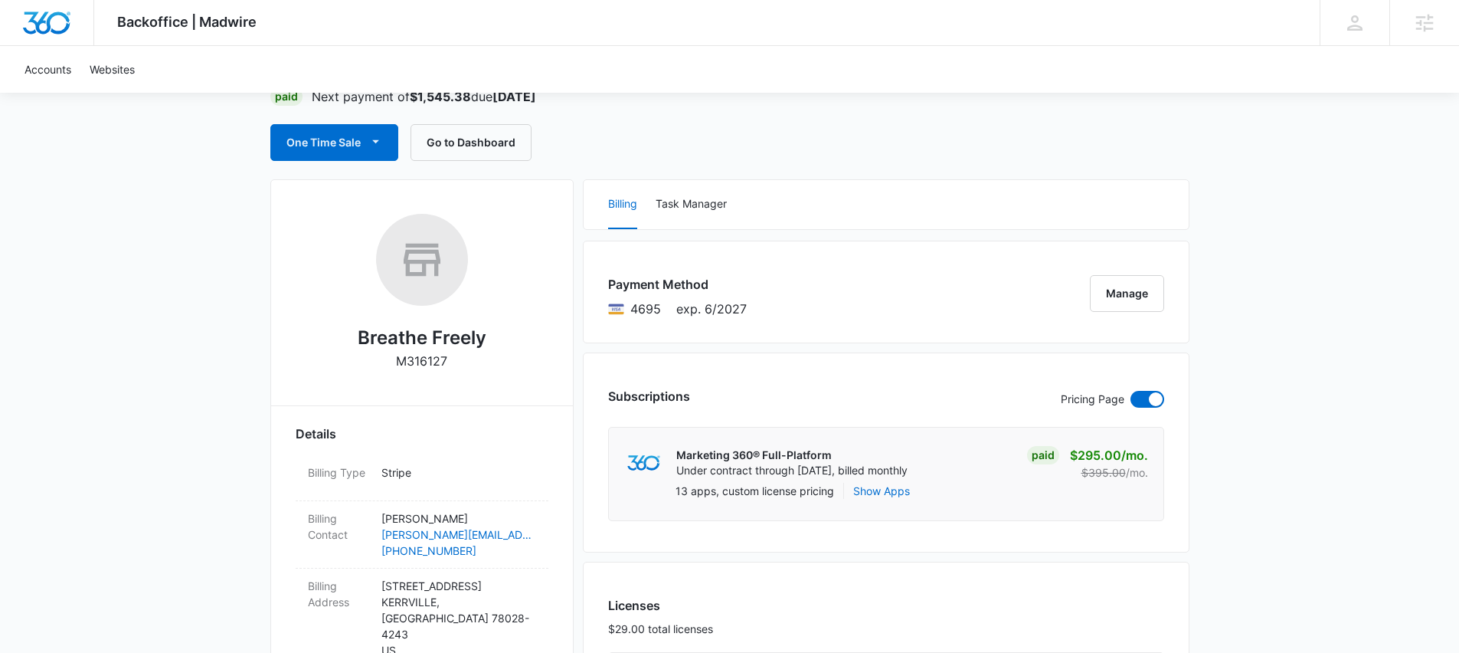
scroll to position [0, 0]
